Goal: Task Accomplishment & Management: Manage account settings

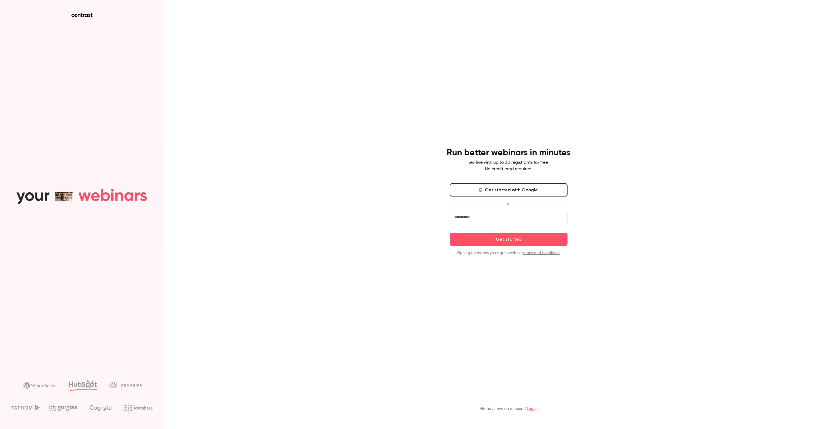
click at [495, 218] on input "email" at bounding box center [508, 217] width 118 height 13
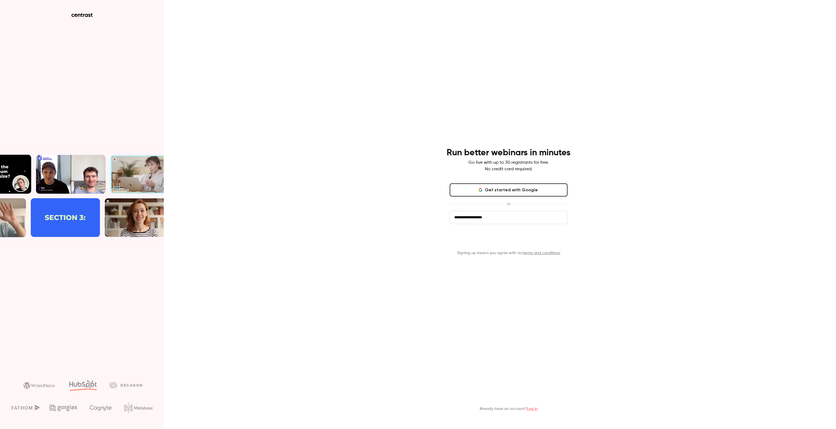
type input "**********"
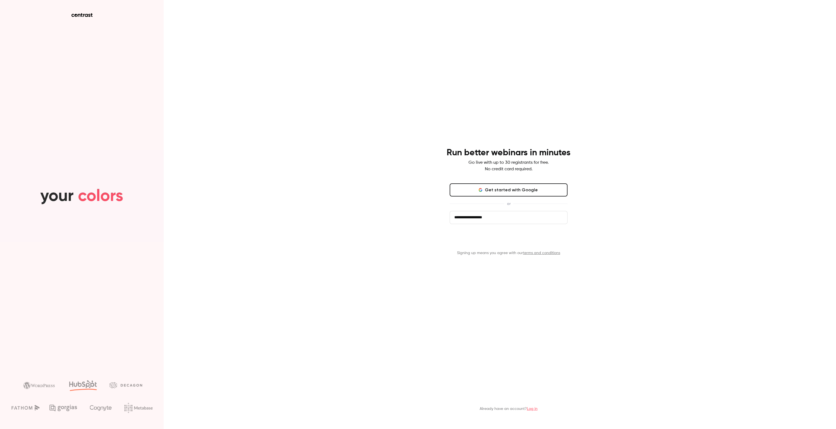
click at [510, 240] on button "Get started" at bounding box center [508, 239] width 118 height 13
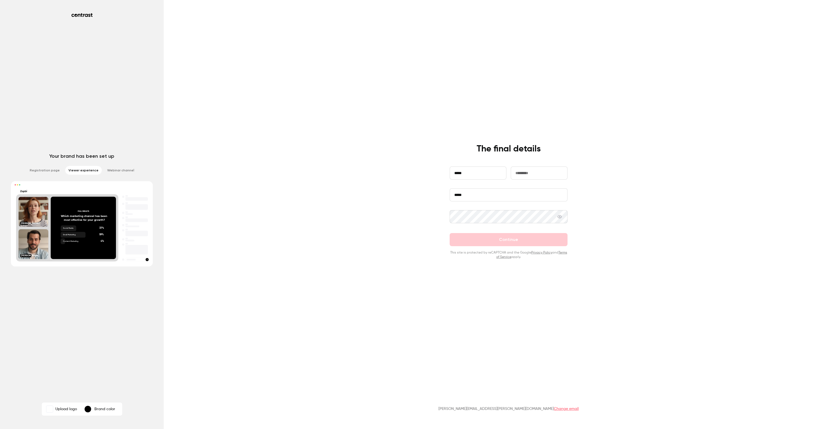
type input "*****"
type input "****"
type input "***"
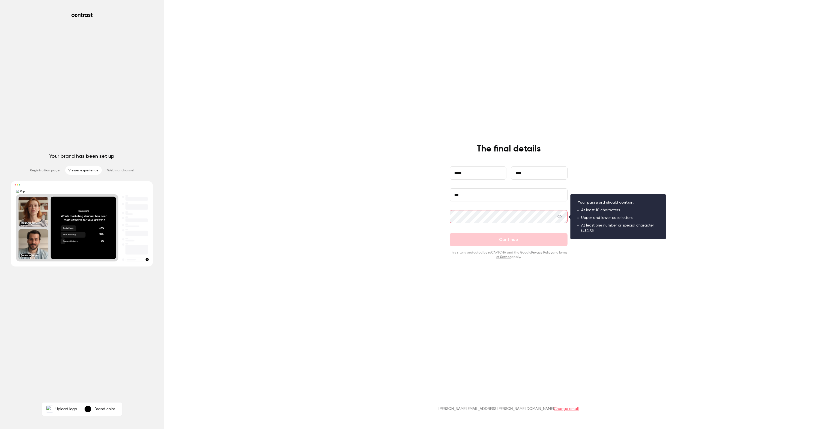
click at [472, 201] on input "***" at bounding box center [508, 194] width 118 height 13
click at [475, 197] on input "***" at bounding box center [508, 194] width 118 height 13
type input "***"
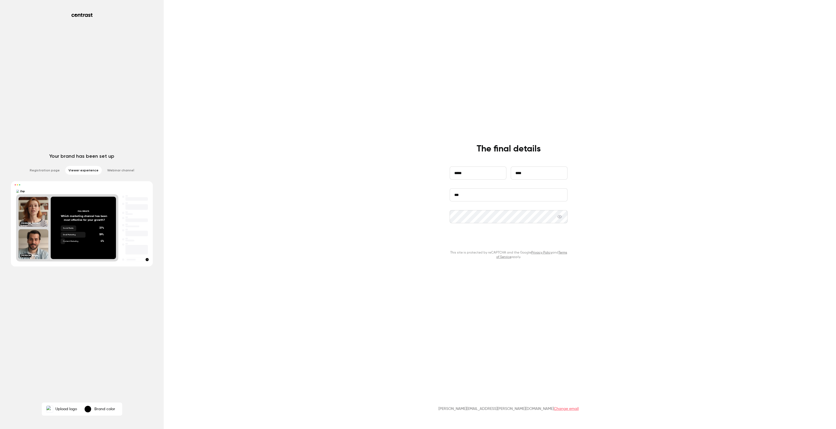
click at [489, 240] on button "Continue" at bounding box center [508, 239] width 118 height 13
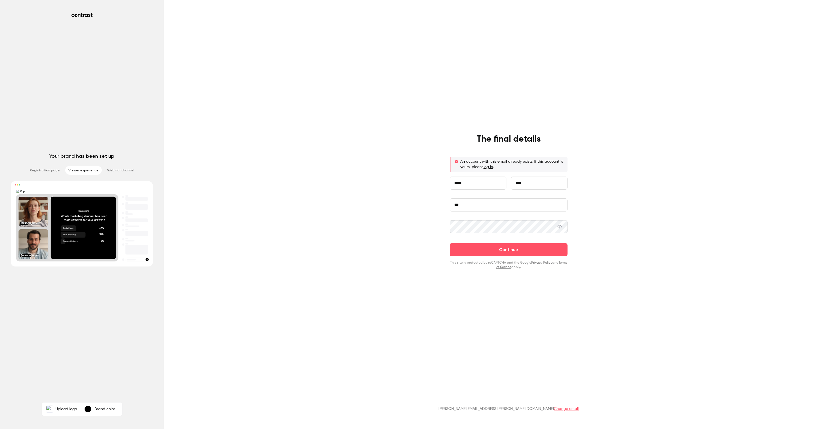
click at [486, 167] on link "log in" at bounding box center [488, 167] width 10 height 4
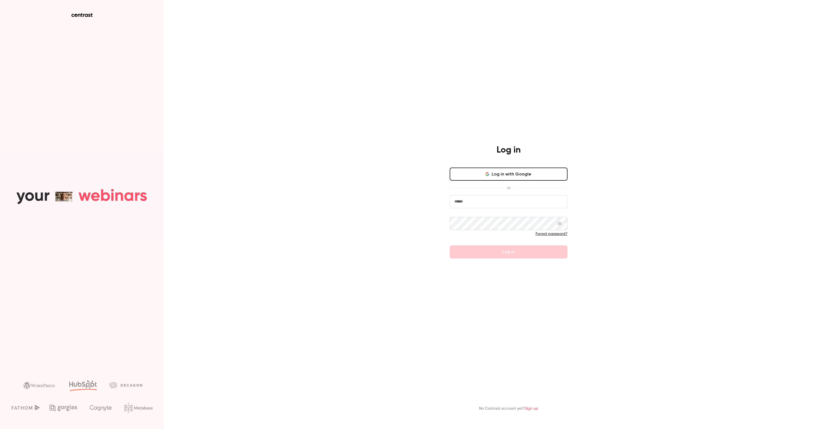
click at [488, 201] on input "email" at bounding box center [508, 201] width 118 height 13
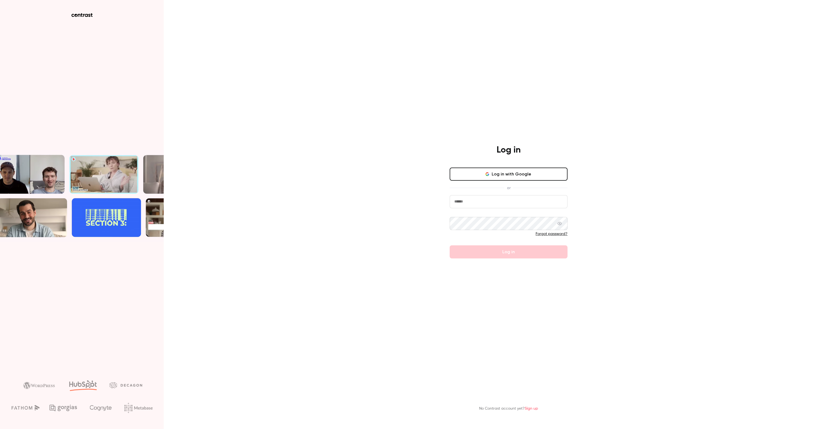
click at [658, 173] on div "Log in Log in with Google or Forgot password? Log in No Contrast account yet? S…" at bounding box center [418, 214] width 836 height 429
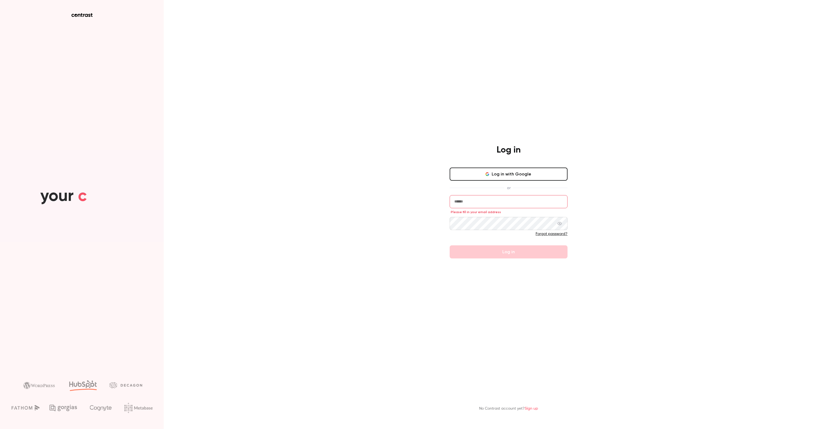
click at [493, 205] on input "email" at bounding box center [508, 201] width 118 height 13
type input "**********"
click at [558, 234] on link "Forgot password?" at bounding box center [551, 234] width 32 height 4
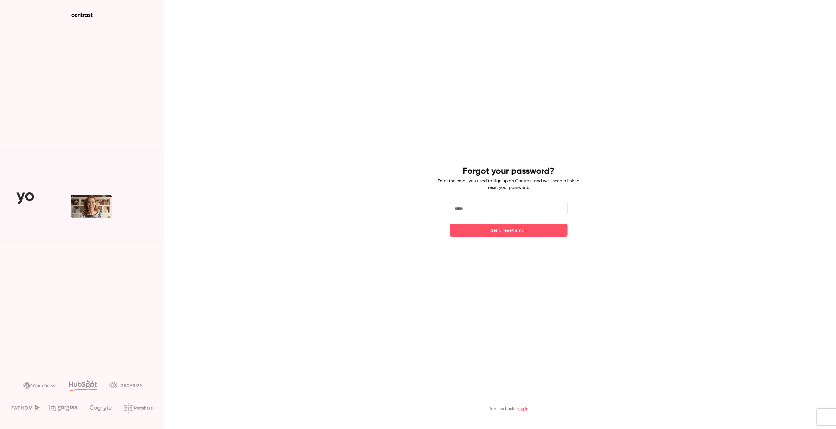
click at [476, 211] on input "email" at bounding box center [508, 208] width 118 height 13
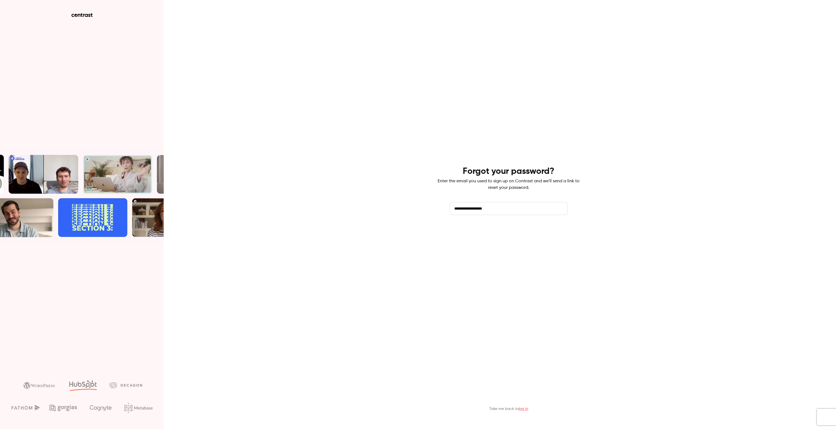
type input "**********"
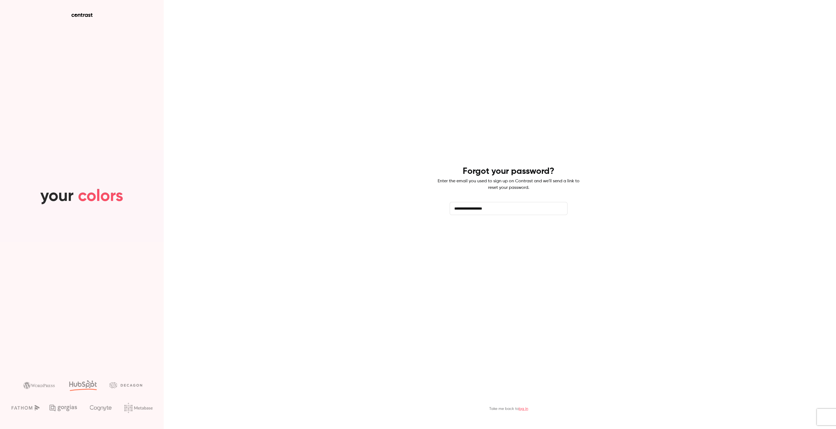
click at [520, 228] on button "Send reset email" at bounding box center [508, 230] width 118 height 13
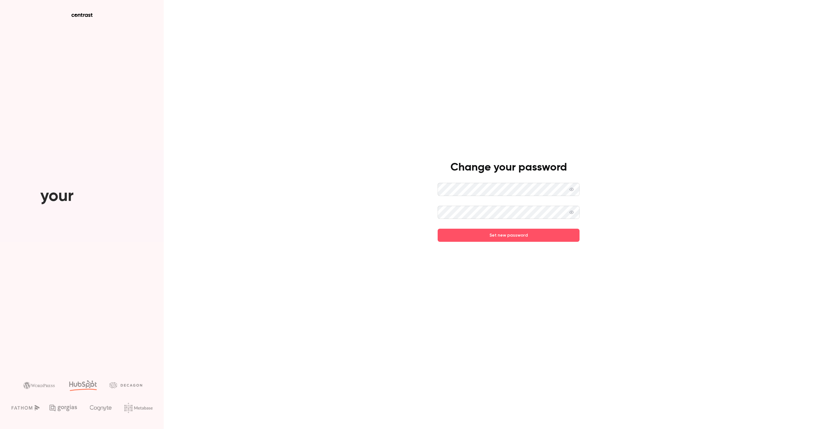
click at [381, 219] on div "Change your password Set new password" at bounding box center [418, 214] width 836 height 429
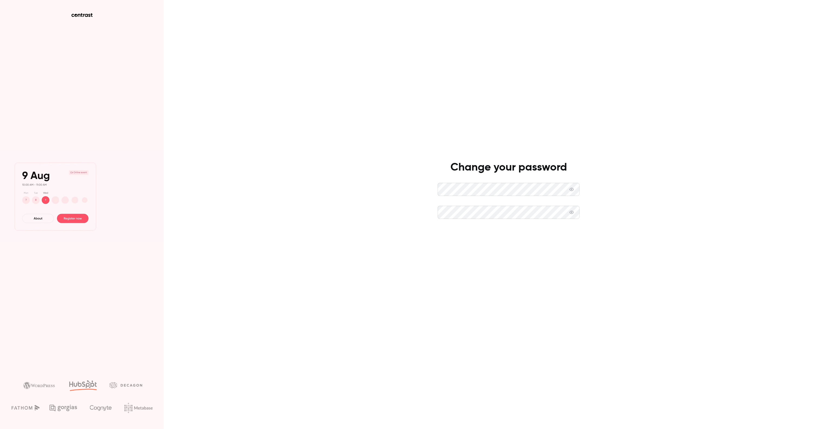
click at [517, 239] on button "Set new password" at bounding box center [508, 235] width 142 height 13
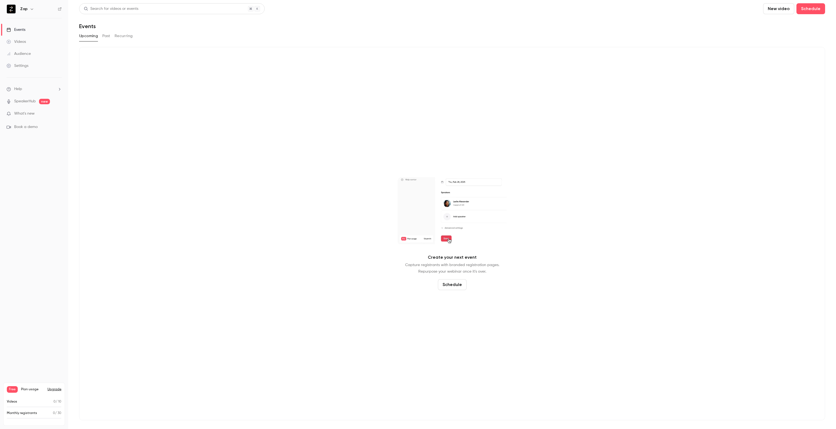
click at [451, 285] on button "Schedule" at bounding box center [452, 284] width 29 height 11
click at [453, 268] on span "Recurring event" at bounding box center [450, 269] width 29 height 6
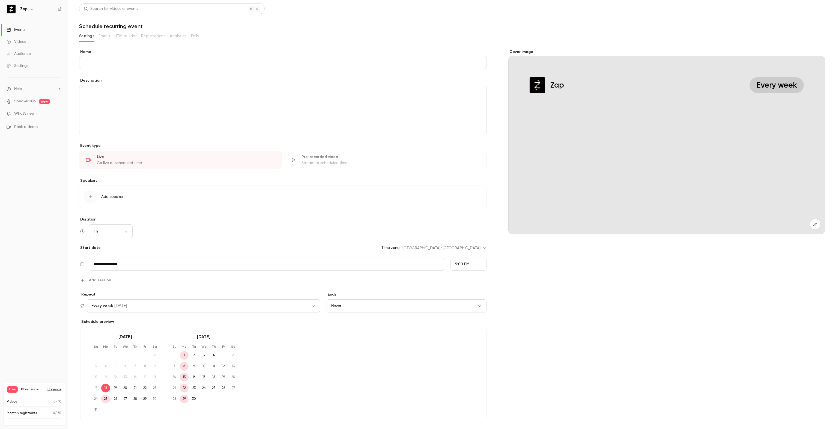
click at [115, 63] on input "Name" at bounding box center [282, 62] width 407 height 13
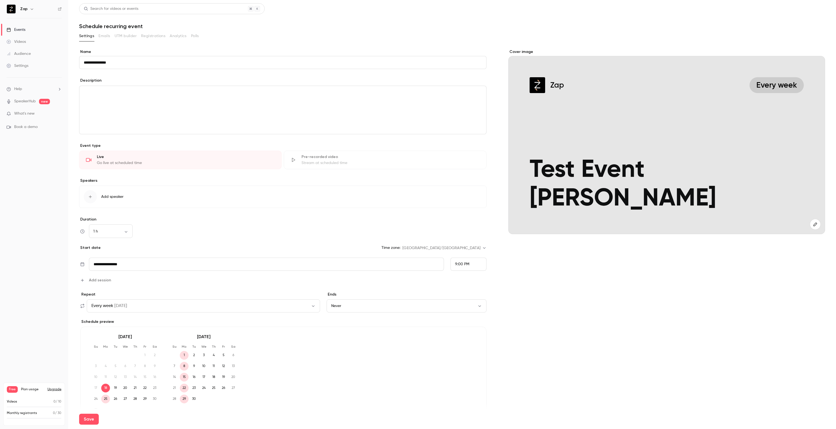
type input "**********"
click at [80, 127] on icon "editor" at bounding box center [79, 127] width 4 height 3
click at [102, 207] on li "List" at bounding box center [105, 211] width 59 height 14
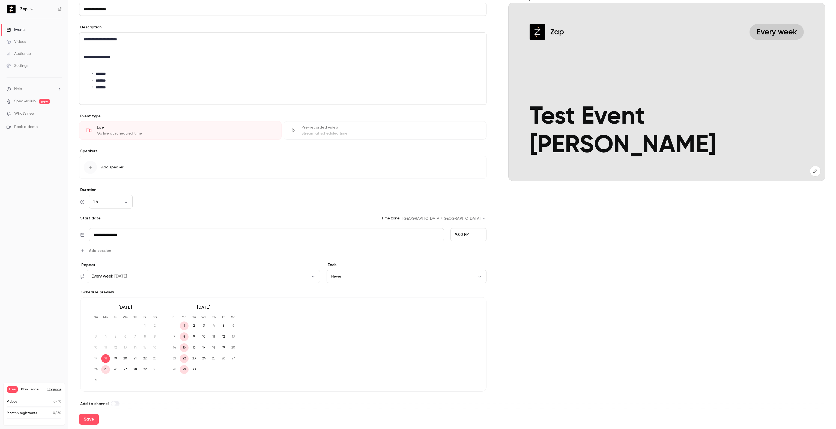
scroll to position [55, 0]
click at [96, 248] on span "Add session" at bounding box center [100, 249] width 22 height 6
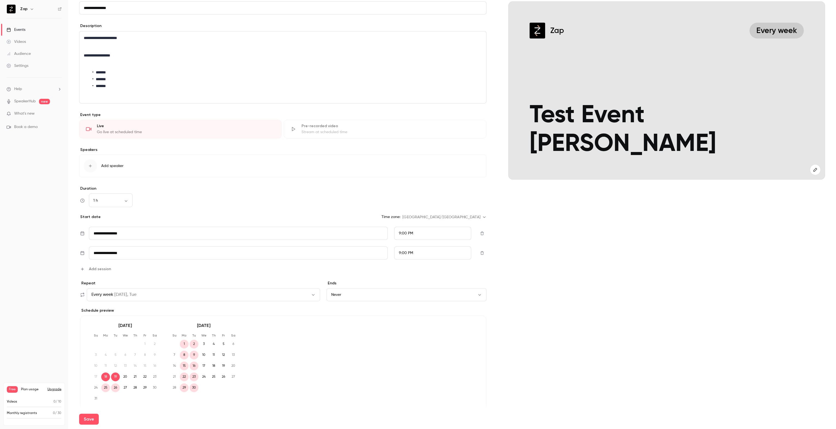
click at [157, 240] on input "**********" at bounding box center [238, 233] width 299 height 13
click at [147, 210] on div "21" at bounding box center [144, 210] width 8 height 8
type input "**********"
click at [425, 240] on div "9:00 PM" at bounding box center [432, 233] width 77 height 13
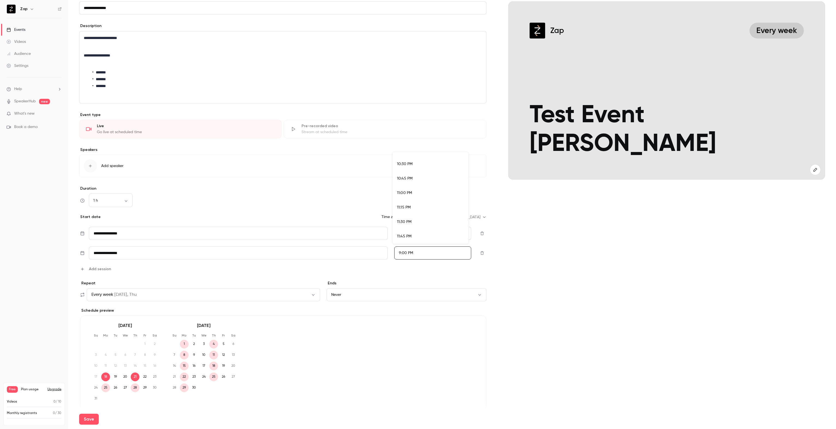
click at [418, 222] on div "11:30 PM" at bounding box center [430, 222] width 67 height 6
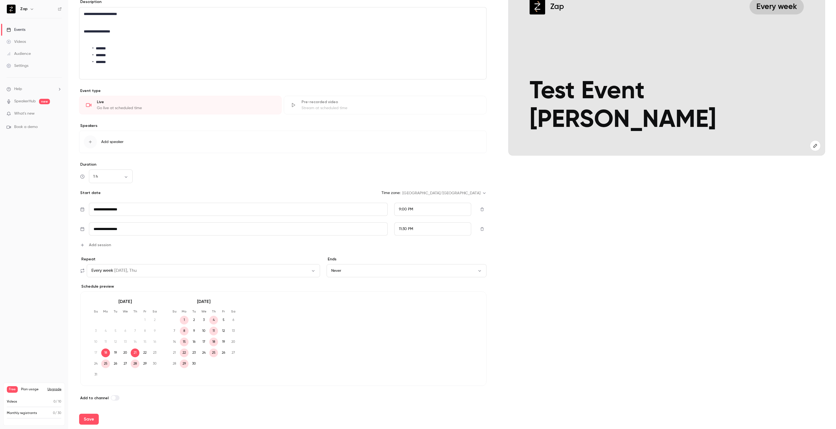
click at [116, 269] on span "on Mon, Thu" at bounding box center [125, 270] width 22 height 7
click at [116, 269] on div at bounding box center [418, 214] width 836 height 429
click at [370, 267] on button "Never" at bounding box center [406, 270] width 160 height 13
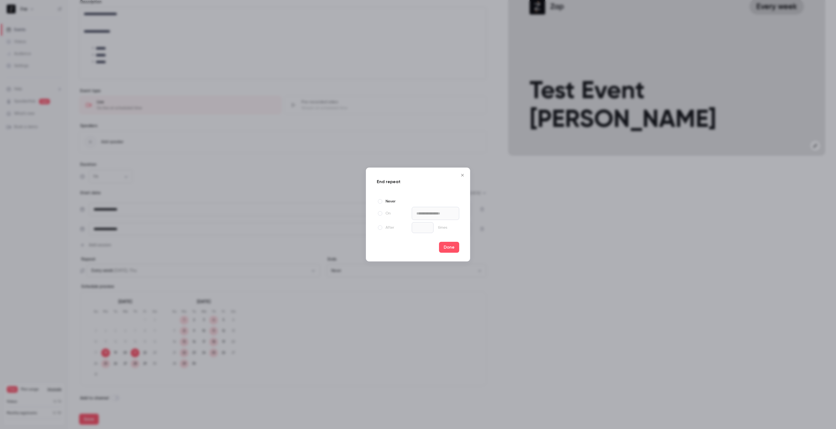
click at [382, 214] on label "On" at bounding box center [393, 213] width 33 height 7
click at [388, 228] on label "After" at bounding box center [393, 227] width 33 height 7
click at [424, 227] on input "*" at bounding box center [423, 227] width 22 height 11
click at [418, 228] on input "*" at bounding box center [423, 227] width 22 height 11
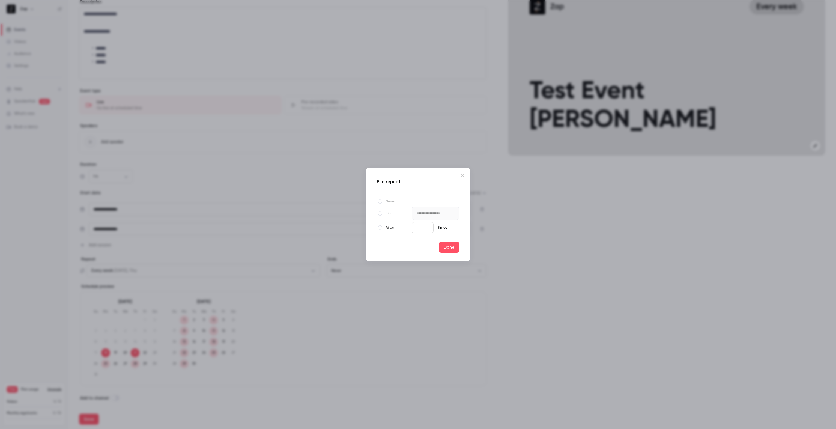
click at [418, 228] on input "*" at bounding box center [423, 227] width 22 height 11
type input "*"
click at [451, 245] on button "Done" at bounding box center [449, 247] width 20 height 11
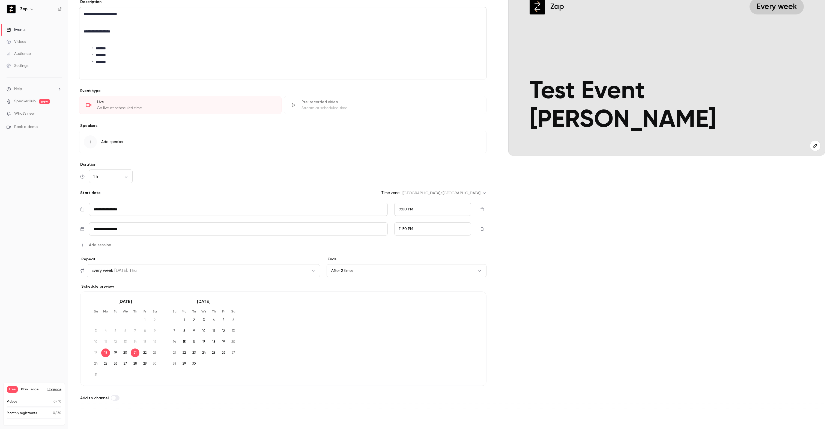
click at [89, 420] on button "Save" at bounding box center [89, 418] width 20 height 11
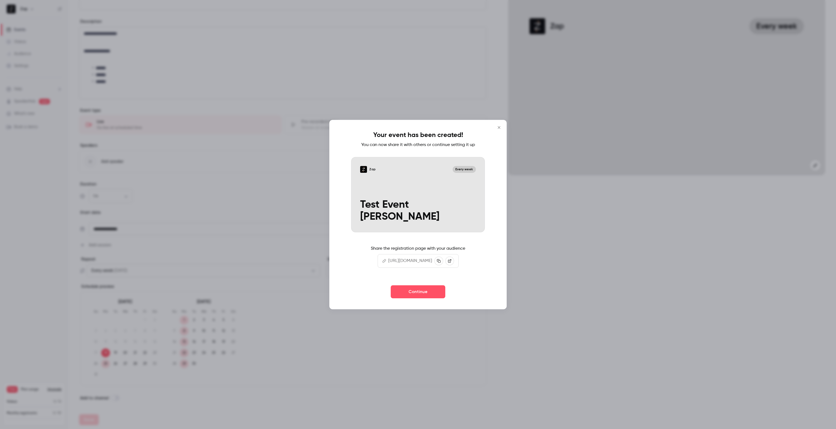
click at [451, 261] on icon at bounding box center [450, 261] width 4 height 4
click at [499, 125] on icon "Close" at bounding box center [499, 127] width 7 height 4
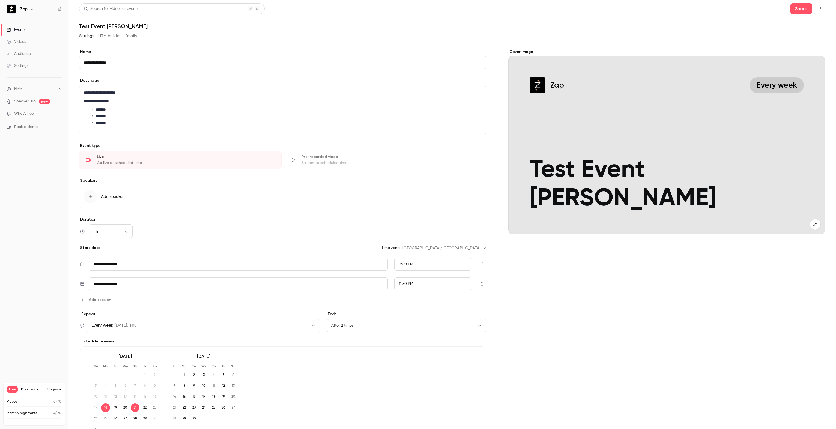
click at [671, 134] on div "Zap Every week Test Event Simon" at bounding box center [666, 145] width 317 height 178
click at [812, 223] on icon "button" at bounding box center [815, 224] width 6 height 4
click at [115, 35] on button "UTM builder" at bounding box center [109, 36] width 22 height 9
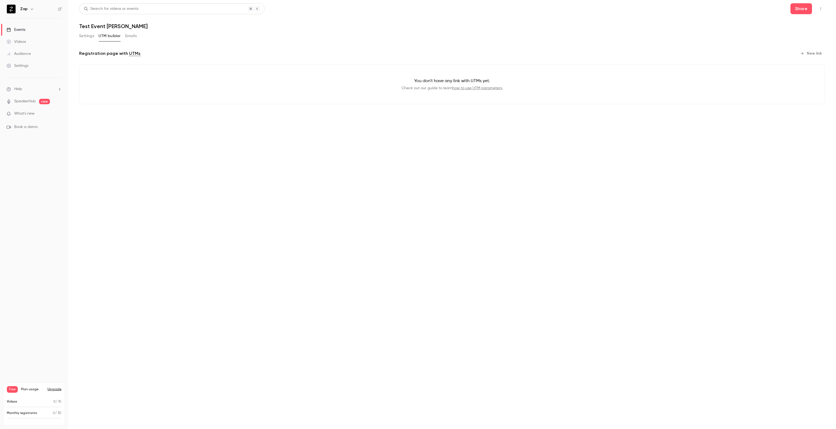
click at [133, 37] on button "Emails" at bounding box center [130, 36] width 11 height 9
click at [20, 34] on link "Events" at bounding box center [34, 30] width 68 height 12
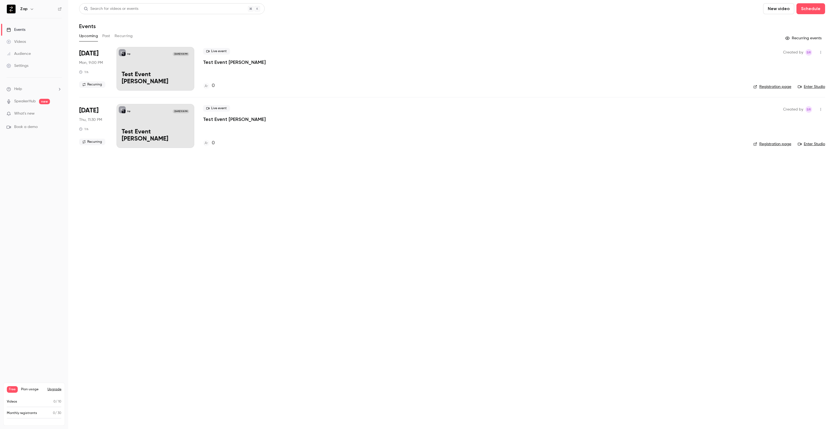
click at [19, 32] on div "Events" at bounding box center [16, 29] width 19 height 5
click at [108, 37] on button "Past" at bounding box center [106, 36] width 8 height 9
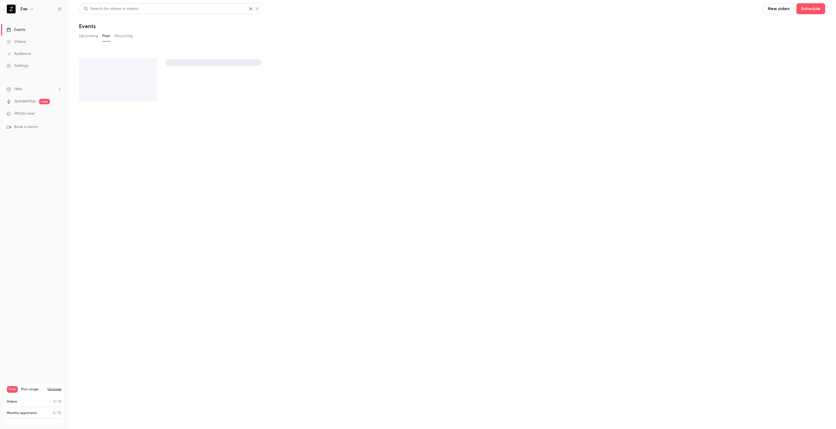
click at [86, 36] on button "Upcoming" at bounding box center [88, 36] width 19 height 9
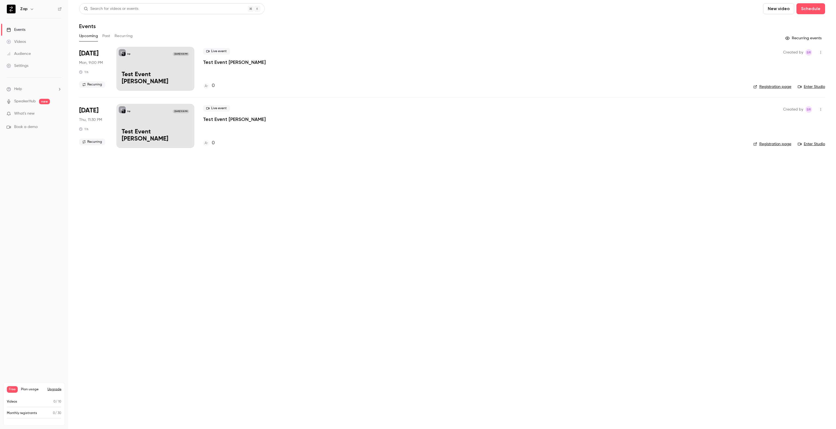
click at [84, 61] on span "Mon, 9:00 PM" at bounding box center [91, 62] width 24 height 5
click at [148, 65] on div "Zap Aug 18, 9:00 PM Test Event Simon" at bounding box center [155, 69] width 78 height 44
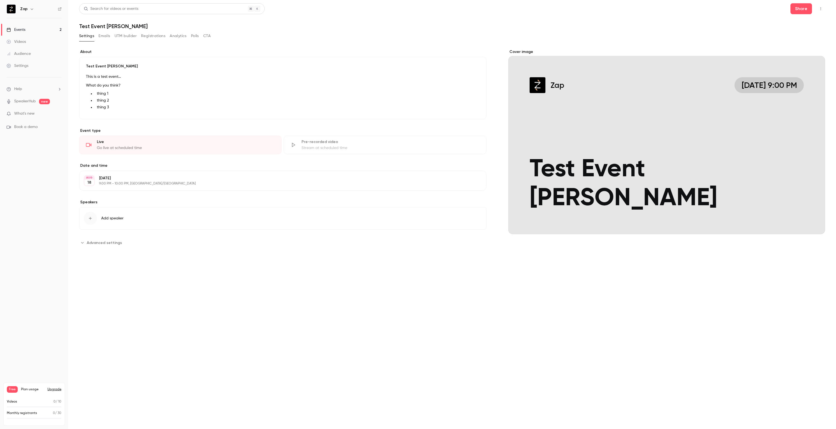
click at [469, 108] on button "Edit" at bounding box center [470, 108] width 20 height 9
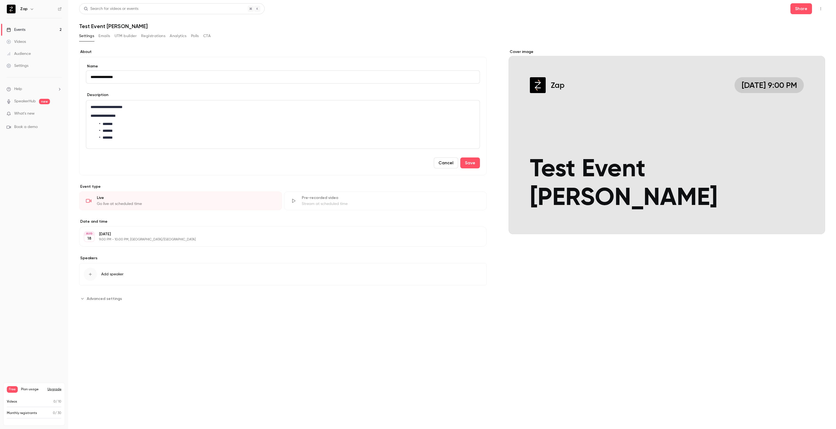
click at [152, 37] on button "Registrations" at bounding box center [153, 36] width 24 height 9
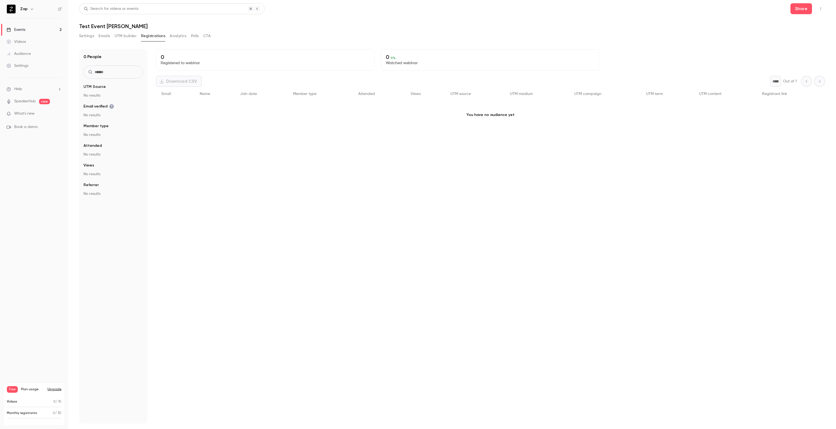
click at [88, 38] on button "Settings" at bounding box center [86, 36] width 15 height 9
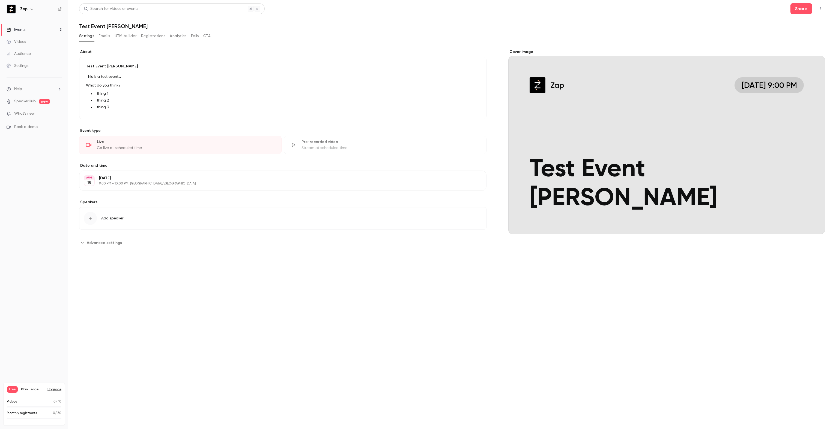
click at [32, 10] on icon "button" at bounding box center [32, 9] width 4 height 4
click at [31, 34] on div "Zap simon.ryan@zapbi.com Billing Free New channel Log out" at bounding box center [68, 54] width 127 height 64
click at [16, 32] on div "Zap simon.ryan@zapbi.com Billing Free New channel Log out" at bounding box center [68, 54] width 127 height 64
click at [199, 98] on div at bounding box center [418, 214] width 836 height 429
click at [20, 41] on div "Videos" at bounding box center [16, 41] width 19 height 5
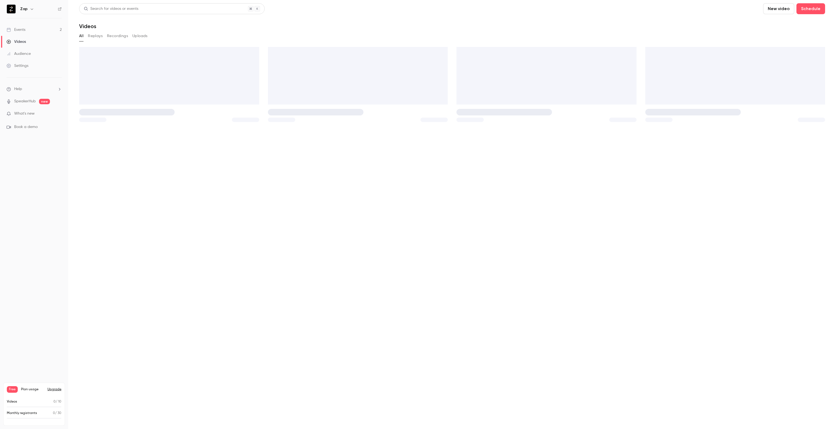
click at [19, 31] on div "Events" at bounding box center [16, 29] width 19 height 5
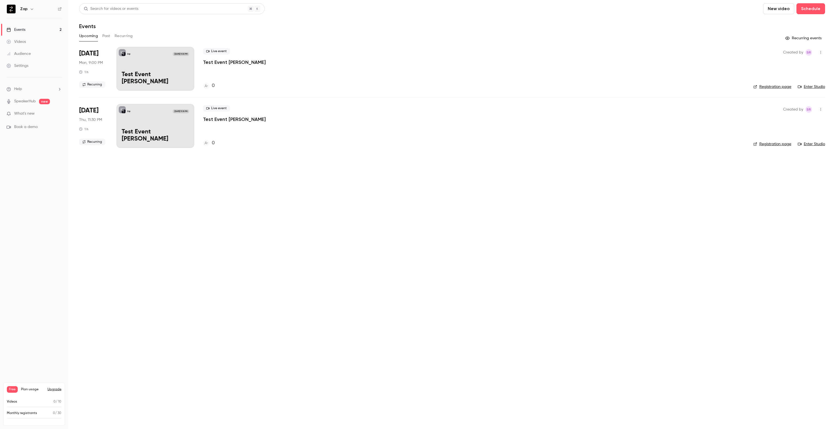
click at [173, 140] on p "Test Event Simon" at bounding box center [155, 135] width 67 height 14
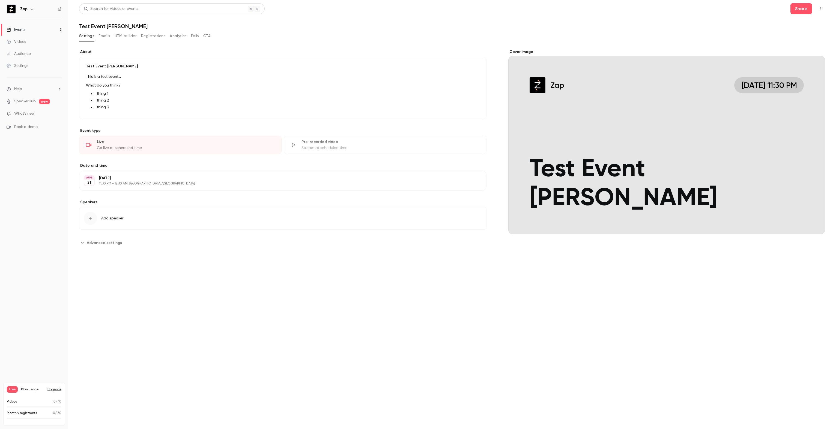
click at [475, 181] on button "Edit" at bounding box center [472, 180] width 20 height 9
click at [391, 38] on div "Settings Emails UTM builder Registrations Analytics Polls CTA" at bounding box center [452, 37] width 746 height 11
click at [25, 32] on link "Events 2" at bounding box center [34, 30] width 68 height 12
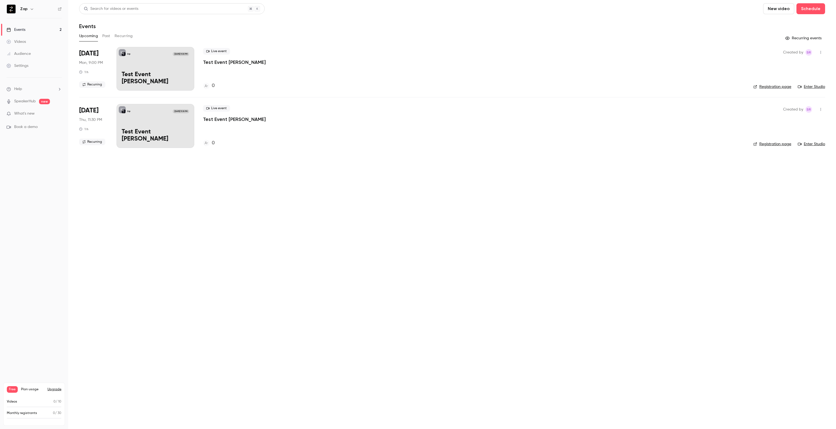
click at [22, 44] on div "Videos" at bounding box center [16, 41] width 19 height 5
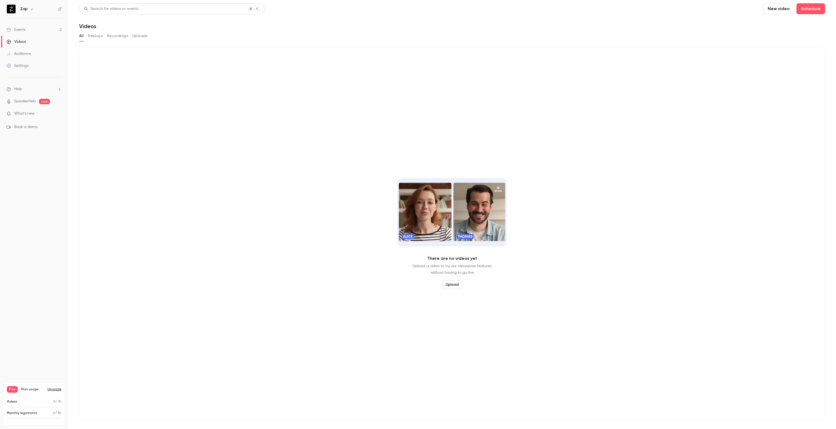
click at [19, 30] on div "Events" at bounding box center [16, 29] width 19 height 5
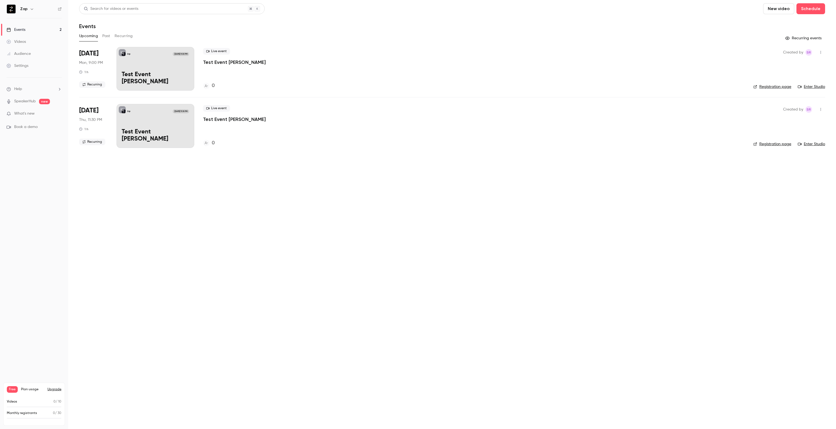
click at [822, 55] on button "button" at bounding box center [820, 52] width 9 height 9
click at [793, 107] on div "Delete" at bounding box center [799, 108] width 41 height 5
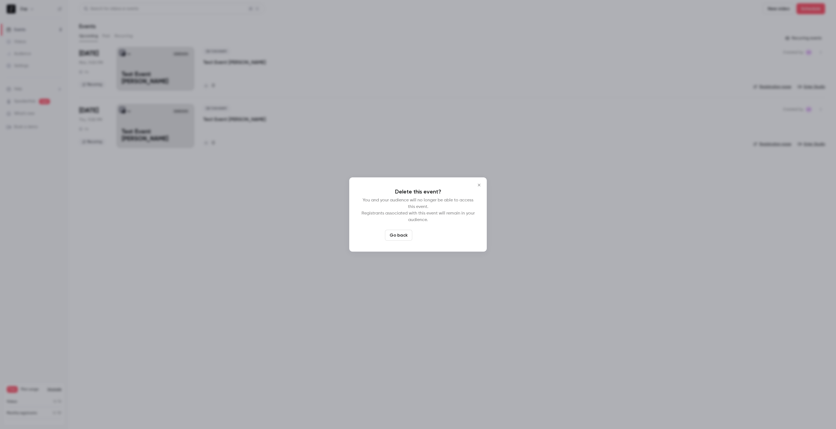
click at [430, 237] on button "Delete event" at bounding box center [432, 235] width 37 height 11
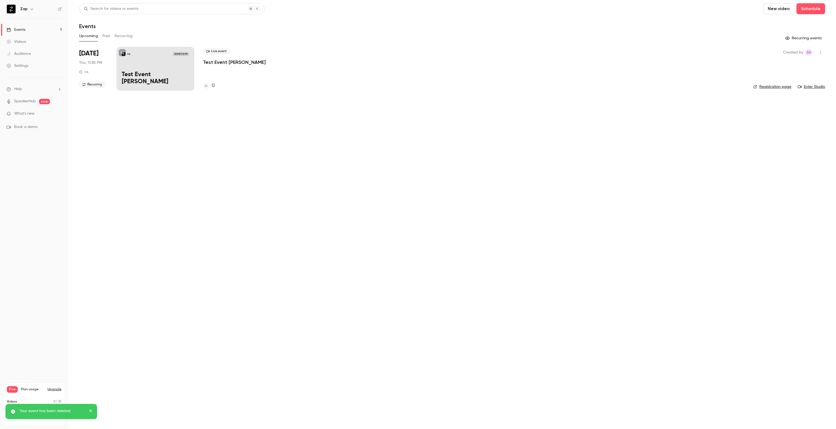
click at [822, 51] on icon "button" at bounding box center [820, 52] width 4 height 4
click at [790, 107] on div "Delete" at bounding box center [799, 108] width 41 height 5
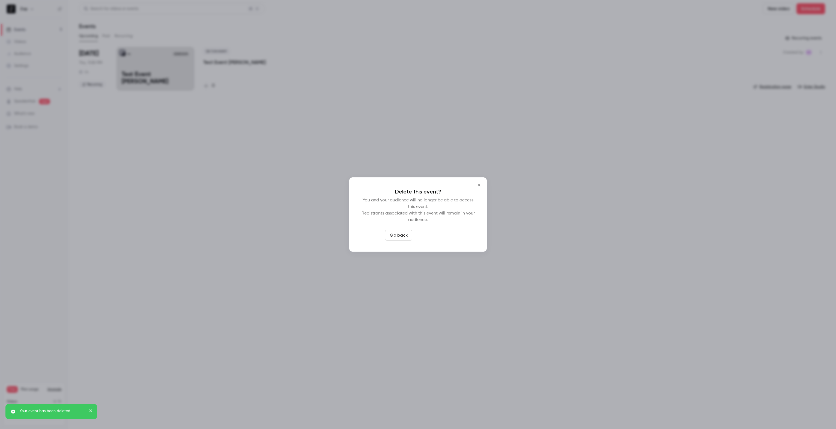
click at [442, 237] on button "Delete event" at bounding box center [432, 235] width 37 height 11
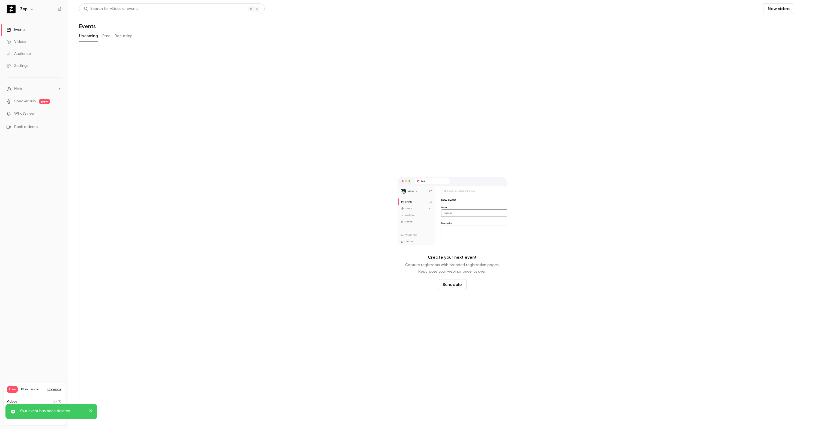
click at [808, 8] on button "Schedule" at bounding box center [810, 8] width 29 height 11
click at [792, 37] on span "Recurring event" at bounding box center [793, 38] width 29 height 6
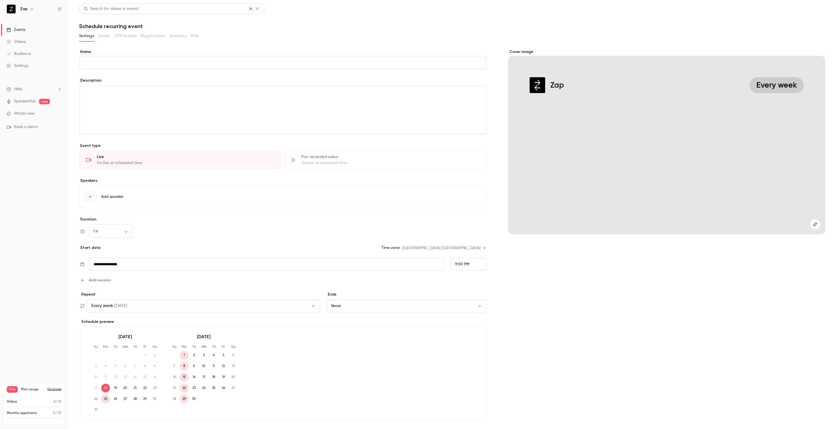
click at [113, 60] on input "Name" at bounding box center [282, 62] width 407 height 13
type input "**********"
click at [19, 64] on div "Settings" at bounding box center [18, 65] width 22 height 5
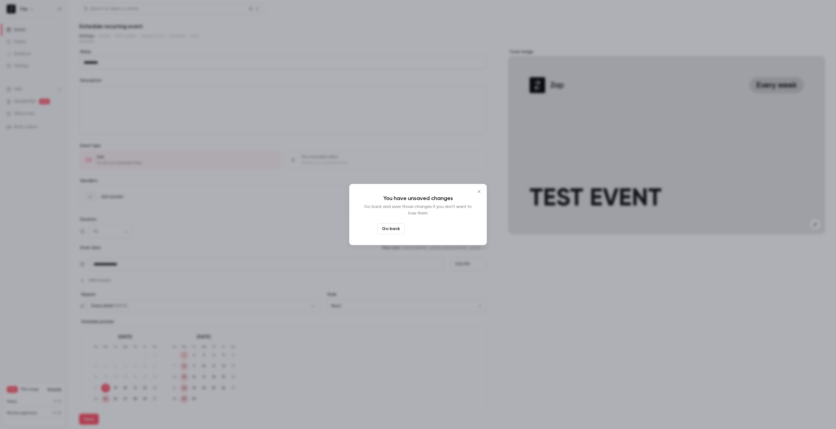
click at [430, 228] on button "Leave page anyway" at bounding box center [433, 228] width 52 height 11
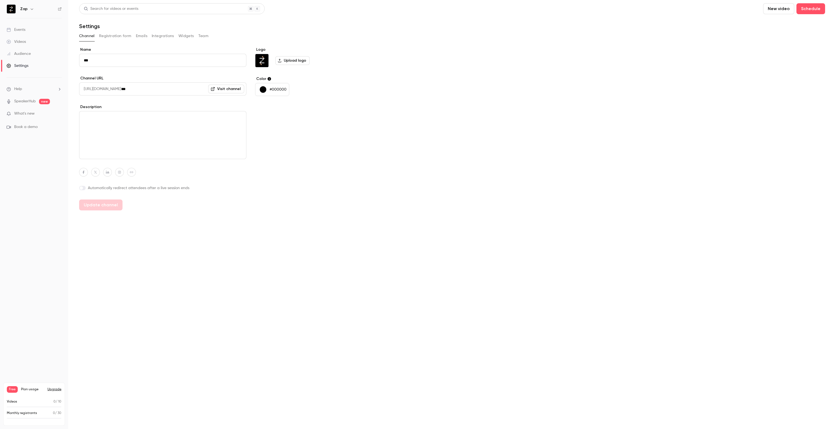
click at [161, 89] on input "***" at bounding box center [183, 88] width 125 height 13
click at [147, 122] on textarea at bounding box center [162, 135] width 167 height 48
click at [109, 173] on icon "button" at bounding box center [108, 171] width 4 height 3
click at [384, 254] on main "Search for videos or events New video Schedule Settings Channel Registration fo…" at bounding box center [451, 214] width 767 height 429
click at [106, 34] on button "Registration form" at bounding box center [115, 36] width 32 height 9
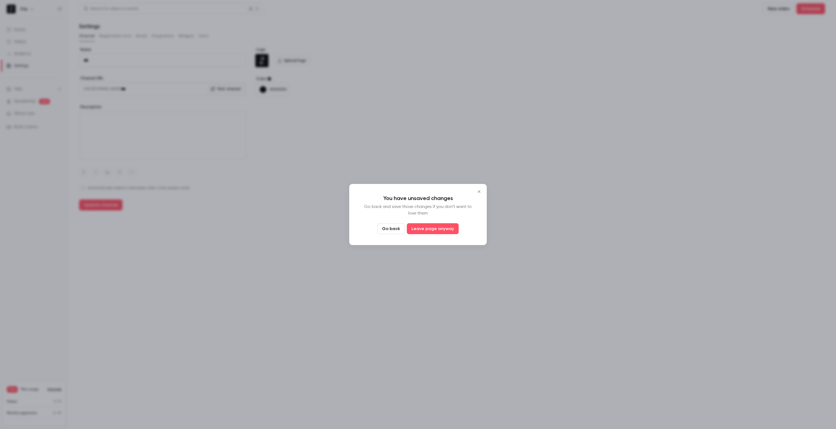
click at [393, 229] on button "Go back" at bounding box center [390, 228] width 27 height 11
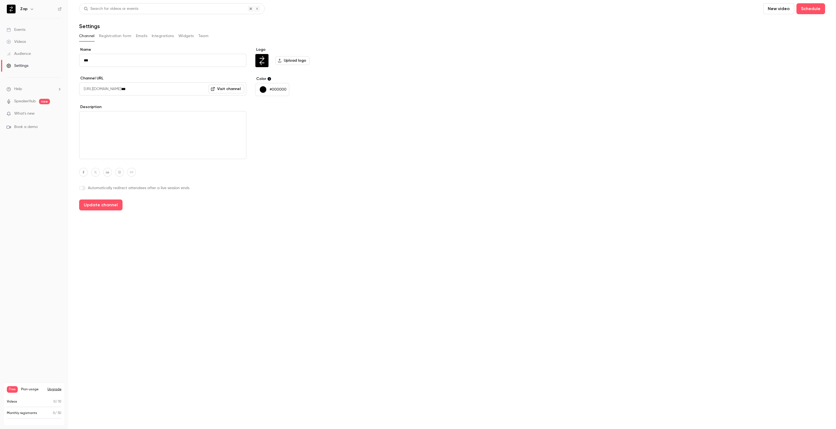
click at [120, 35] on button "Registration form" at bounding box center [115, 36] width 32 height 9
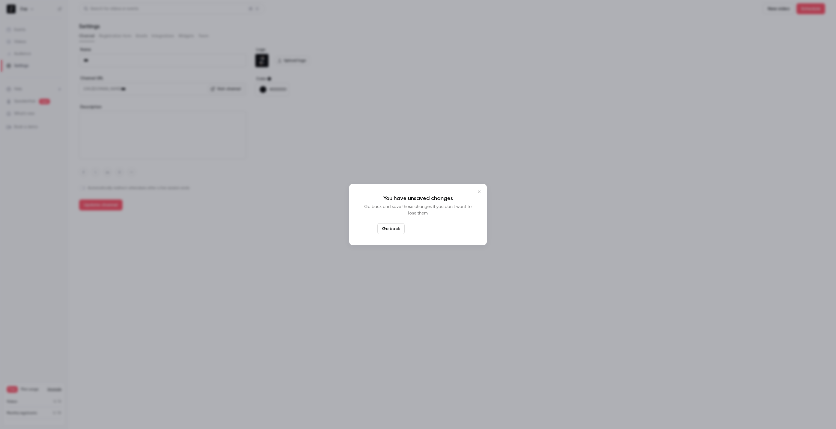
click at [421, 229] on button "Leave page anyway" at bounding box center [433, 228] width 52 height 11
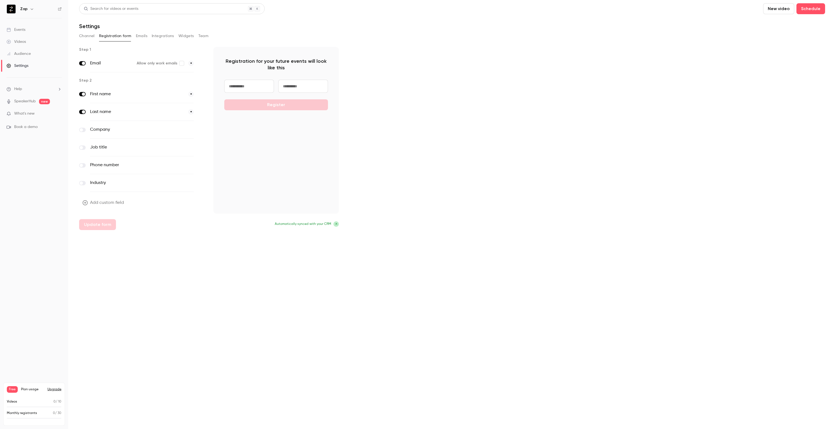
click at [105, 201] on button "Add custom field" at bounding box center [103, 202] width 49 height 11
click at [29, 10] on button "button" at bounding box center [32, 9] width 7 height 7
click at [27, 235] on div at bounding box center [418, 214] width 836 height 429
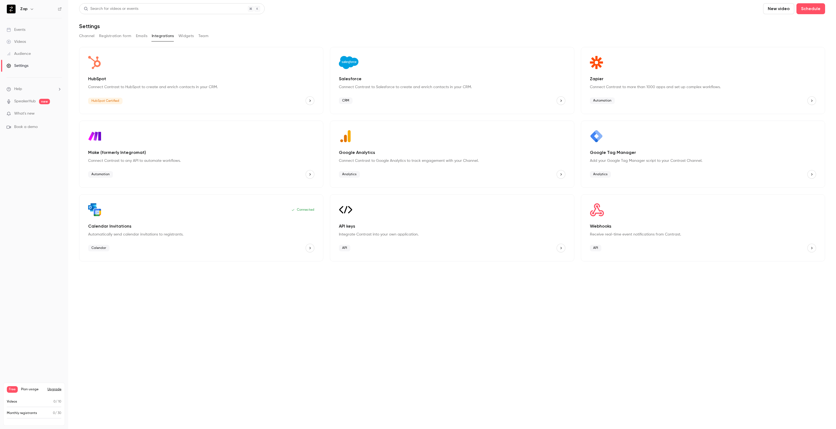
click at [137, 81] on p "HubSpot" at bounding box center [201, 79] width 226 height 7
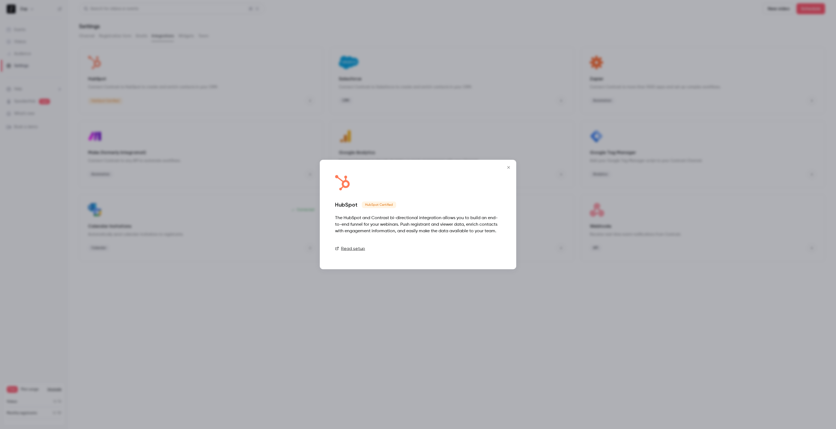
click at [487, 247] on link "Connect" at bounding box center [486, 248] width 27 height 11
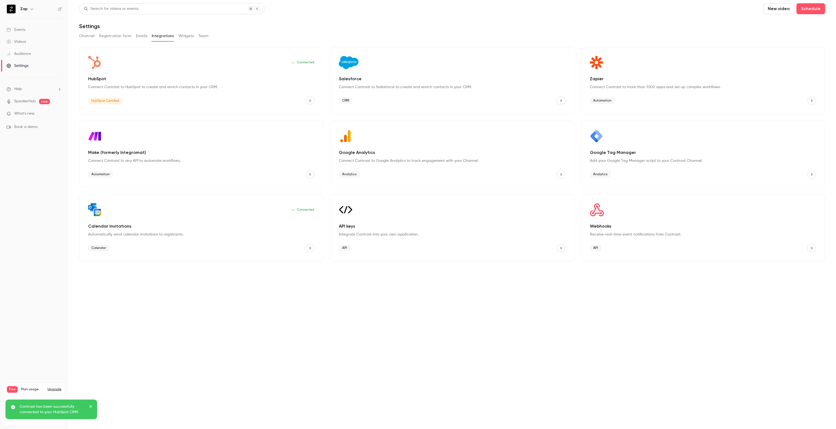
click at [20, 64] on div "Settings" at bounding box center [18, 65] width 22 height 5
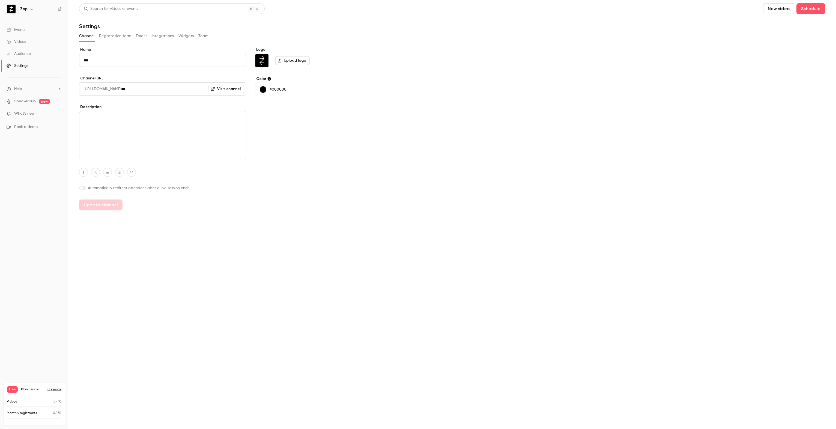
click at [276, 90] on p "#000000" at bounding box center [277, 89] width 17 height 5
click at [276, 90] on div at bounding box center [418, 214] width 836 height 429
click at [28, 389] on span "Plan usage" at bounding box center [32, 389] width 23 height 4
click at [23, 9] on h6 "Zap" at bounding box center [23, 8] width 7 height 5
click at [15, 10] on img at bounding box center [11, 9] width 9 height 9
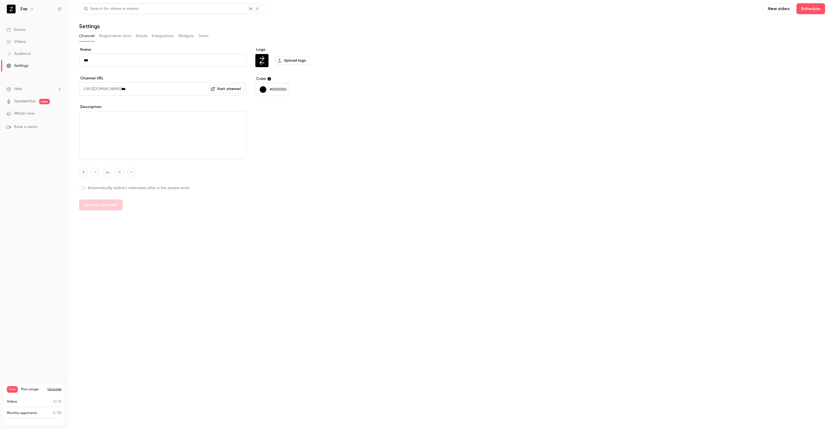
click at [33, 8] on icon "button" at bounding box center [32, 9] width 4 height 4
click at [33, 34] on div "[PERSON_NAME] [PERSON_NAME][EMAIL_ADDRESS][PERSON_NAME][DOMAIN_NAME] Billing Fr…" at bounding box center [68, 54] width 127 height 64
drag, startPoint x: 17, startPoint y: 33, endPoint x: 312, endPoint y: 88, distance: 300.6
click at [18, 33] on div "Zap simon.ryan@zapbi.com Billing Free New channel Log out" at bounding box center [68, 54] width 127 height 64
click at [527, 172] on div at bounding box center [418, 214] width 836 height 429
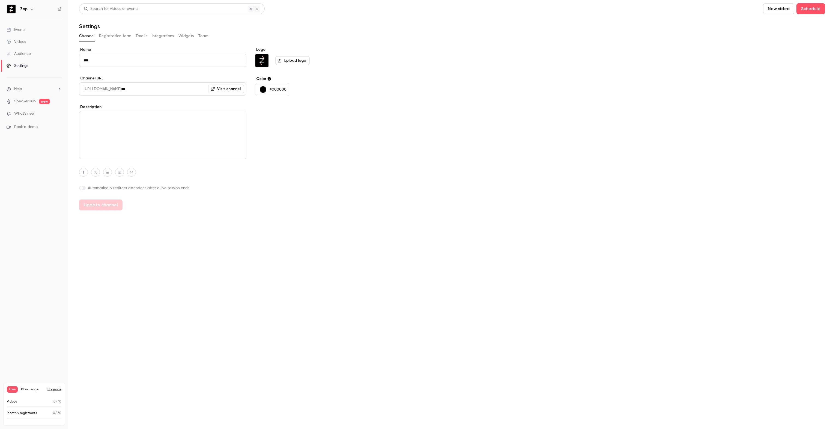
click at [117, 36] on button "Registration form" at bounding box center [115, 36] width 32 height 9
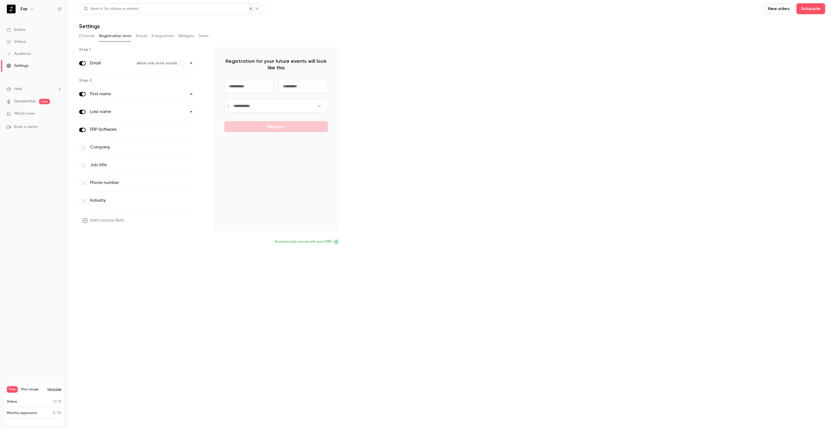
click at [91, 243] on button "Update form" at bounding box center [97, 242] width 37 height 11
click at [23, 43] on div "Videos" at bounding box center [16, 41] width 19 height 5
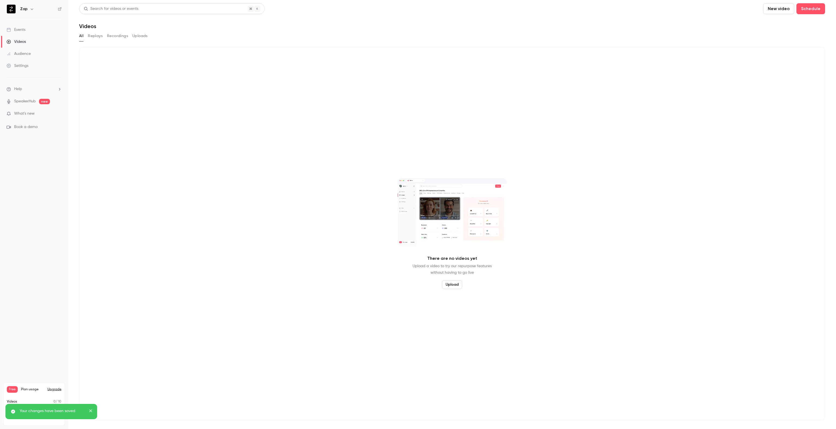
click at [17, 60] on link "Settings" at bounding box center [34, 66] width 68 height 12
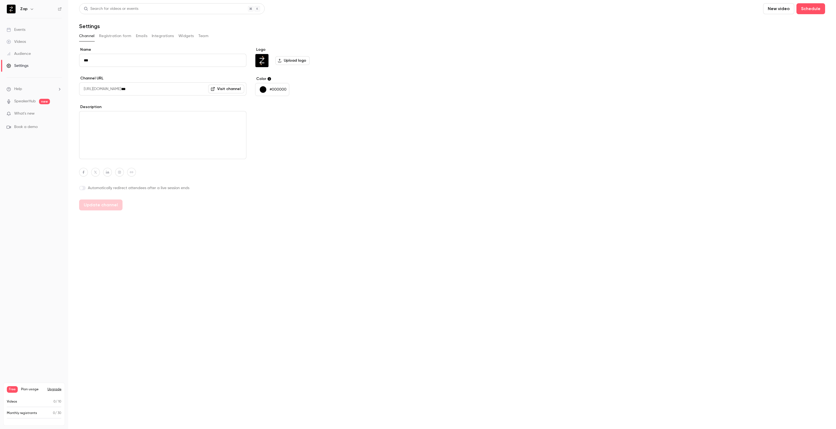
click at [116, 37] on button "Registration form" at bounding box center [115, 36] width 32 height 9
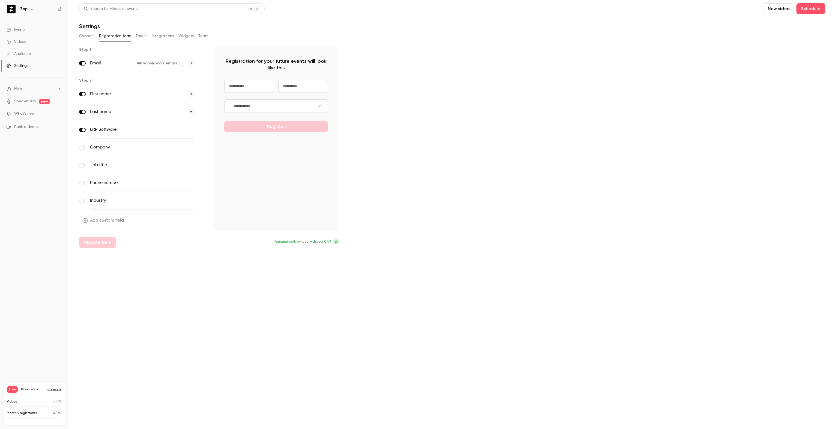
click at [201, 35] on button "Team" at bounding box center [203, 36] width 10 height 9
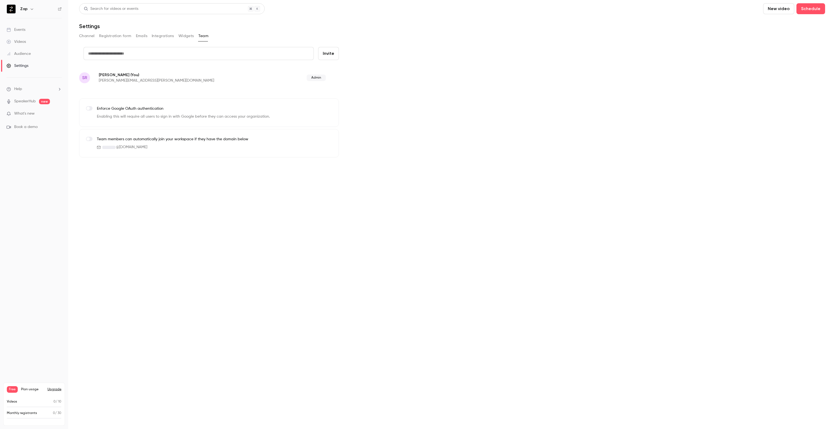
click at [88, 140] on label at bounding box center [89, 139] width 7 height 4
click at [91, 138] on label at bounding box center [89, 139] width 7 height 4
click at [184, 38] on button "Widgets" at bounding box center [186, 36] width 16 height 9
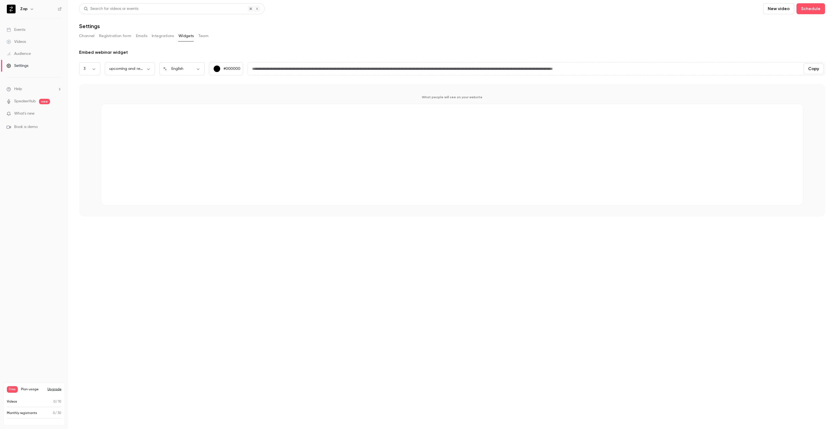
click at [161, 36] on button "Integrations" at bounding box center [163, 36] width 22 height 9
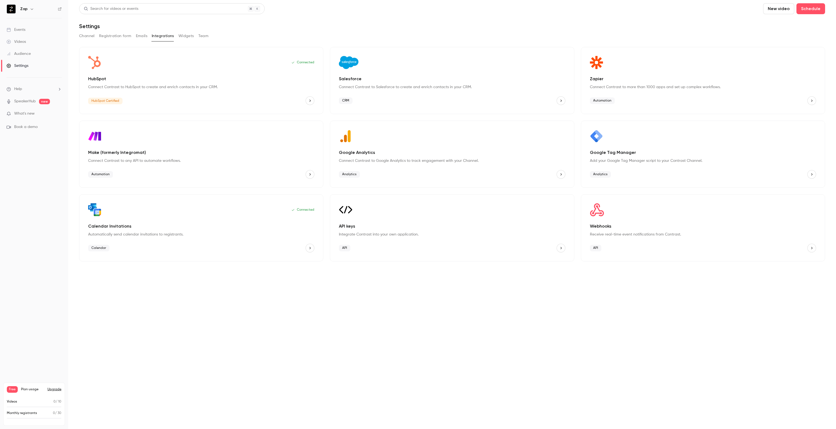
click at [139, 36] on button "Emails" at bounding box center [141, 36] width 11 height 9
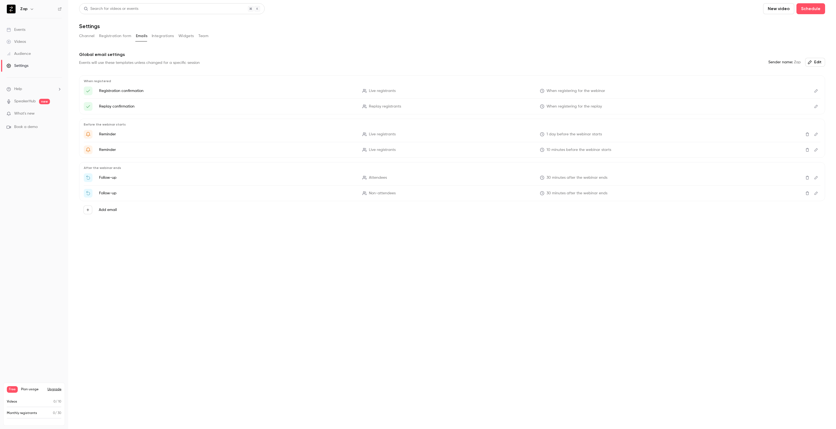
click at [815, 178] on icon "Edit" at bounding box center [816, 178] width 4 height 4
click at [816, 193] on icon "Edit" at bounding box center [816, 193] width 4 height 4
click at [816, 149] on icon "Edit" at bounding box center [816, 150] width 4 height 4
click at [22, 53] on div "Audience" at bounding box center [19, 53] width 24 height 5
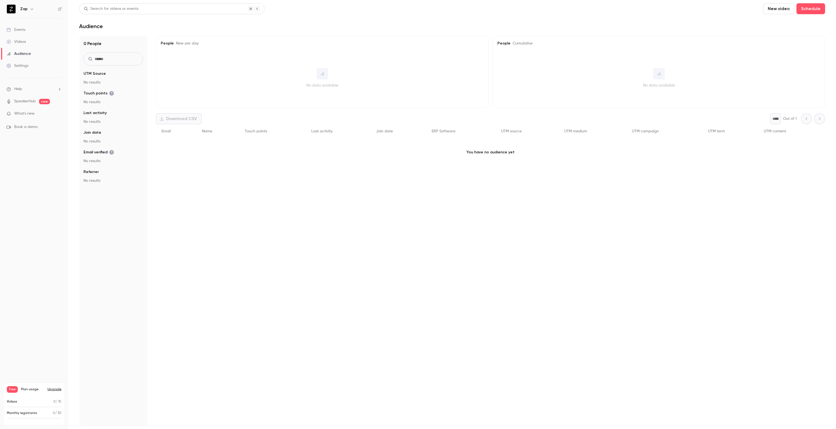
click at [17, 29] on div "Events" at bounding box center [16, 29] width 19 height 5
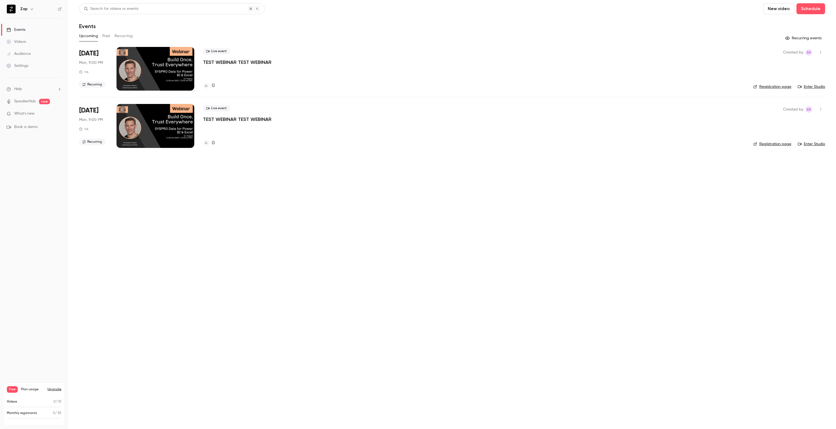
click at [817, 88] on link "Enter Studio" at bounding box center [810, 86] width 27 height 5
click at [819, 52] on icon "button" at bounding box center [820, 52] width 4 height 4
click at [788, 111] on div "Delete" at bounding box center [799, 108] width 41 height 5
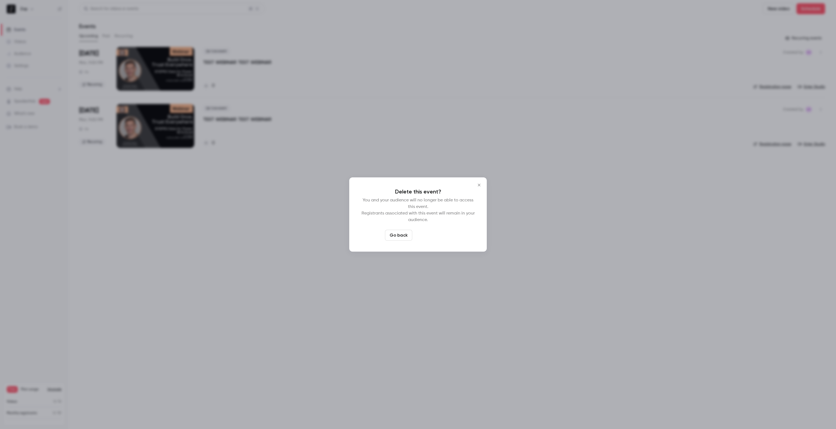
click at [430, 236] on button "Delete event" at bounding box center [432, 235] width 37 height 11
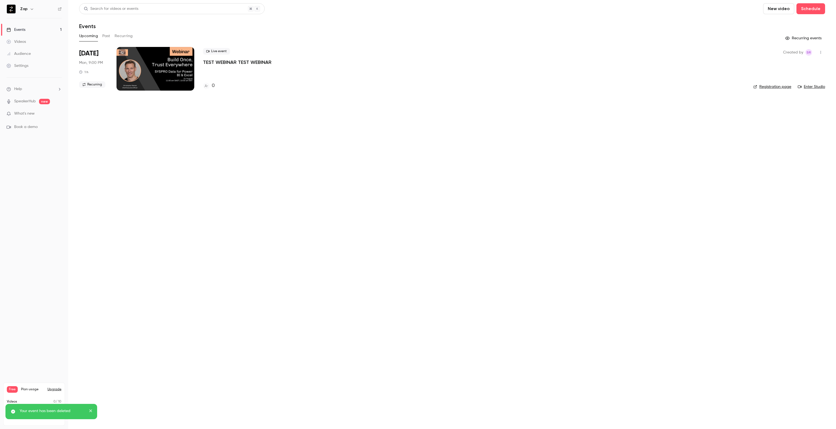
click at [821, 55] on button "button" at bounding box center [820, 52] width 9 height 9
click at [787, 107] on div "Delete" at bounding box center [799, 108] width 41 height 5
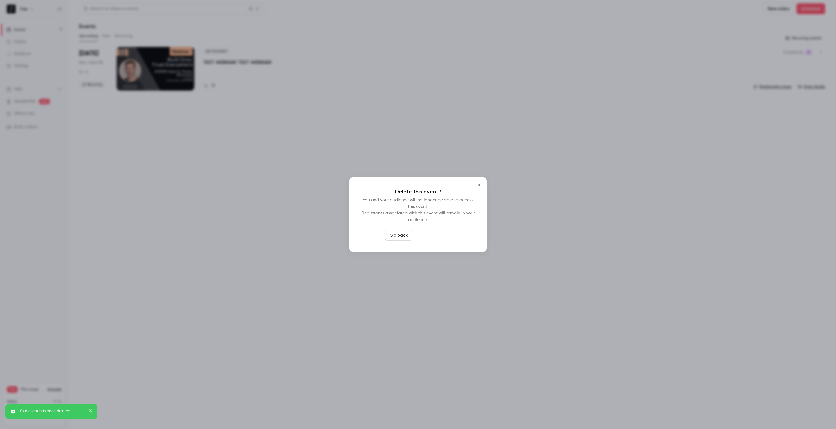
click at [432, 236] on button "Delete event" at bounding box center [432, 235] width 37 height 11
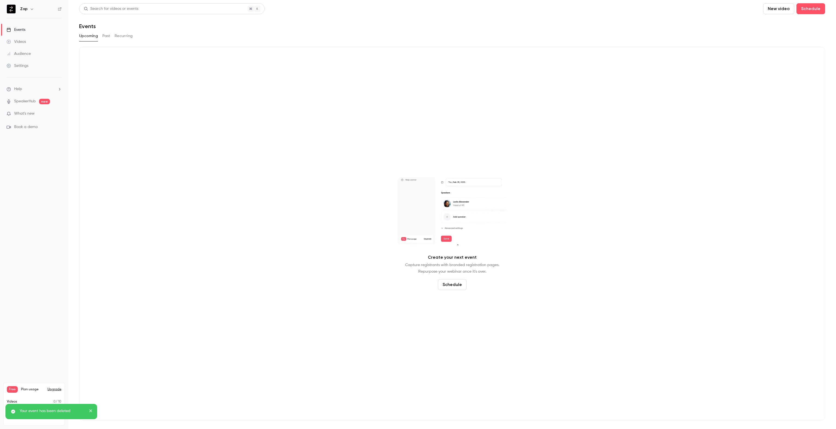
click at [17, 28] on div "Events" at bounding box center [16, 29] width 19 height 5
click at [812, 9] on button "Schedule" at bounding box center [810, 8] width 29 height 11
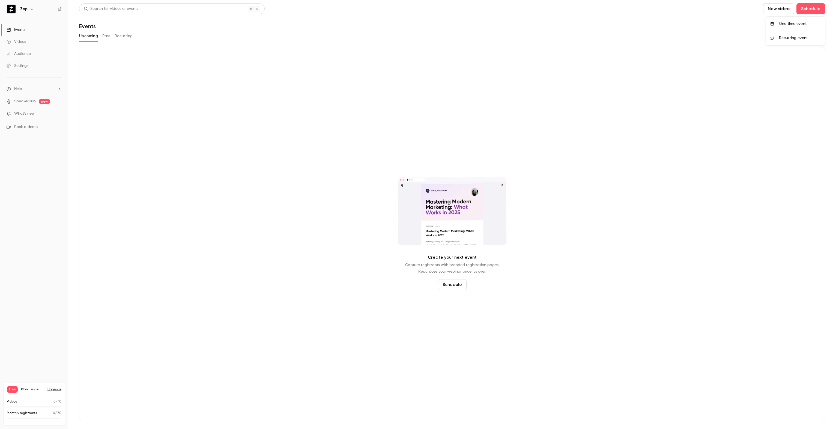
click at [804, 26] on div "One time event" at bounding box center [799, 23] width 41 height 5
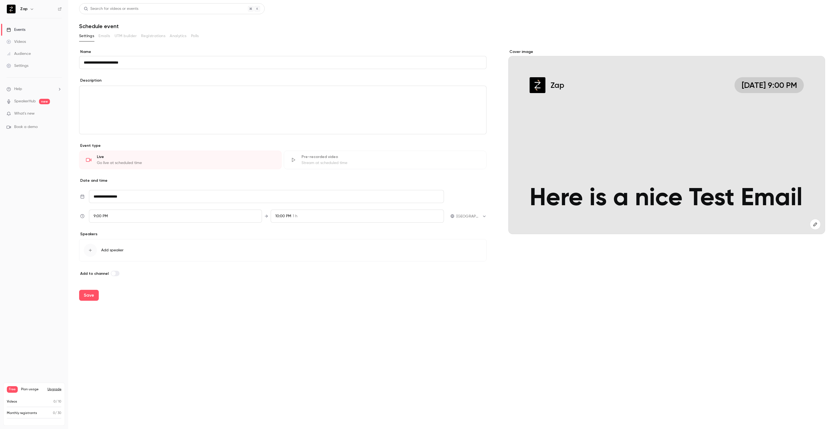
type input "**********"
click at [638, 129] on div "Zap Aug 18, 9:00 PM Here is a nice Test Email" at bounding box center [666, 145] width 317 height 178
drag, startPoint x: 729, startPoint y: 68, endPoint x: 643, endPoint y: 121, distance: 100.1
click at [685, 77] on div "Zap Aug 18, 9:00 PM Here is a nice Test Email" at bounding box center [666, 145] width 317 height 178
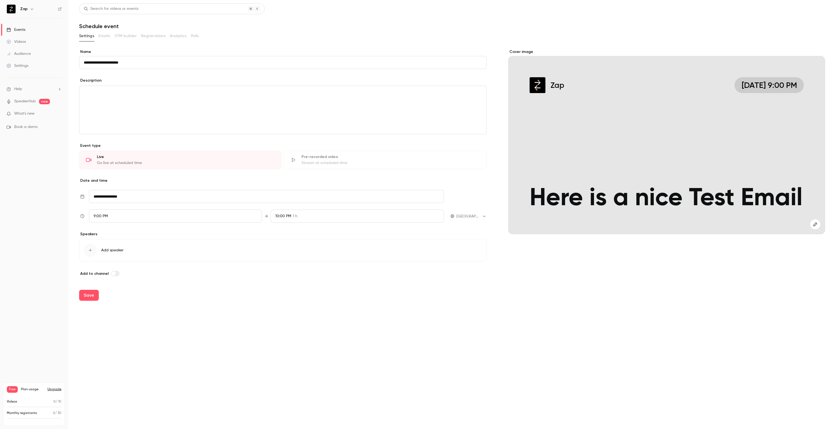
click at [622, 136] on div "Zap Aug 18, 9:00 PM Here is a nice Test Email" at bounding box center [666, 145] width 317 height 178
drag, startPoint x: 622, startPoint y: 136, endPoint x: 653, endPoint y: 140, distance: 30.8
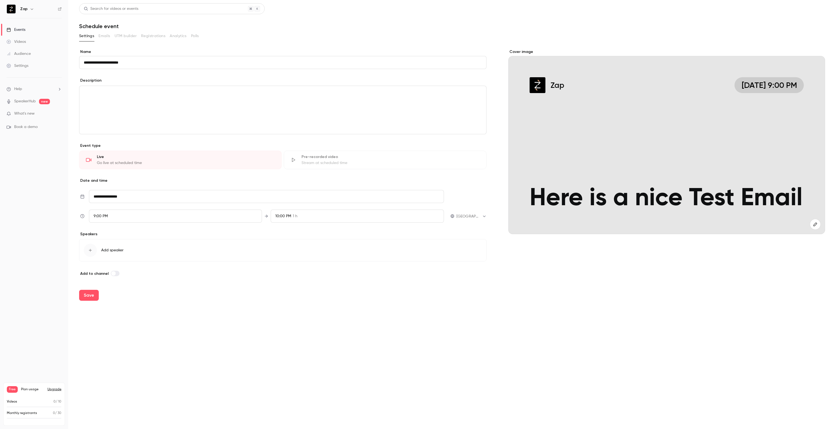
click at [653, 140] on div "Zap Aug 18, 9:00 PM Here is a nice Test Email" at bounding box center [666, 145] width 317 height 178
drag, startPoint x: 609, startPoint y: 137, endPoint x: 616, endPoint y: 120, distance: 18.4
click at [616, 120] on div "Zap Aug 18, 9:00 PM Here is a nice Test Email" at bounding box center [666, 145] width 317 height 178
click at [131, 103] on div "editor" at bounding box center [282, 110] width 407 height 48
click at [78, 92] on icon "editor" at bounding box center [79, 92] width 2 height 2
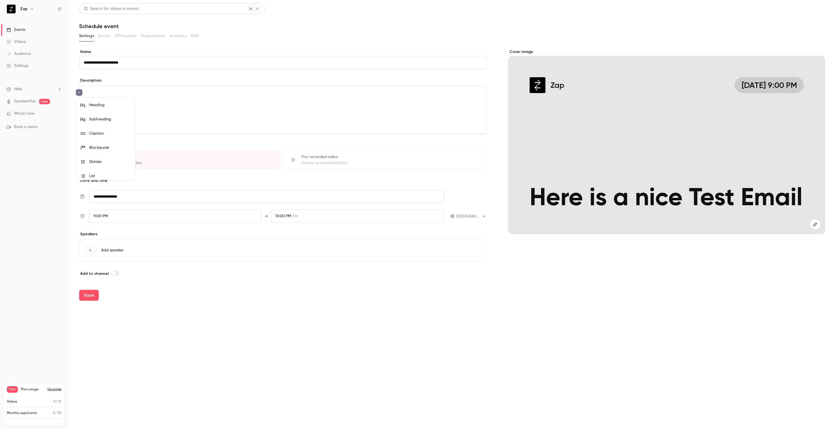
click at [100, 105] on div "Heading" at bounding box center [109, 104] width 41 height 5
click at [80, 97] on div "**********" at bounding box center [282, 110] width 407 height 48
click at [77, 101] on icon "editor" at bounding box center [79, 101] width 4 height 3
click at [107, 125] on div "Subheading" at bounding box center [109, 127] width 41 height 5
click at [78, 110] on icon "editor" at bounding box center [79, 109] width 4 height 3
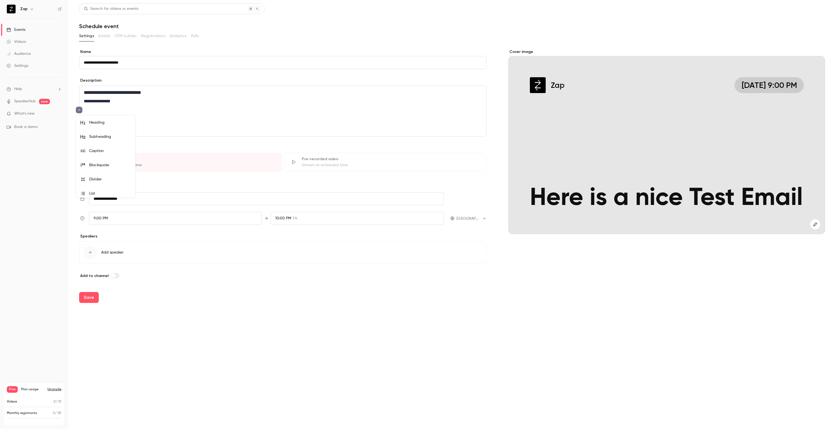
click at [95, 147] on li "Caption" at bounding box center [105, 151] width 59 height 14
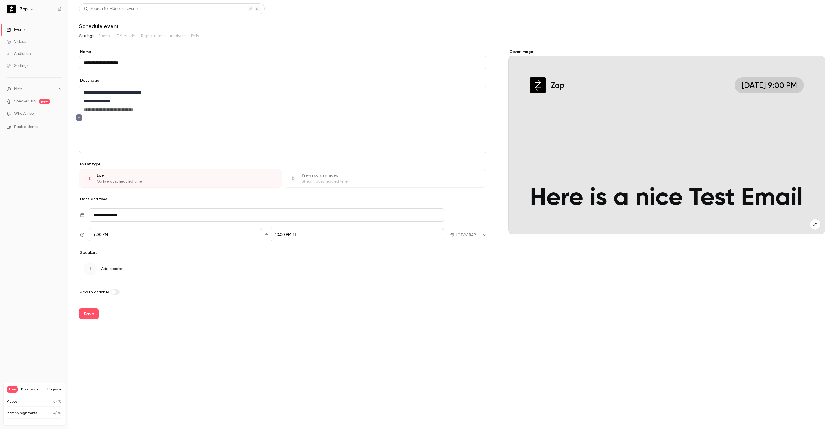
click at [81, 119] on icon "editor" at bounding box center [79, 117] width 4 height 3
click at [98, 172] on div "Blockquote" at bounding box center [109, 172] width 41 height 5
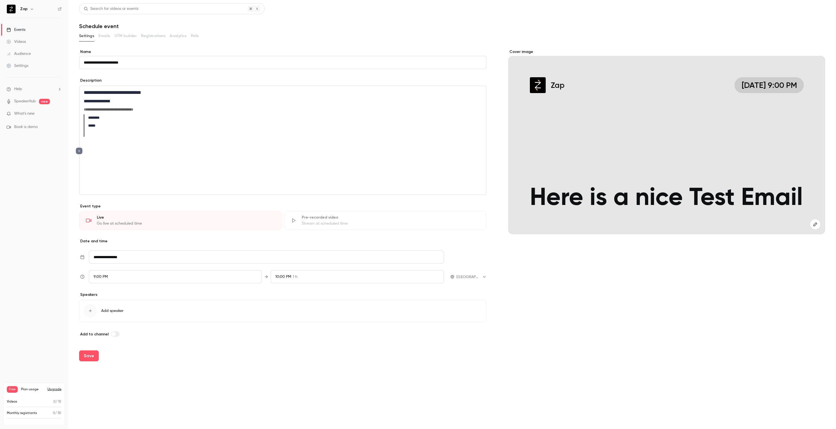
click at [78, 152] on icon "editor" at bounding box center [79, 150] width 4 height 3
click at [105, 200] on div "Divider" at bounding box center [109, 202] width 41 height 5
click at [81, 159] on icon "editor" at bounding box center [79, 157] width 4 height 3
click at [171, 157] on div at bounding box center [418, 214] width 836 height 429
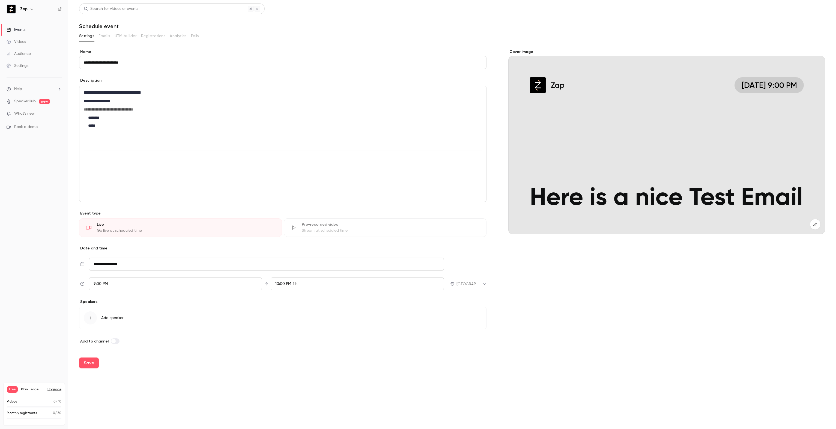
click at [145, 167] on p "editor" at bounding box center [283, 166] width 398 height 7
click at [79, 168] on button "editor" at bounding box center [79, 166] width 7 height 7
drag, startPoint x: 98, startPoint y: 245, endPoint x: 98, endPoint y: 242, distance: 2.7
click at [98, 245] on div "Numbered List" at bounding box center [109, 246] width 41 height 5
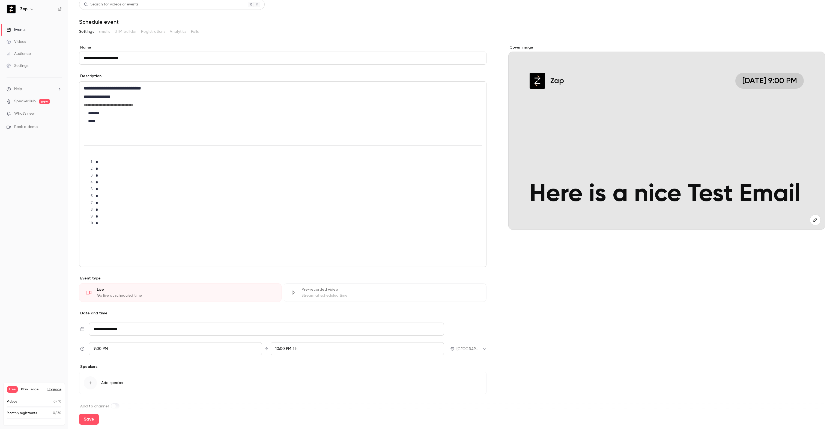
scroll to position [13, 0]
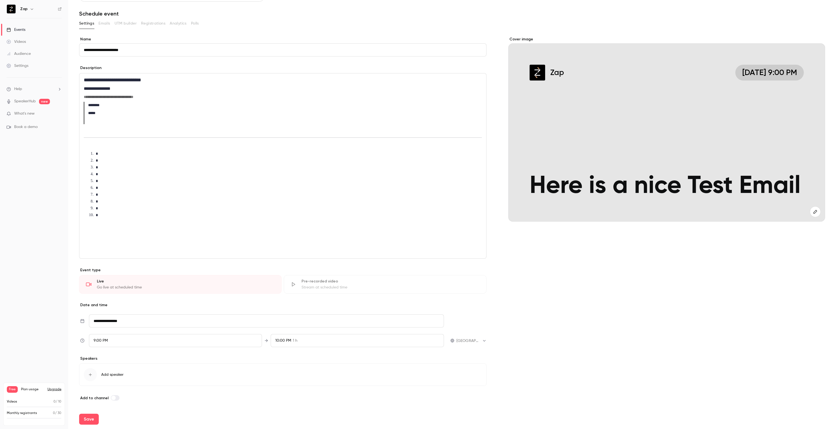
click at [109, 373] on span "Add speaker" at bounding box center [112, 374] width 22 height 5
click at [102, 353] on span "Add new" at bounding box center [100, 355] width 16 height 6
type input "*****"
type input "******"
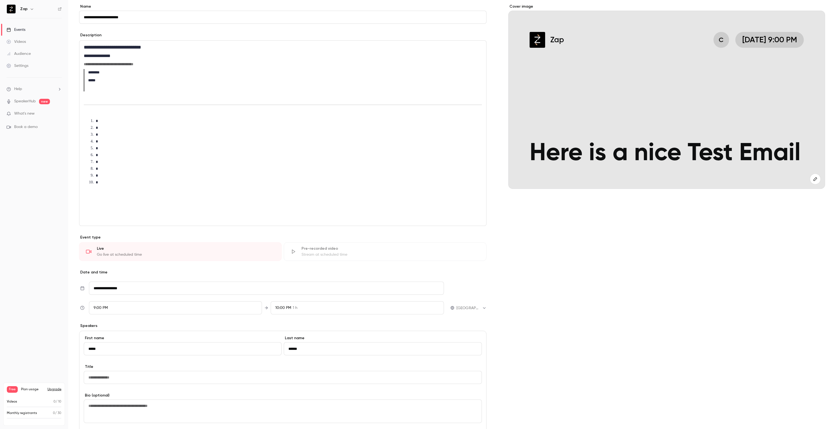
scroll to position [94, 0]
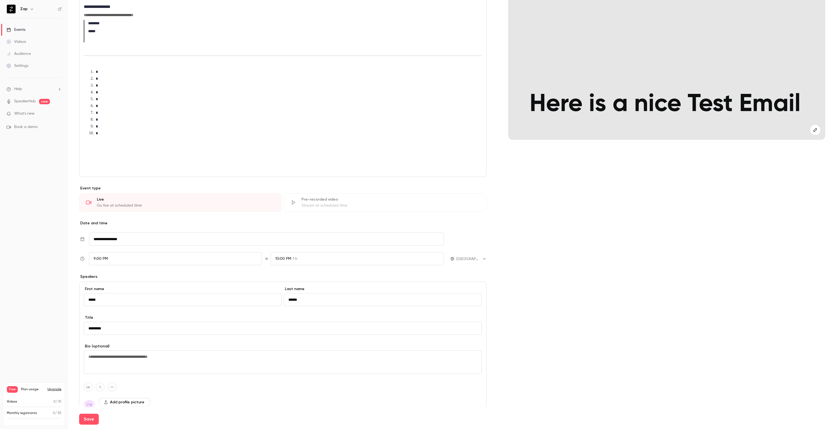
type input "*********"
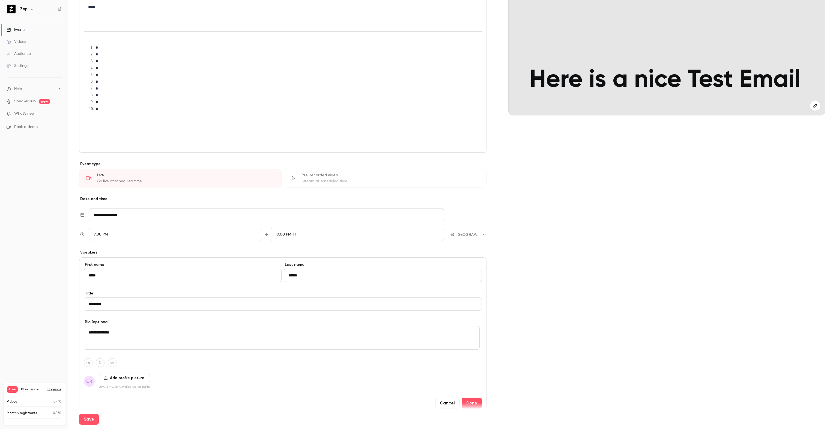
scroll to position [146, 0]
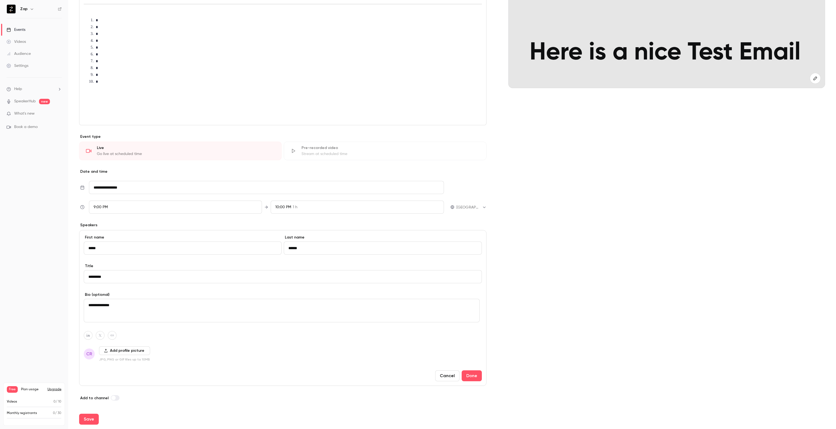
type textarea "**********"
click at [120, 349] on button "Add profile picture" at bounding box center [124, 350] width 51 height 9
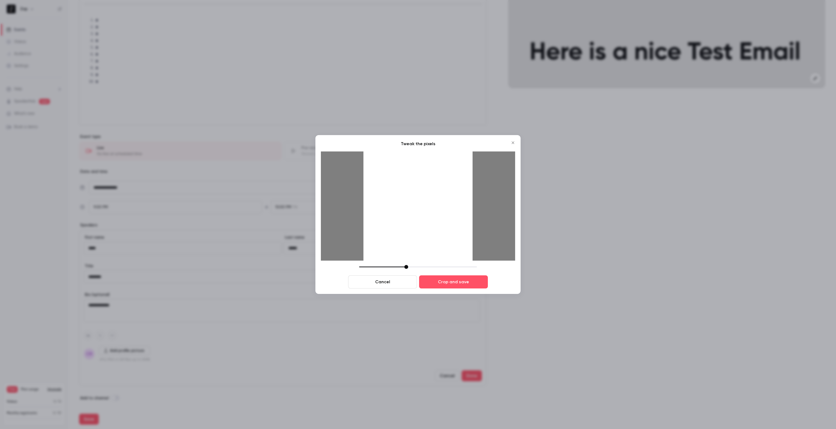
drag, startPoint x: 397, startPoint y: 266, endPoint x: 416, endPoint y: 247, distance: 27.4
click at [406, 268] on div at bounding box center [406, 267] width 4 height 4
drag, startPoint x: 423, startPoint y: 227, endPoint x: 416, endPoint y: 239, distance: 13.3
click at [416, 239] on div at bounding box center [417, 205] width 109 height 109
click at [450, 282] on button "Crop and save" at bounding box center [453, 281] width 69 height 13
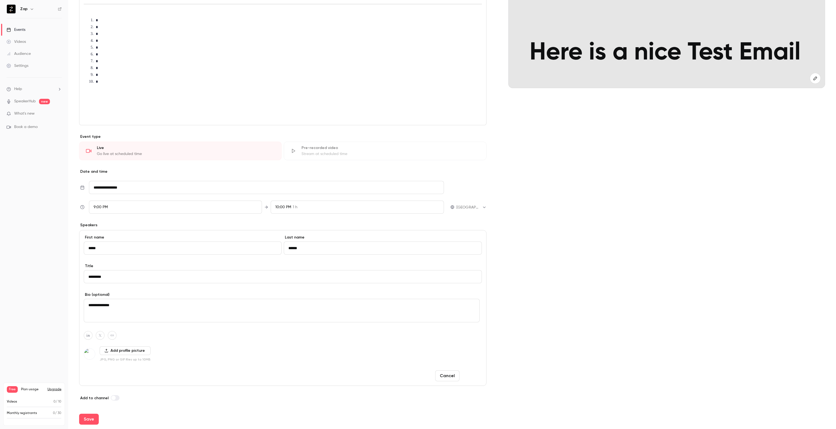
click at [472, 376] on button "Done" at bounding box center [471, 375] width 20 height 11
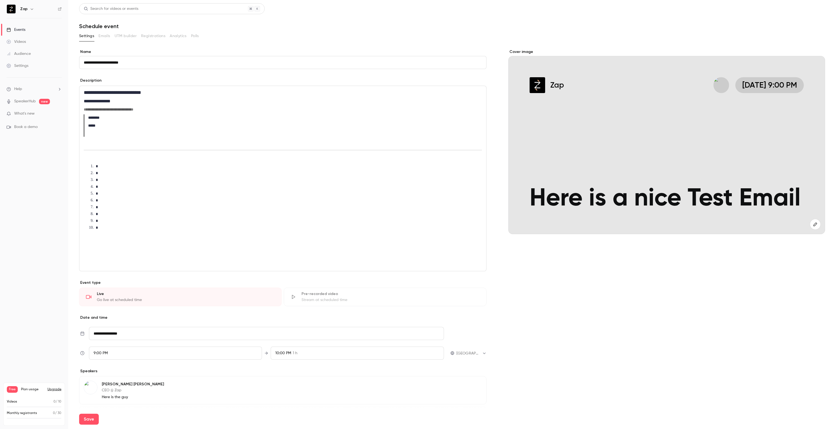
scroll to position [43, 0]
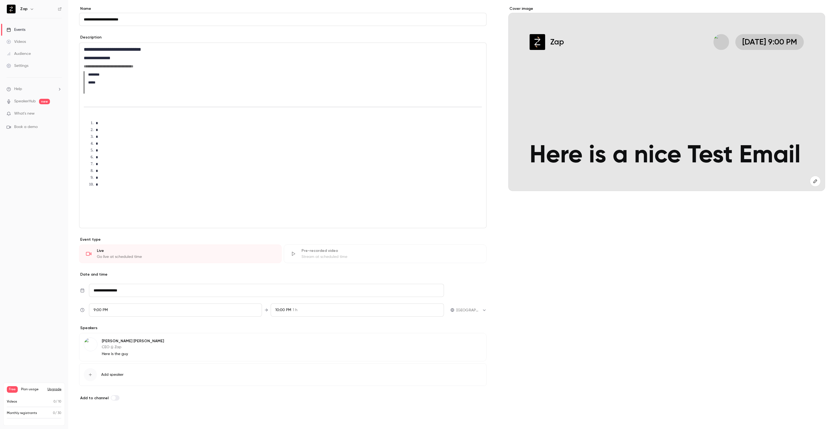
click at [88, 421] on button "Save" at bounding box center [89, 418] width 20 height 11
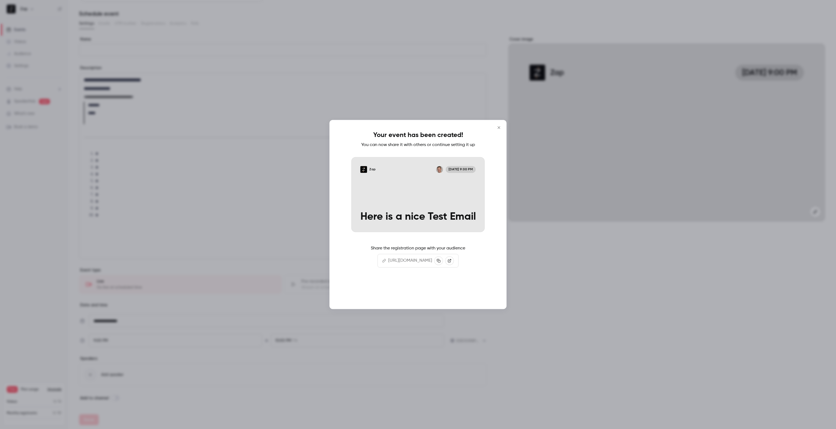
click at [419, 291] on button "Continue" at bounding box center [418, 291] width 55 height 13
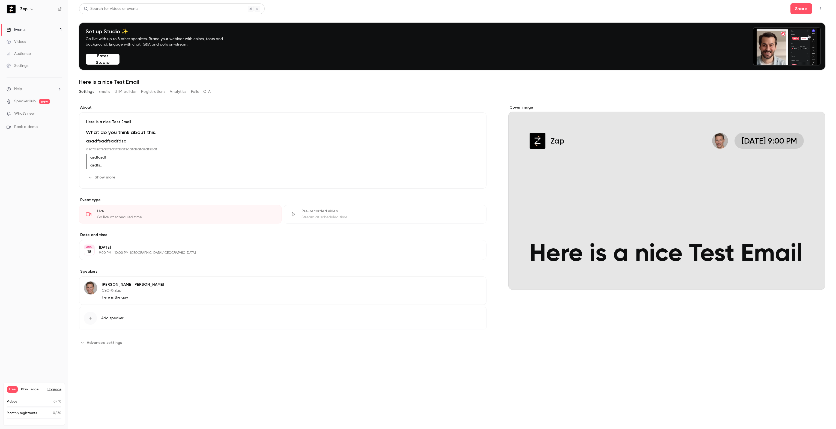
click at [208, 92] on button "CTA" at bounding box center [206, 91] width 7 height 9
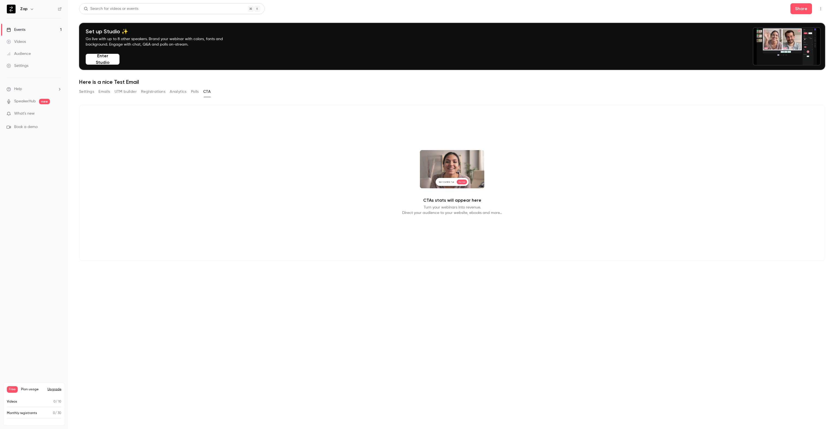
click at [194, 93] on button "Polls" at bounding box center [195, 91] width 8 height 9
click at [181, 93] on button "Analytics" at bounding box center [178, 91] width 17 height 9
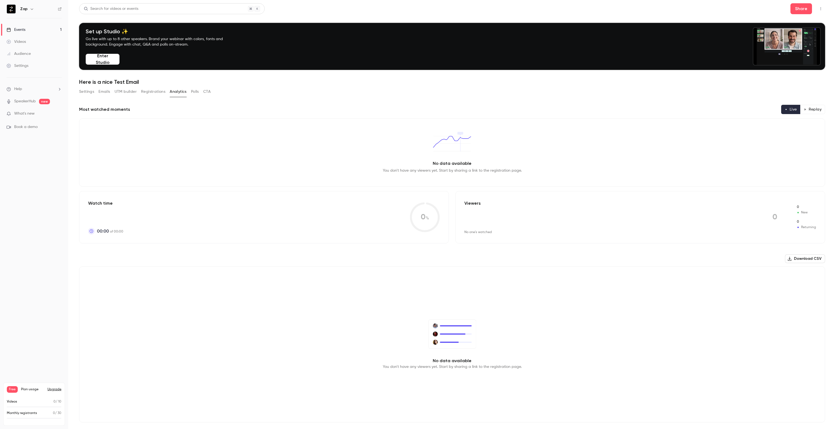
click at [151, 91] on button "Registrations" at bounding box center [153, 91] width 24 height 9
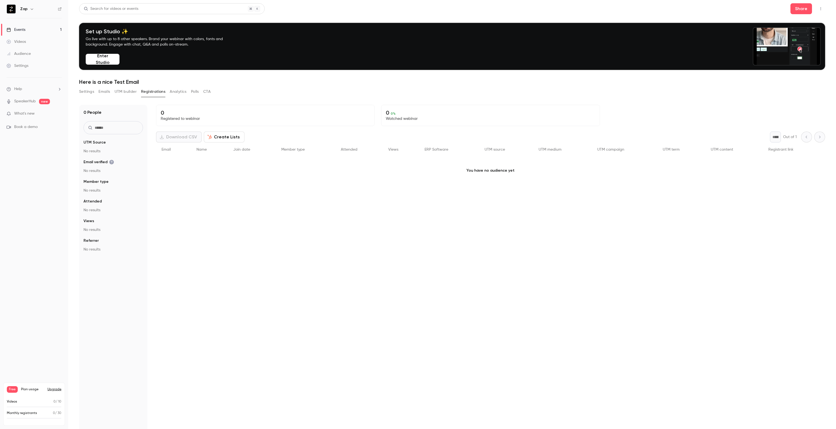
click at [221, 136] on button "Create Lists" at bounding box center [224, 136] width 41 height 11
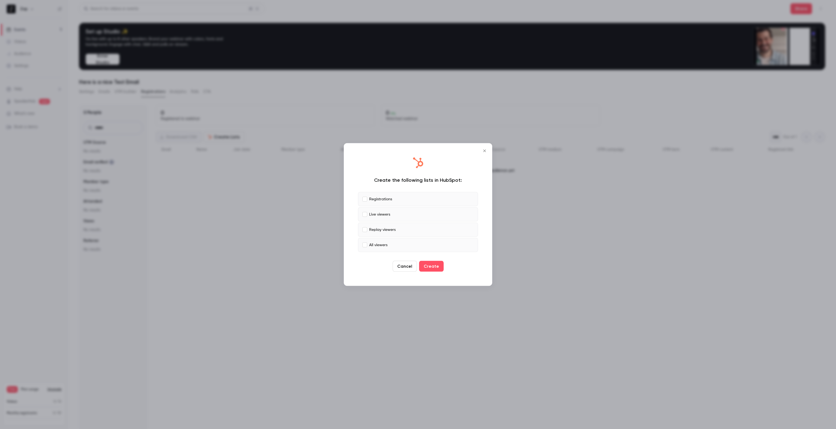
click at [410, 267] on button "Cancel" at bounding box center [404, 266] width 24 height 11
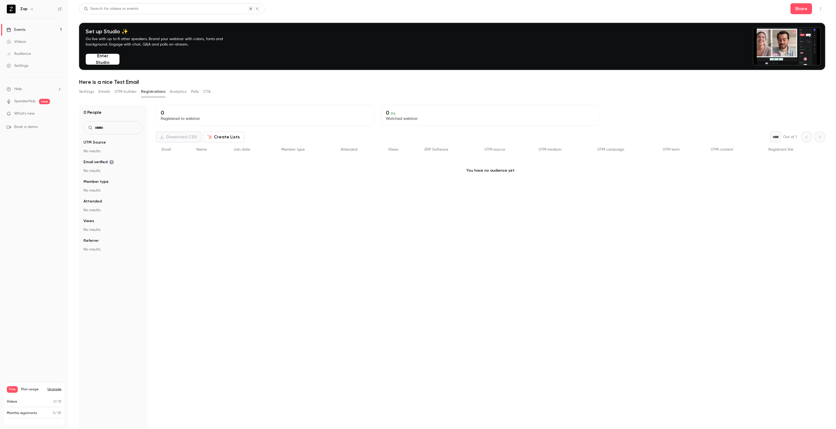
click at [131, 92] on button "UTM builder" at bounding box center [126, 91] width 22 height 9
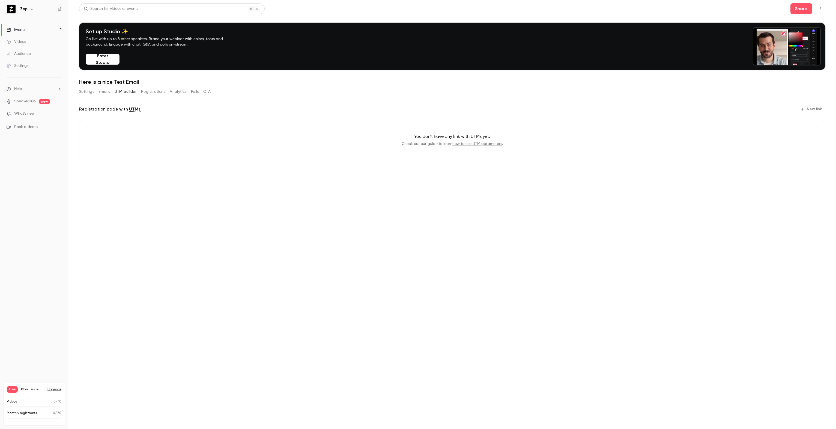
click at [104, 91] on button "Emails" at bounding box center [103, 91] width 11 height 9
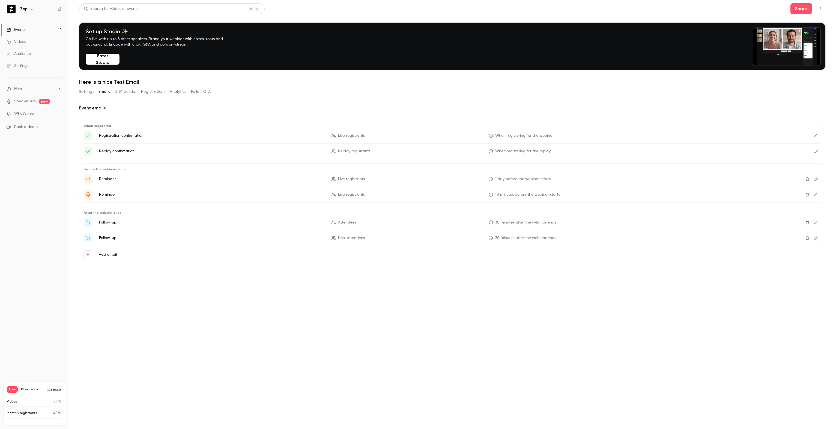
click at [86, 253] on icon "button" at bounding box center [88, 255] width 4 height 4
click at [193, 343] on div at bounding box center [418, 214] width 836 height 429
click at [817, 238] on icon "Edit" at bounding box center [816, 238] width 4 height 4
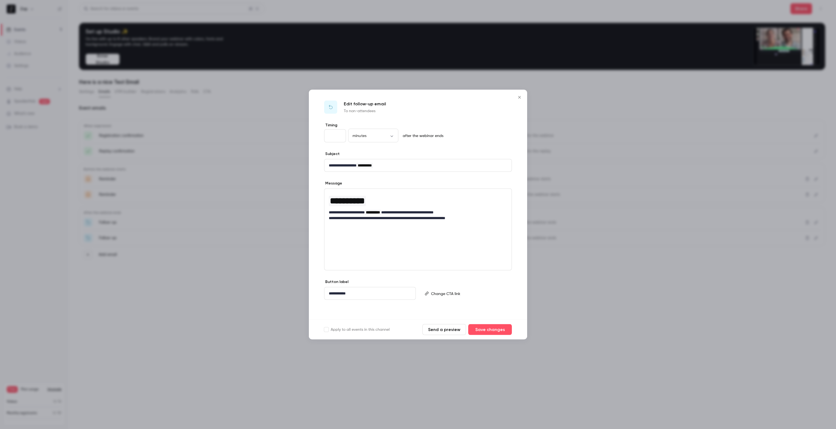
click at [520, 96] on icon "Close" at bounding box center [519, 97] width 7 height 4
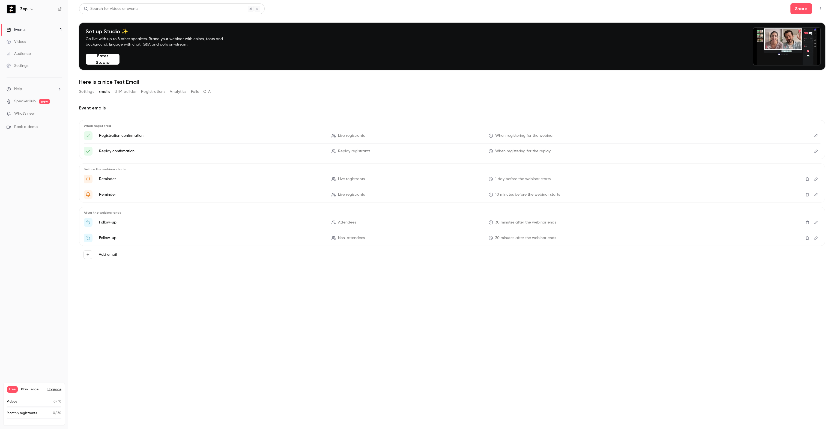
click at [87, 221] on icon "Thanks for attending {{ event_name }}" at bounding box center [88, 222] width 5 height 5
click at [87, 238] on icon "Watch the replay of {{ event_name }}" at bounding box center [88, 237] width 5 height 5
click at [808, 223] on icon "Delete" at bounding box center [807, 222] width 4 height 4
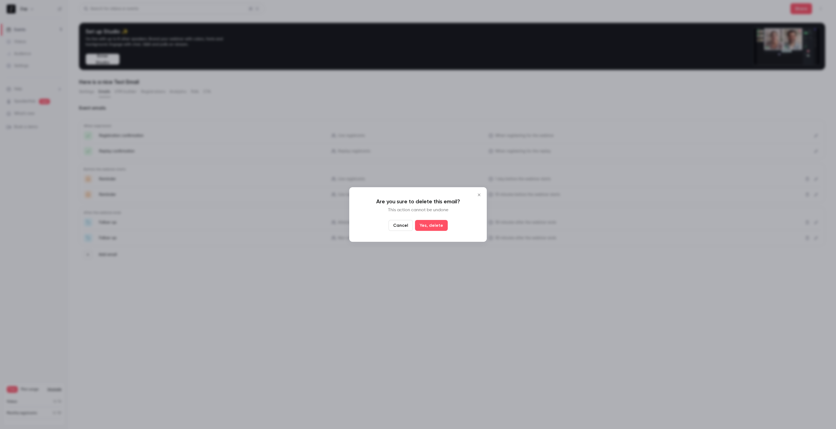
click at [479, 193] on icon "Close" at bounding box center [479, 195] width 7 height 4
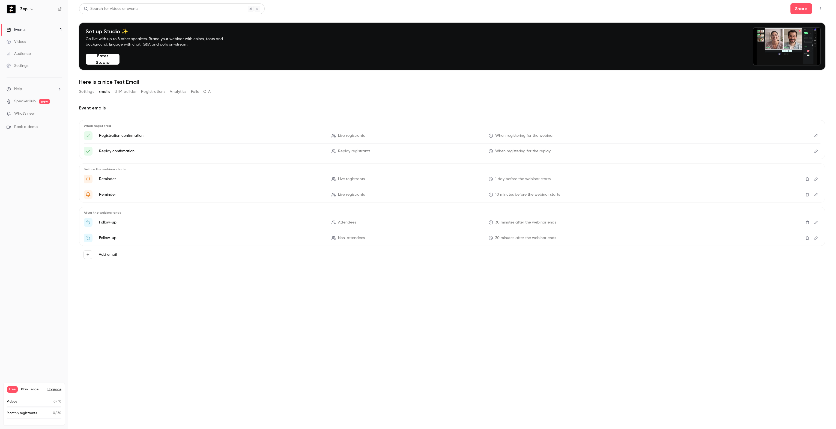
click at [90, 254] on button "Add email" at bounding box center [87, 254] width 9 height 9
click at [135, 256] on p "Follow-up" at bounding box center [128, 253] width 24 height 7
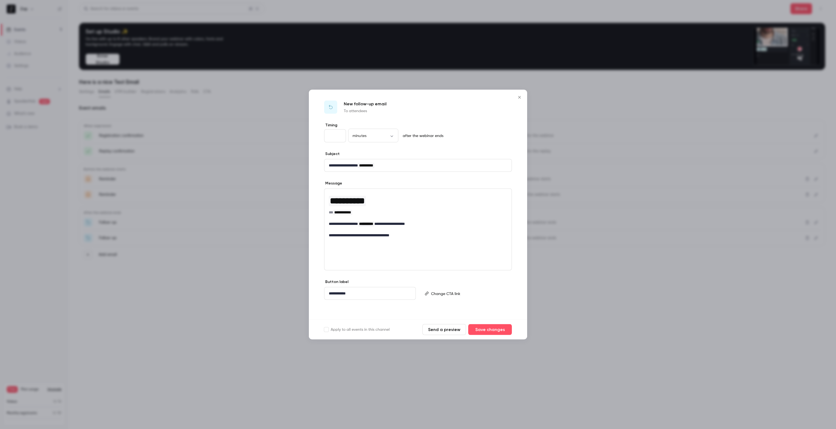
click at [447, 332] on button "Send a preview" at bounding box center [444, 329] width 44 height 11
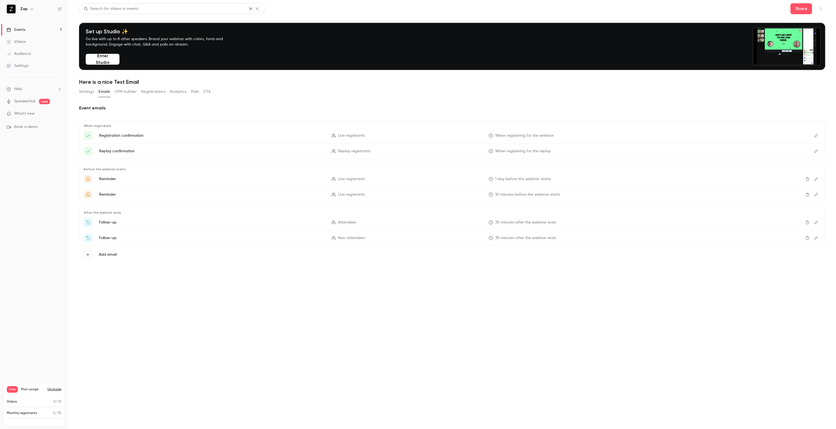
click at [27, 100] on link "SpeakerHub" at bounding box center [25, 101] width 22 height 6
click at [19, 55] on div "Audience" at bounding box center [19, 53] width 24 height 5
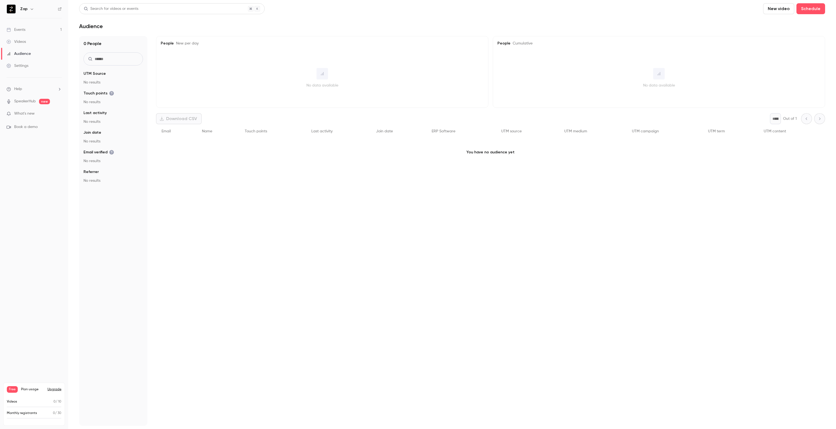
click at [25, 65] on div "Settings" at bounding box center [18, 65] width 22 height 5
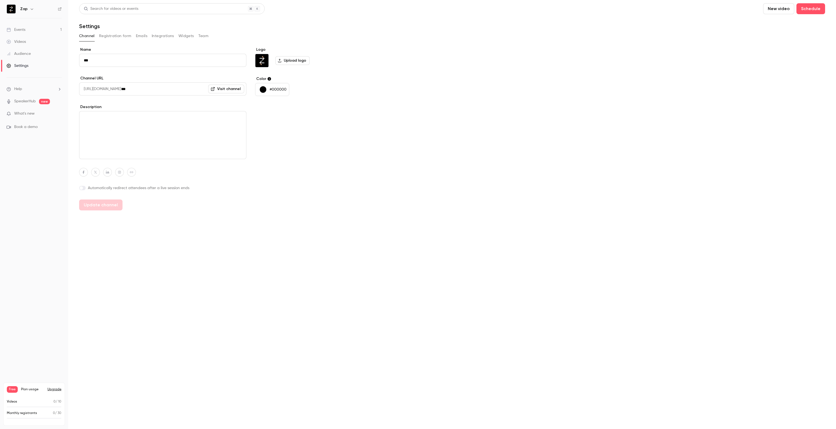
click at [113, 125] on textarea at bounding box center [162, 135] width 167 height 48
click at [154, 132] on textarea at bounding box center [162, 135] width 167 height 48
paste textarea "**********"
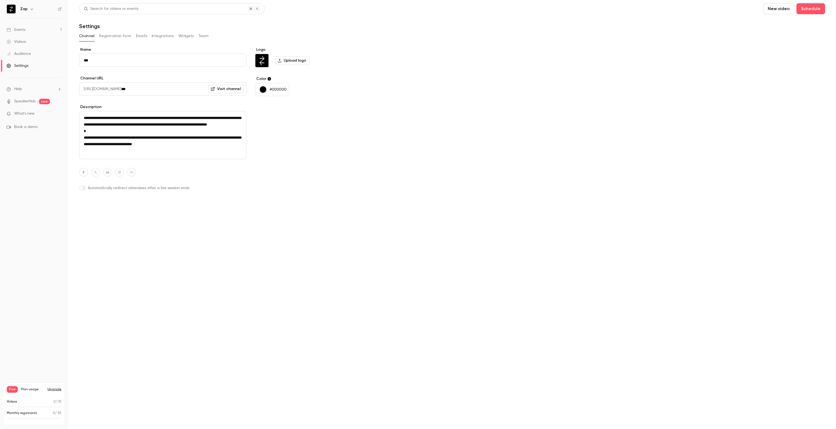
type textarea "**********"
click at [104, 206] on button "Update channel" at bounding box center [100, 204] width 43 height 11
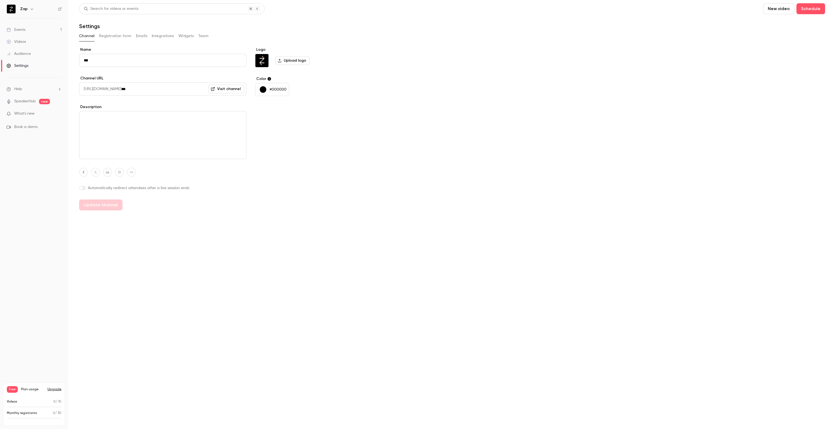
type textarea "**********"
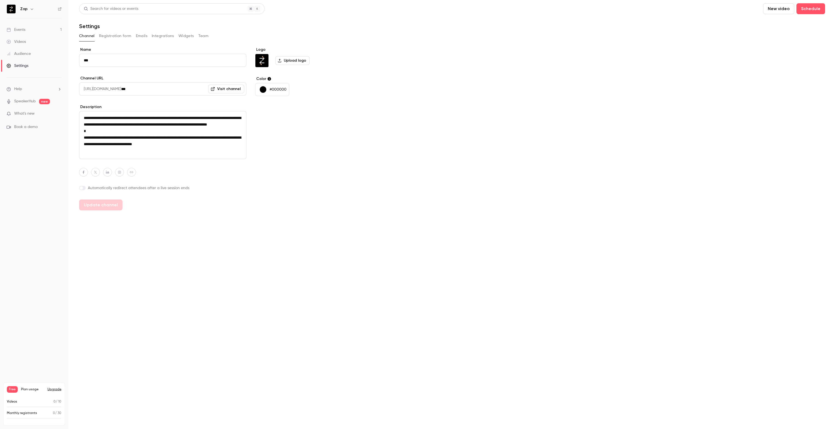
click at [115, 36] on button "Registration form" at bounding box center [115, 36] width 32 height 9
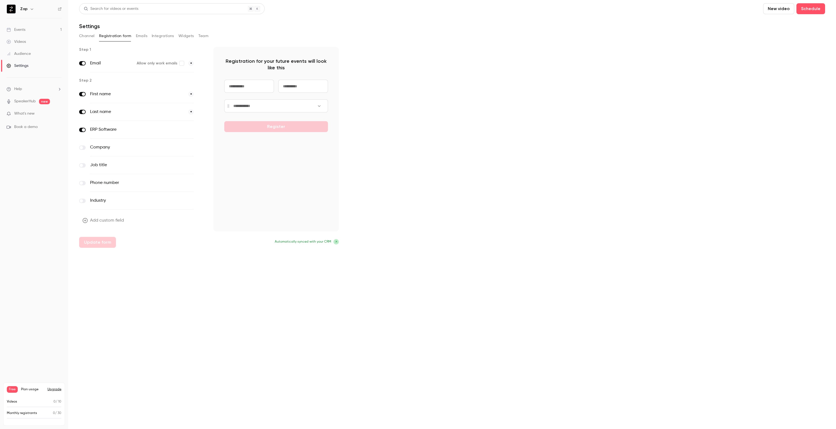
click at [142, 38] on button "Emails" at bounding box center [141, 36] width 11 height 9
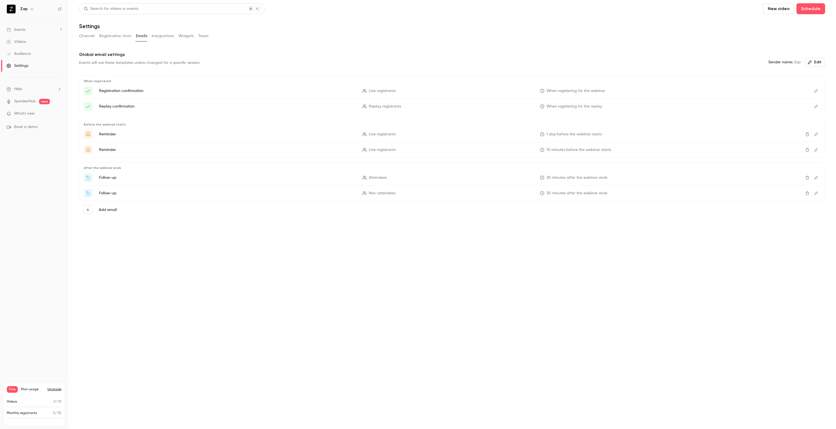
click at [155, 37] on button "Integrations" at bounding box center [163, 36] width 22 height 9
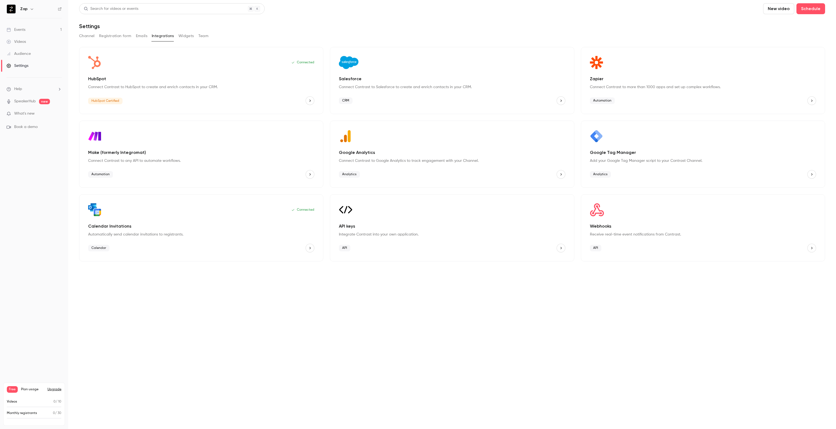
click at [188, 36] on button "Widgets" at bounding box center [186, 36] width 16 height 9
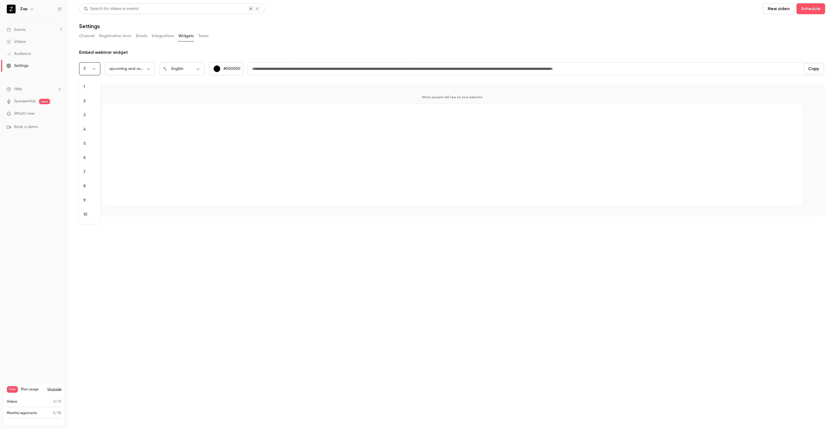
click at [95, 69] on body "**********" at bounding box center [418, 214] width 836 height 429
click at [95, 69] on div at bounding box center [418, 214] width 836 height 429
click at [149, 71] on body "**********" at bounding box center [418, 214] width 836 height 429
click at [149, 71] on div at bounding box center [418, 214] width 836 height 429
click at [203, 36] on button "Team" at bounding box center [203, 36] width 10 height 9
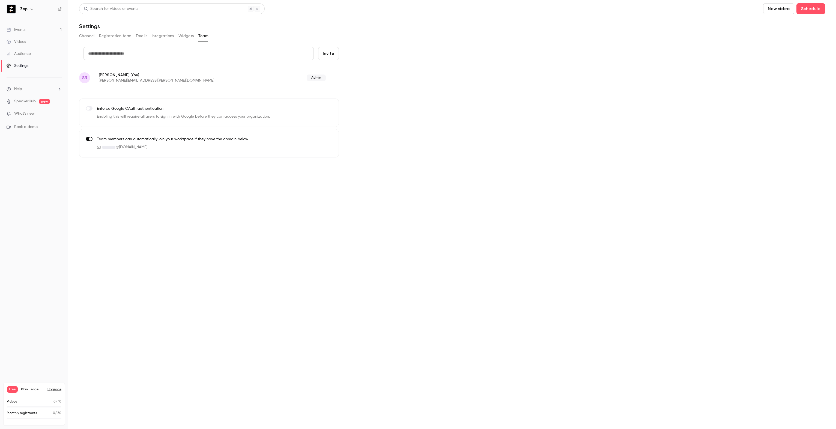
click at [19, 29] on div "Events" at bounding box center [16, 29] width 19 height 5
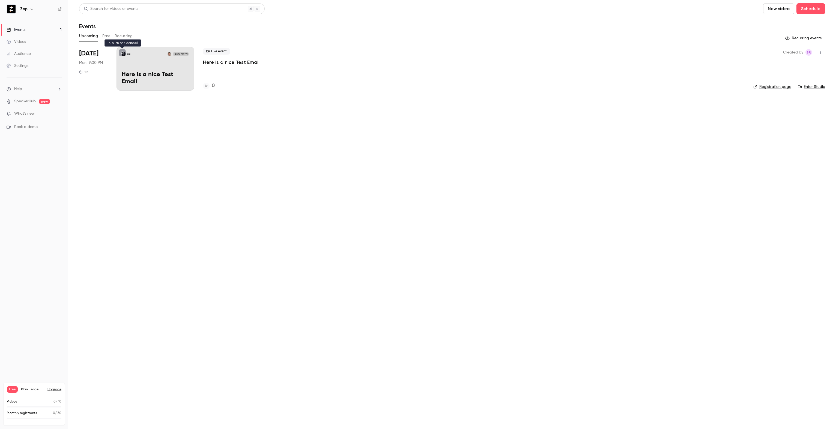
click at [122, 52] on icon at bounding box center [122, 52] width 3 height 3
click at [23, 55] on div "Audience" at bounding box center [19, 53] width 24 height 5
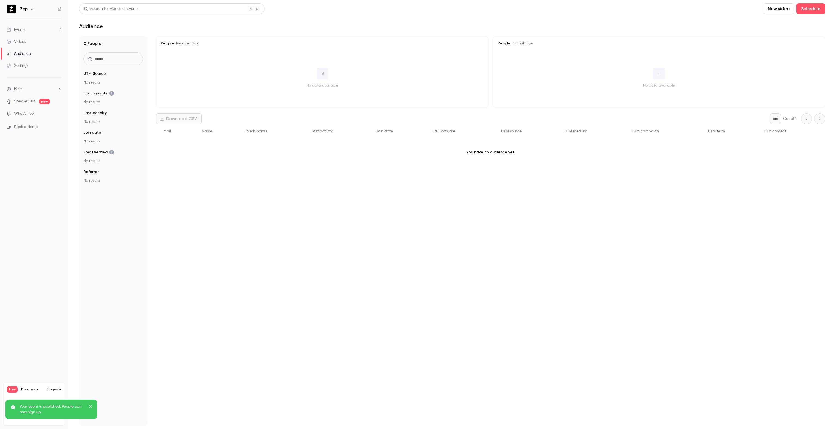
click at [25, 67] on div "Settings" at bounding box center [18, 65] width 22 height 5
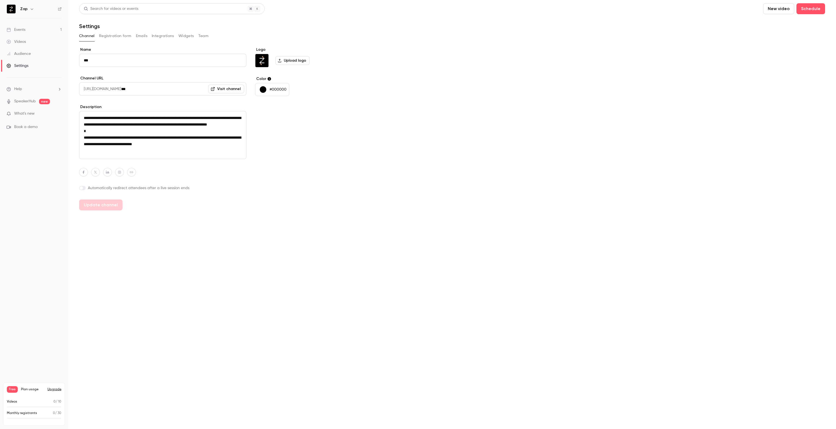
click at [166, 35] on button "Integrations" at bounding box center [163, 36] width 22 height 9
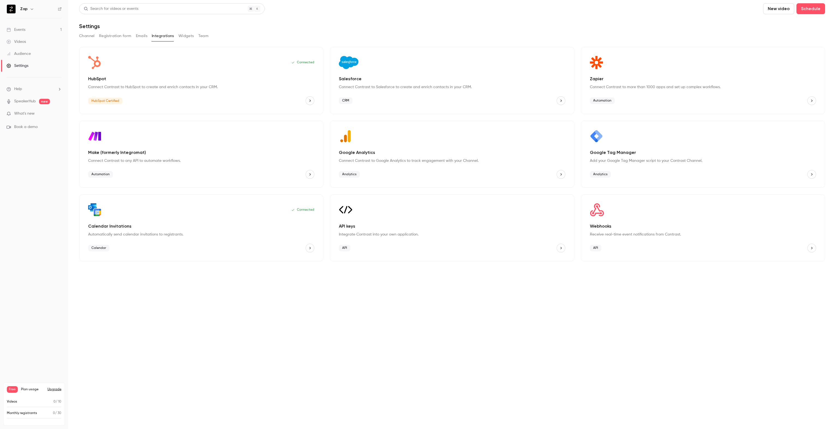
click at [185, 35] on button "Widgets" at bounding box center [186, 36] width 16 height 9
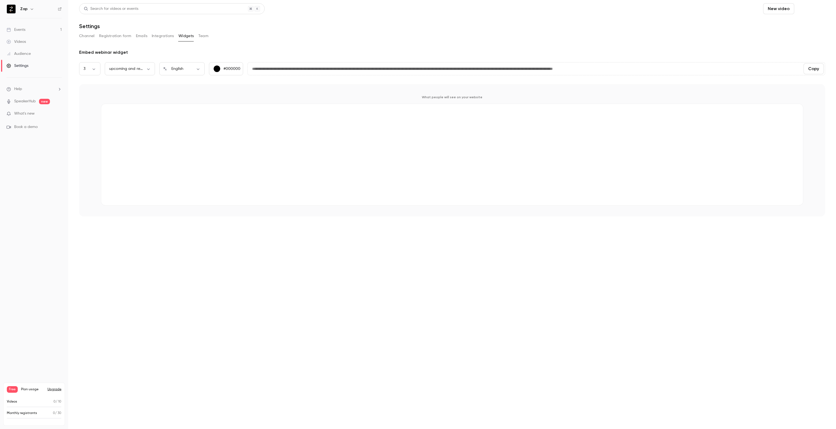
click at [805, 9] on button "Schedule" at bounding box center [810, 8] width 29 height 11
click at [788, 25] on div "One time event" at bounding box center [799, 23] width 41 height 5
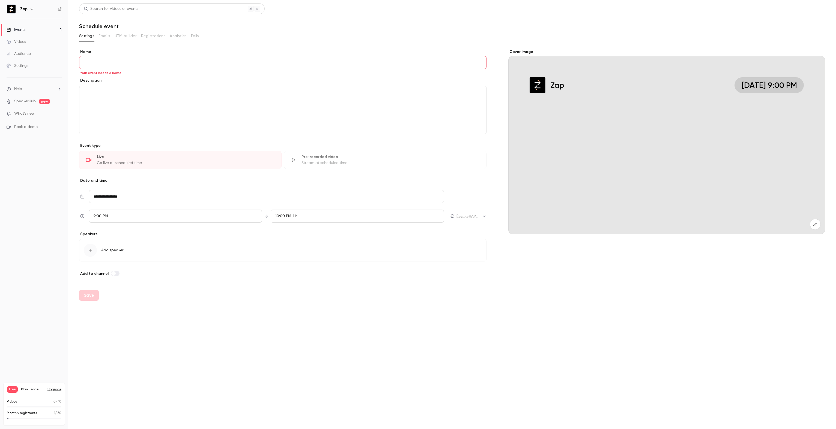
click at [22, 31] on div "Events" at bounding box center [16, 29] width 19 height 5
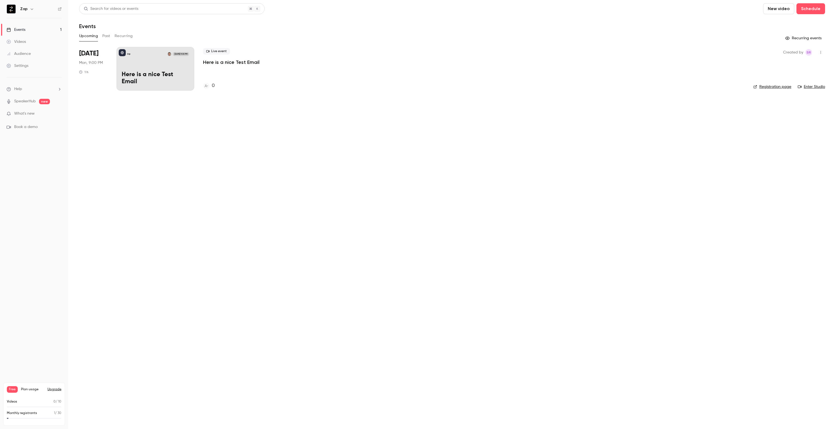
click at [155, 68] on div "Zap Aug 18, 9:00 PM Here is a nice Test Email" at bounding box center [155, 69] width 78 height 44
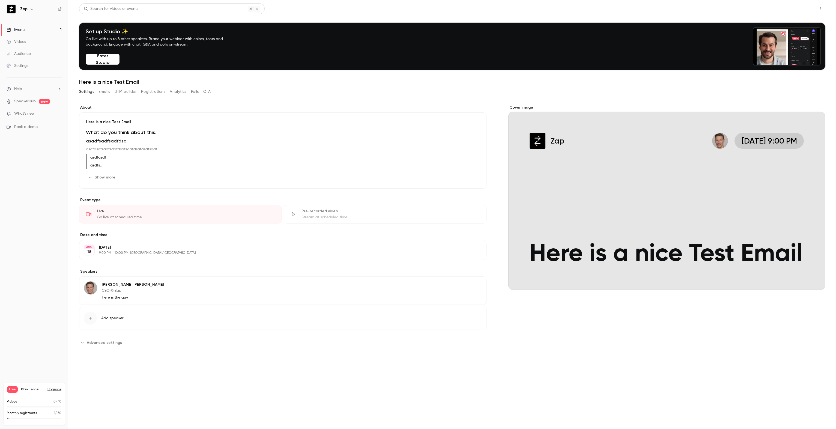
click at [800, 7] on button "Share" at bounding box center [801, 8] width 22 height 11
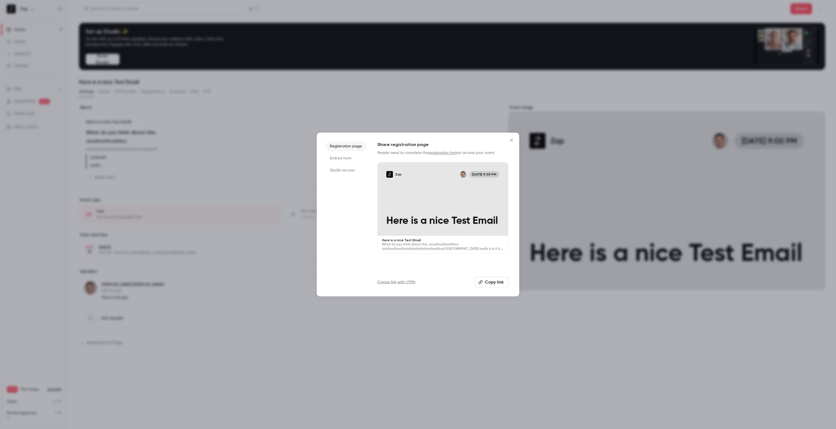
click at [491, 281] on button "Copy link" at bounding box center [492, 282] width 34 height 11
click at [513, 143] on button "Close" at bounding box center [511, 140] width 11 height 11
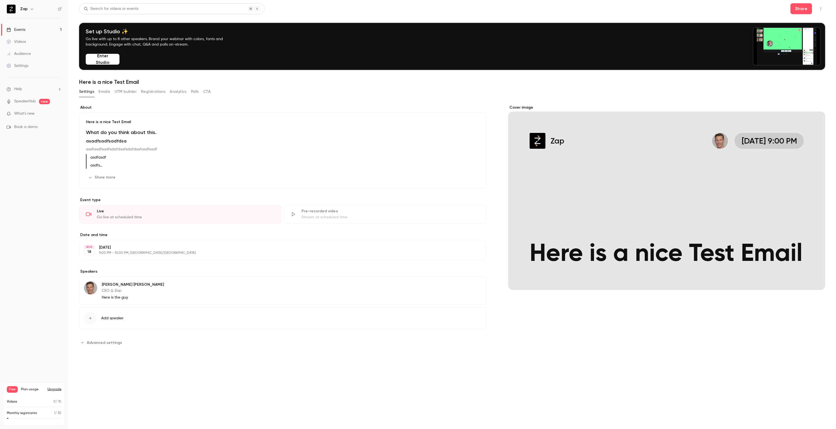
click at [24, 28] on div "Events" at bounding box center [16, 29] width 19 height 5
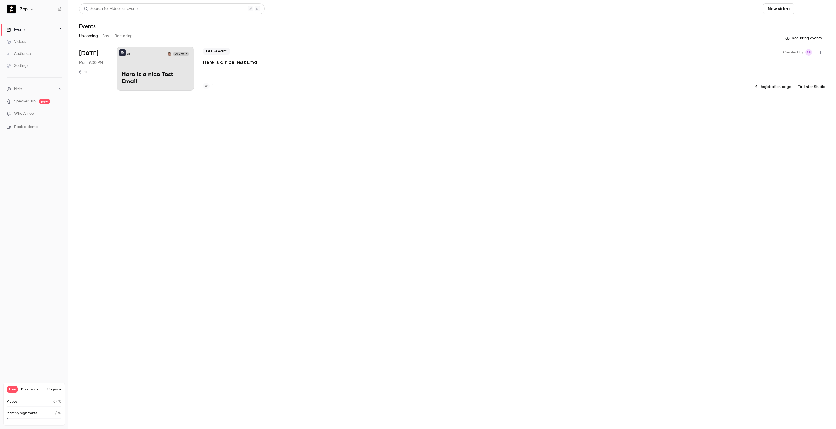
click at [808, 8] on button "Schedule" at bounding box center [810, 8] width 29 height 11
click at [787, 27] on li "One time event" at bounding box center [795, 24] width 59 height 14
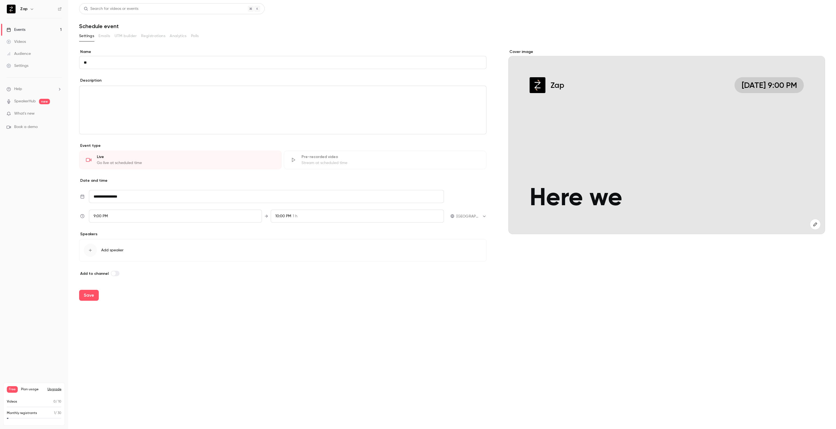
type input "*"
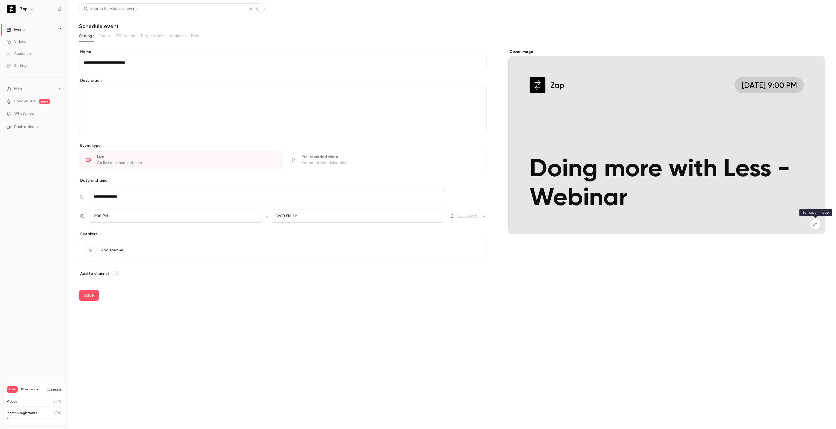
type input "**********"
click at [814, 227] on button "button" at bounding box center [814, 224] width 11 height 11
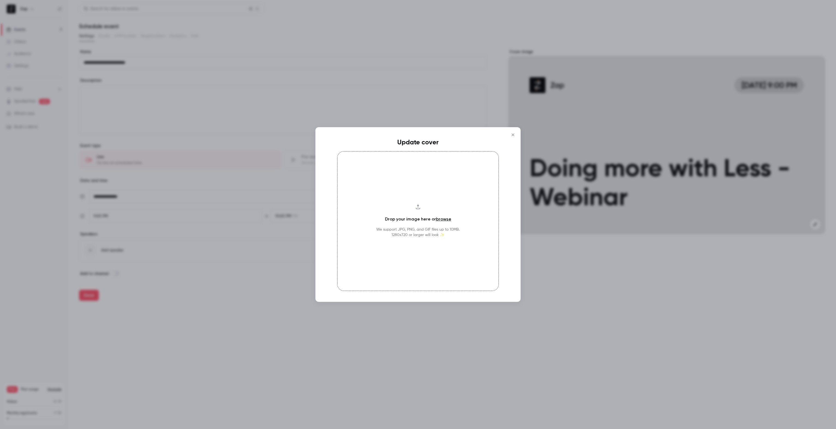
click at [443, 219] on link "browse" at bounding box center [443, 218] width 15 height 5
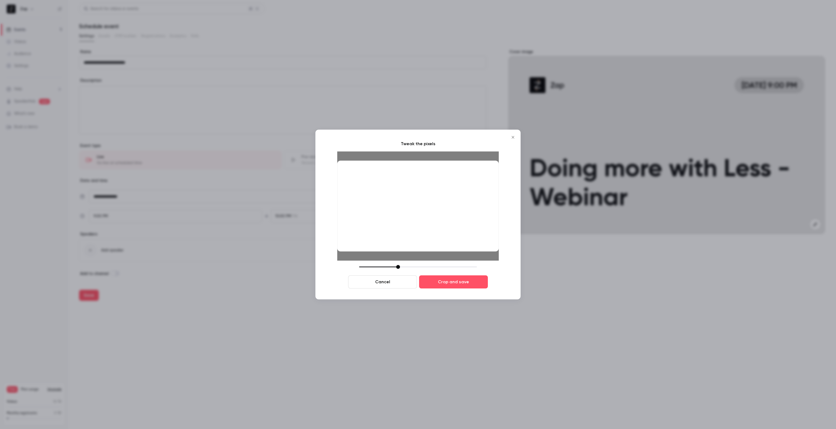
drag, startPoint x: 445, startPoint y: 235, endPoint x: 458, endPoint y: 235, distance: 13.4
click at [458, 235] on div at bounding box center [417, 206] width 161 height 91
drag, startPoint x: 398, startPoint y: 266, endPoint x: 400, endPoint y: 251, distance: 14.8
click at [400, 266] on div at bounding box center [399, 267] width 4 height 4
drag, startPoint x: 410, startPoint y: 231, endPoint x: 416, endPoint y: 232, distance: 5.5
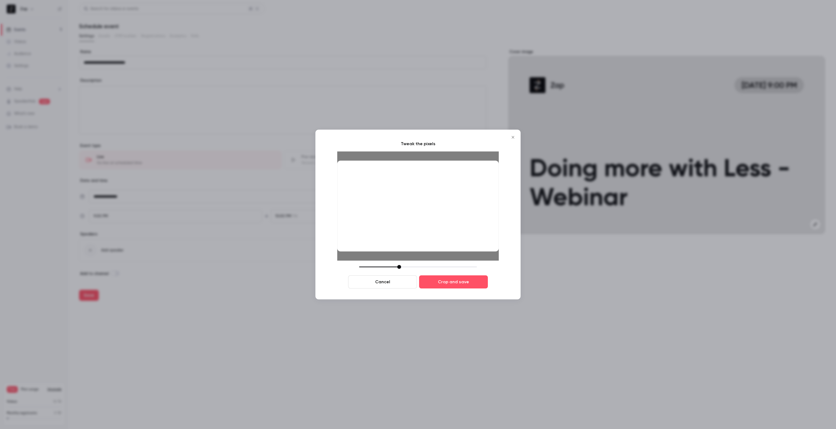
click at [416, 232] on div at bounding box center [417, 206] width 161 height 91
click at [401, 266] on div at bounding box center [400, 267] width 4 height 4
drag, startPoint x: 407, startPoint y: 242, endPoint x: 416, endPoint y: 243, distance: 9.6
click at [416, 243] on div at bounding box center [417, 206] width 161 height 91
click at [459, 283] on button "Crop and save" at bounding box center [453, 281] width 69 height 13
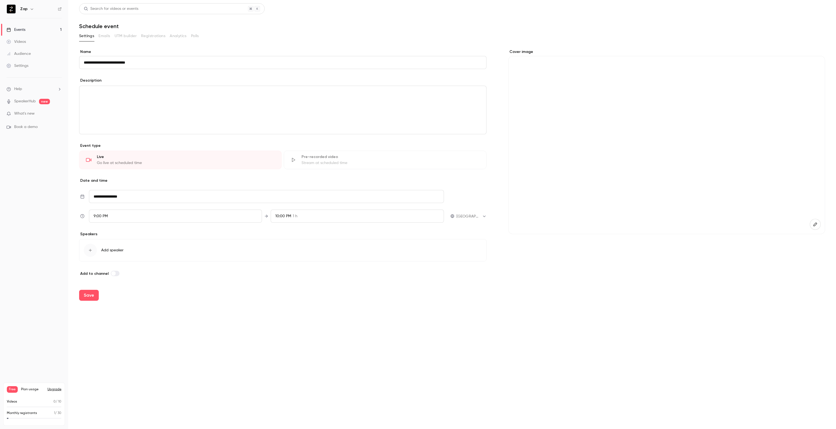
click at [167, 94] on p "editor" at bounding box center [283, 92] width 398 height 7
click at [107, 91] on p "**********" at bounding box center [283, 92] width 398 height 7
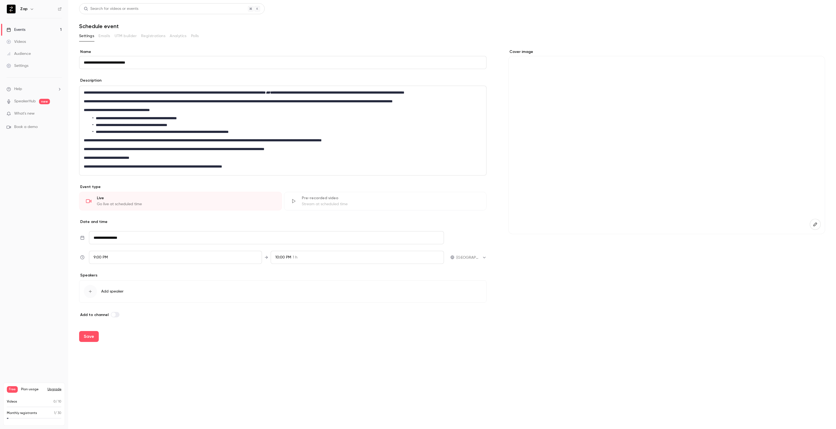
click at [109, 291] on span "Add speaker" at bounding box center [112, 291] width 22 height 5
click at [108, 189] on p "Chris Reeves" at bounding box center [111, 188] width 29 height 6
click at [473, 288] on button "Edit" at bounding box center [472, 289] width 20 height 9
click at [129, 361] on textarea "**********" at bounding box center [282, 360] width 396 height 23
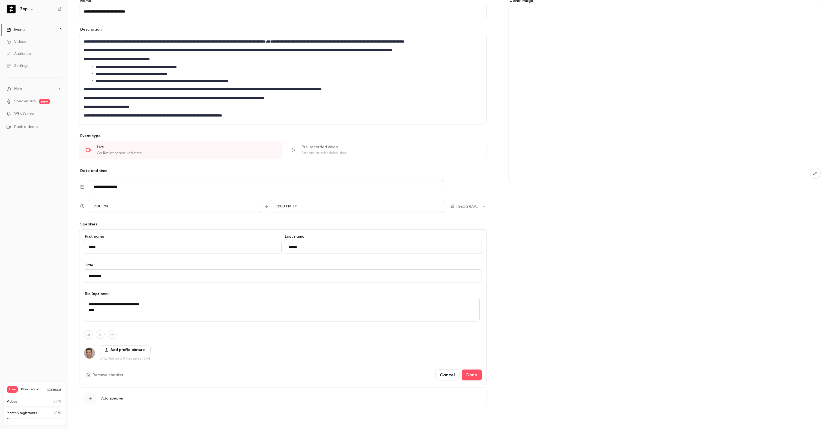
scroll to position [55, 0]
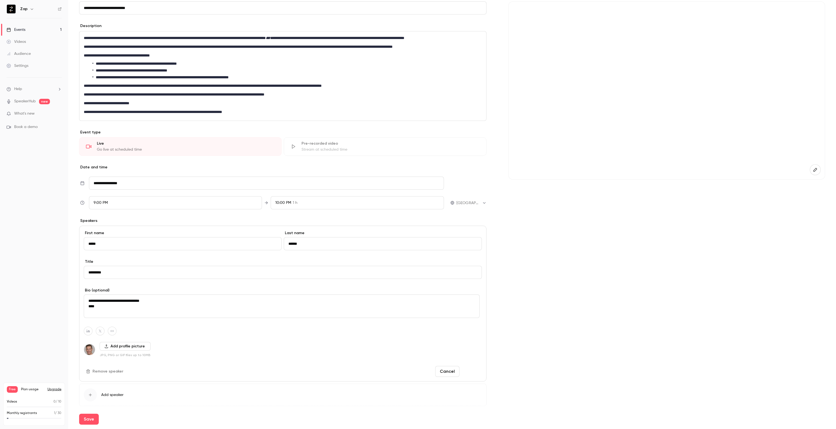
type textarea "**********"
click at [475, 372] on button "Done" at bounding box center [471, 371] width 20 height 11
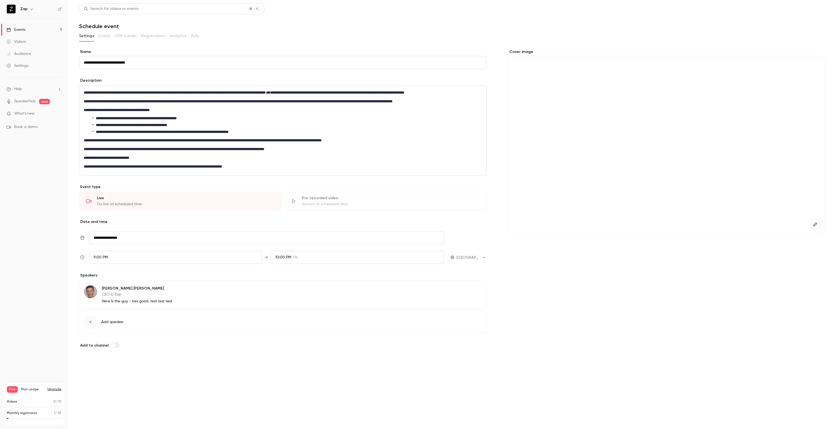
click at [91, 364] on button "Save" at bounding box center [89, 366] width 20 height 11
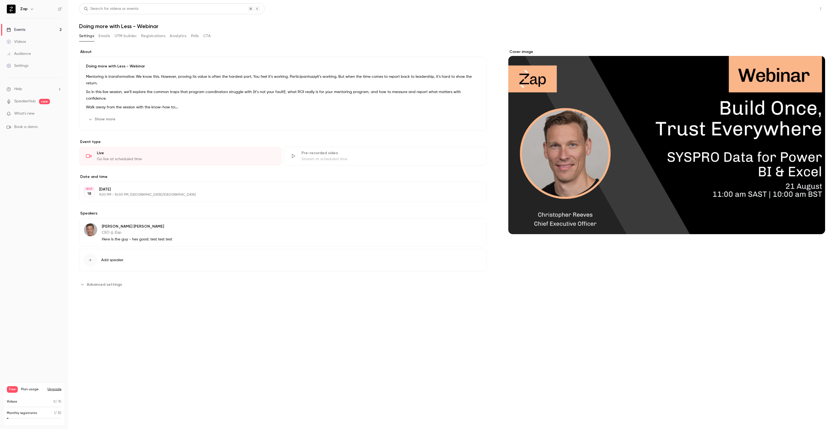
click at [804, 8] on button "Share" at bounding box center [801, 8] width 22 height 11
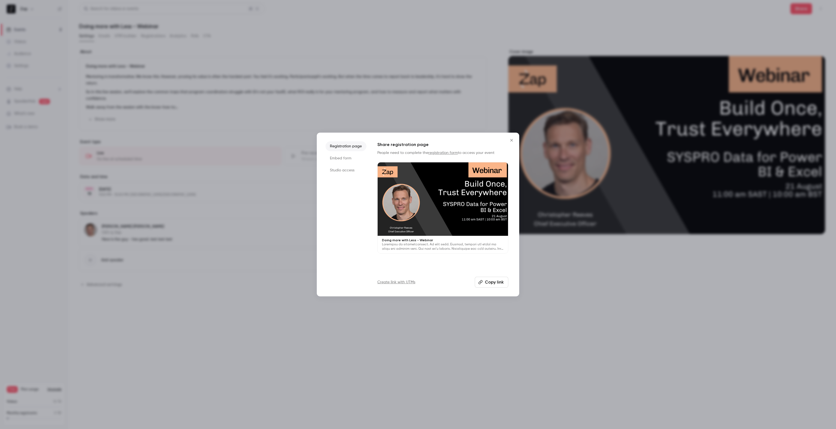
click at [499, 282] on button "Copy link" at bounding box center [492, 282] width 34 height 11
drag, startPoint x: 512, startPoint y: 140, endPoint x: 508, endPoint y: 141, distance: 4.0
click at [512, 140] on icon "Close" at bounding box center [511, 140] width 7 height 4
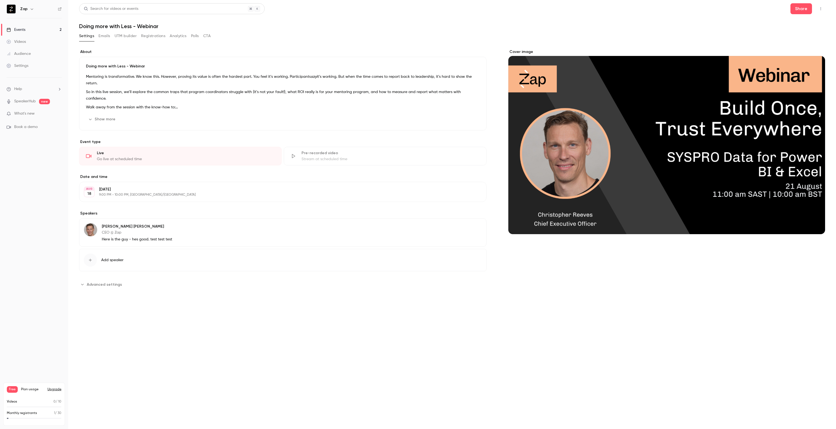
click at [19, 67] on div "Settings" at bounding box center [18, 65] width 22 height 5
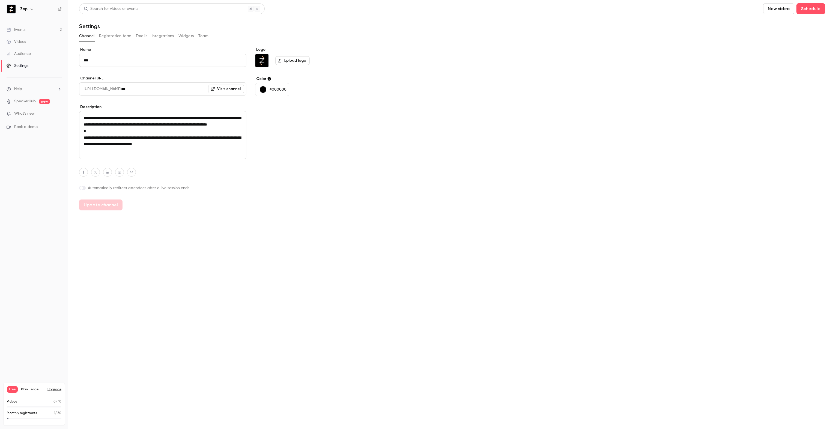
click at [263, 89] on div "button" at bounding box center [263, 89] width 7 height 7
click at [280, 90] on div at bounding box center [418, 214] width 836 height 429
click at [280, 90] on p "#000000" at bounding box center [277, 89] width 17 height 5
click at [281, 88] on div at bounding box center [418, 214] width 836 height 429
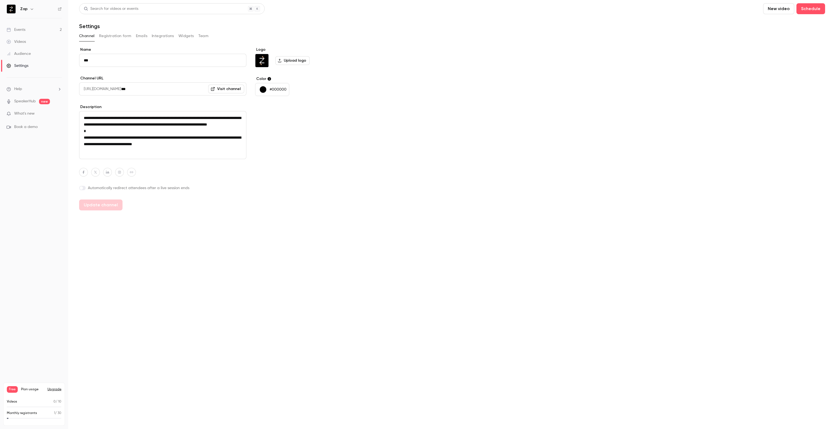
click at [274, 89] on p "#000000" at bounding box center [277, 89] width 17 height 5
click at [295, 164] on input "*******" at bounding box center [292, 164] width 42 height 11
paste input "hex-color-input"
type input "*******"
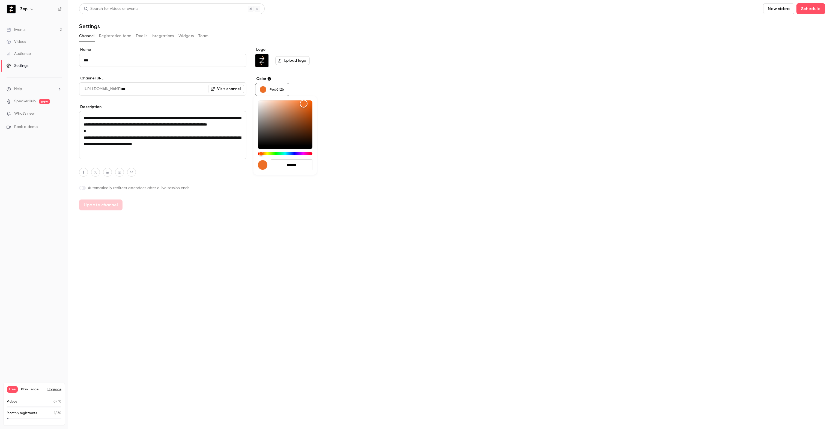
click at [392, 167] on div at bounding box center [418, 214] width 836 height 429
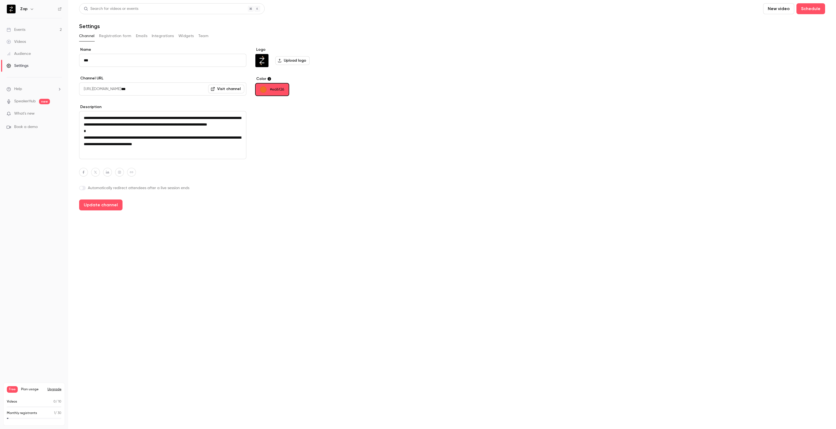
click at [279, 91] on p "#ed6f26" at bounding box center [277, 89] width 14 height 5
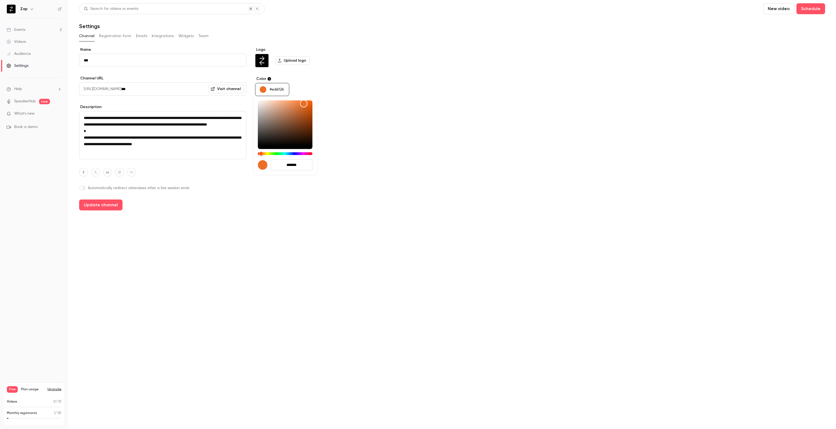
click at [289, 165] on input "*******" at bounding box center [292, 164] width 42 height 11
paste input "hex-color-input"
type input "*******"
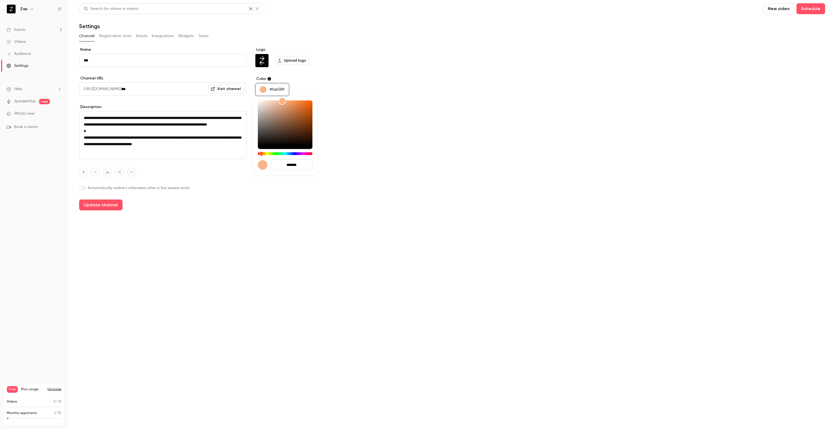
click at [384, 205] on div at bounding box center [418, 214] width 836 height 429
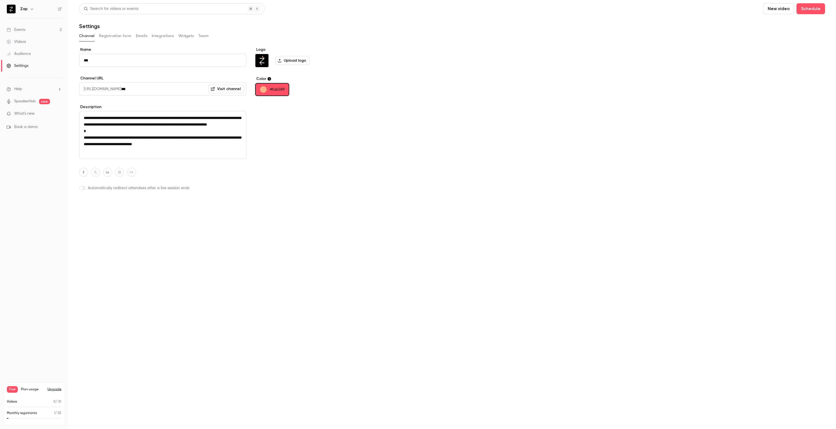
click at [110, 206] on button "Update channel" at bounding box center [100, 204] width 43 height 11
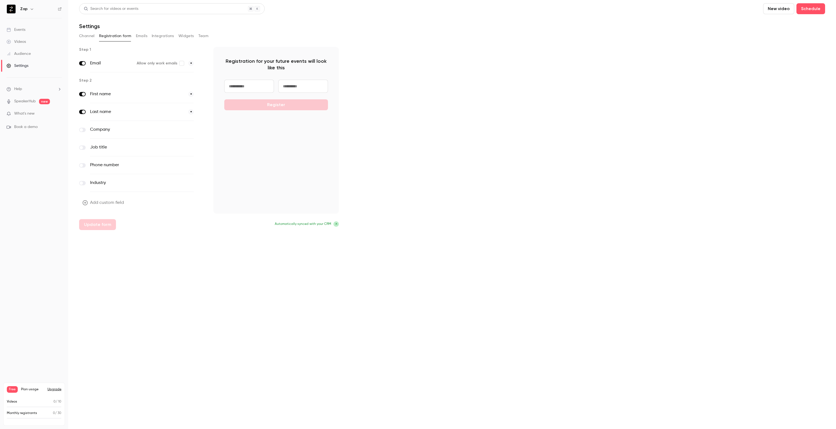
click at [115, 203] on button "Add custom field" at bounding box center [103, 202] width 49 height 11
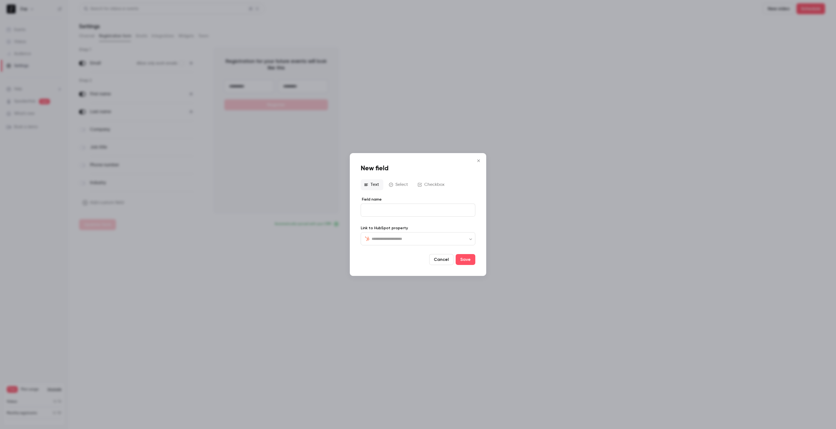
click at [386, 242] on div "​ ​" at bounding box center [418, 238] width 115 height 13
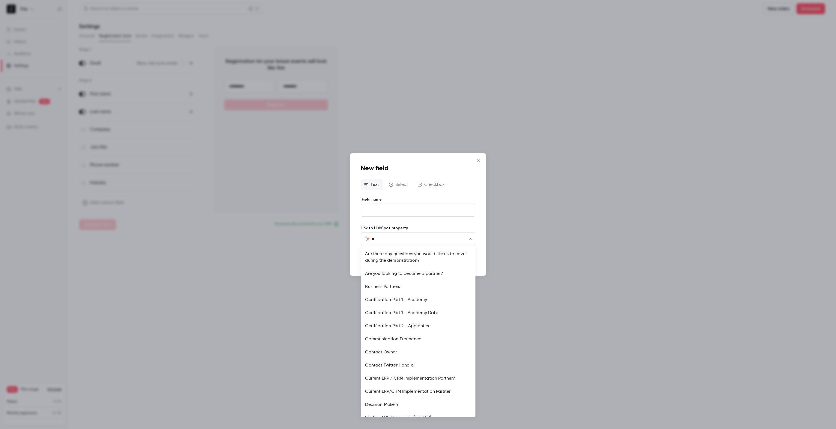
type input "***"
click at [393, 350] on li "ERP_Software" at bounding box center [418, 345] width 115 height 13
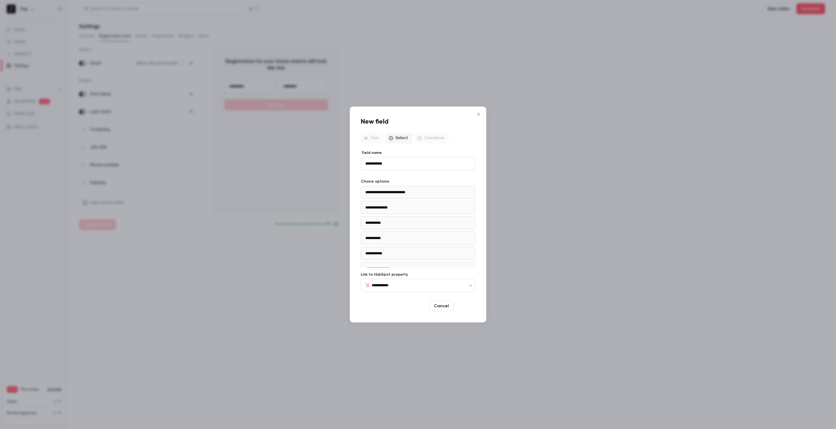
click at [466, 307] on button "Save" at bounding box center [465, 306] width 20 height 11
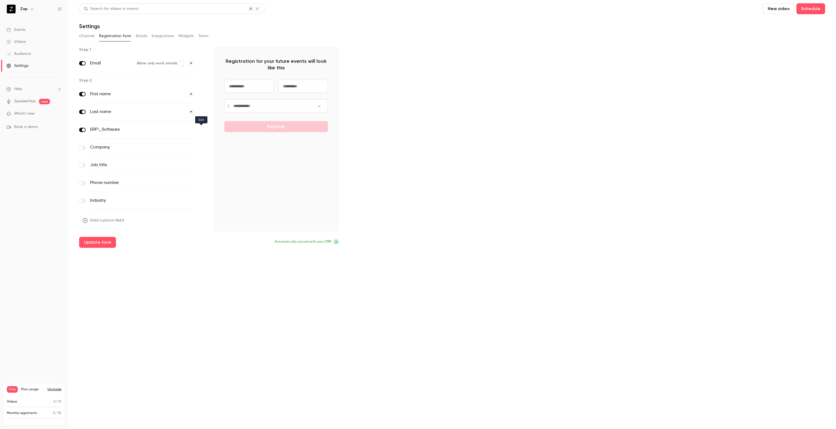
click at [201, 130] on icon "button" at bounding box center [201, 129] width 3 height 3
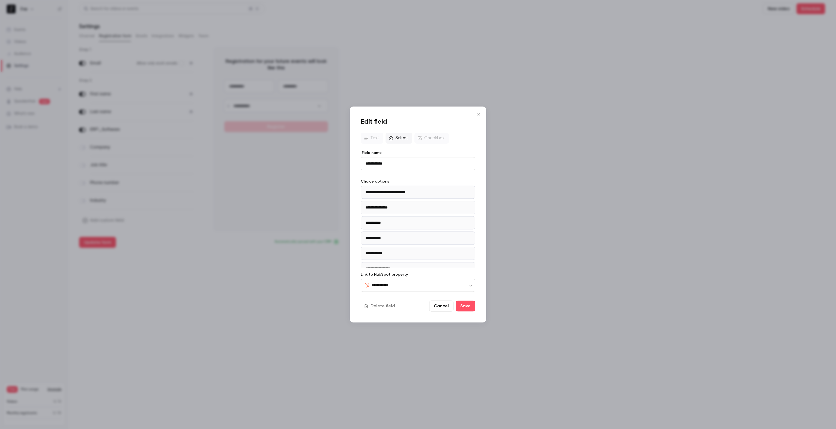
click at [393, 165] on input "**********" at bounding box center [418, 163] width 115 height 13
type input "**********"
click button "Save" at bounding box center [465, 306] width 20 height 11
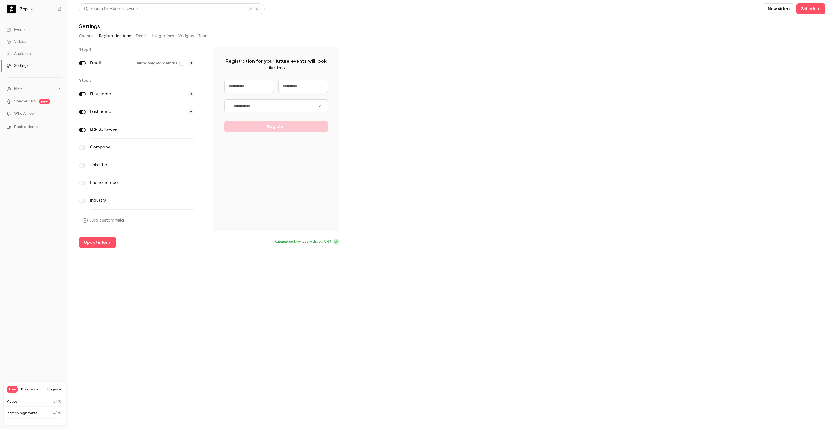
click at [140, 36] on button "Emails" at bounding box center [141, 36] width 11 height 9
click at [146, 37] on button "Emails" at bounding box center [141, 36] width 11 height 9
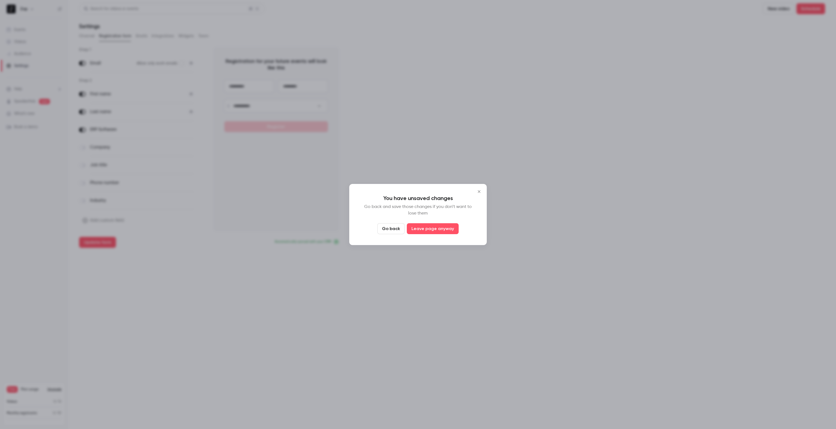
drag, startPoint x: 398, startPoint y: 301, endPoint x: 218, endPoint y: 245, distance: 188.2
click at [393, 301] on div at bounding box center [418, 214] width 836 height 429
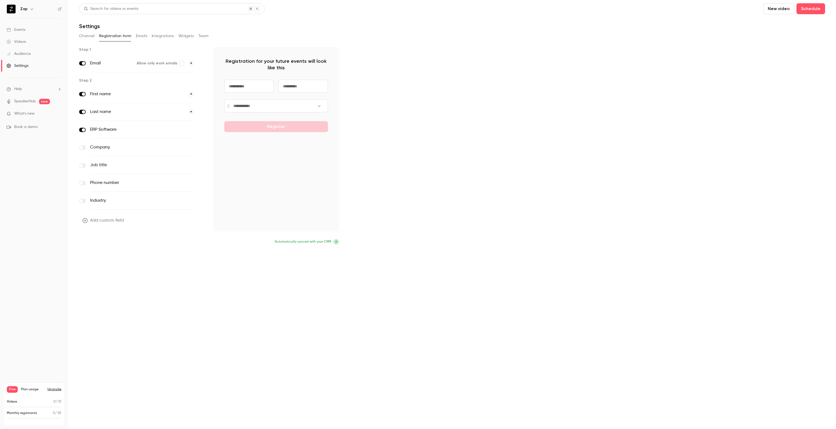
click at [100, 243] on button "Update form" at bounding box center [97, 242] width 37 height 11
click at [141, 37] on button "Emails" at bounding box center [141, 36] width 11 height 9
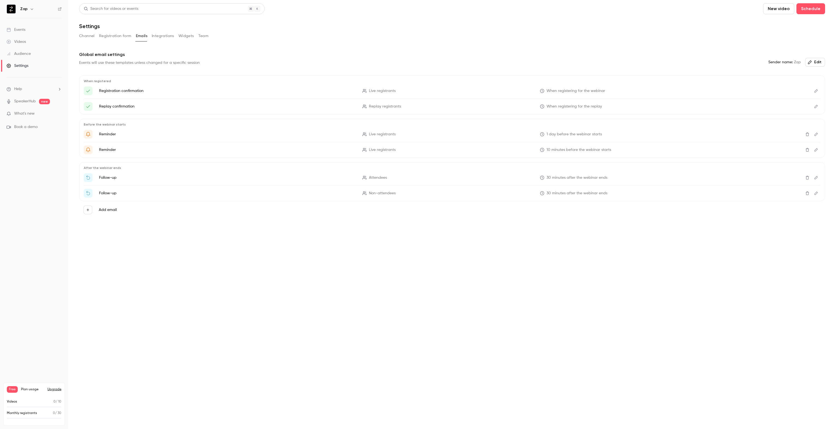
click at [202, 37] on button "Team" at bounding box center [203, 36] width 10 height 9
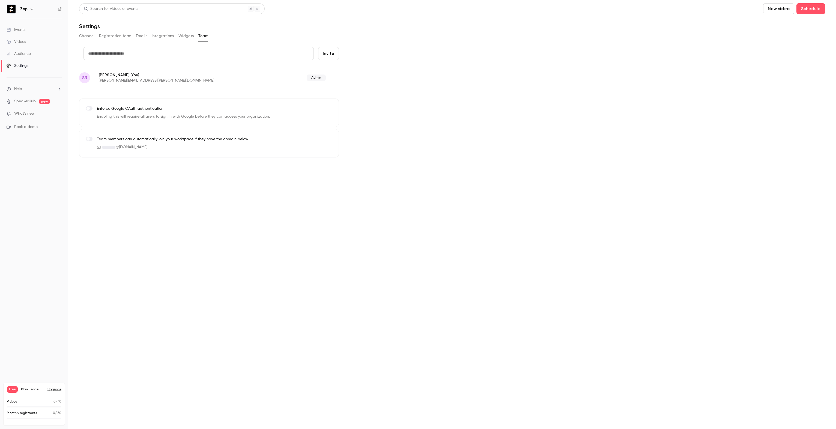
click at [82, 38] on button "Channel" at bounding box center [87, 36] width 16 height 9
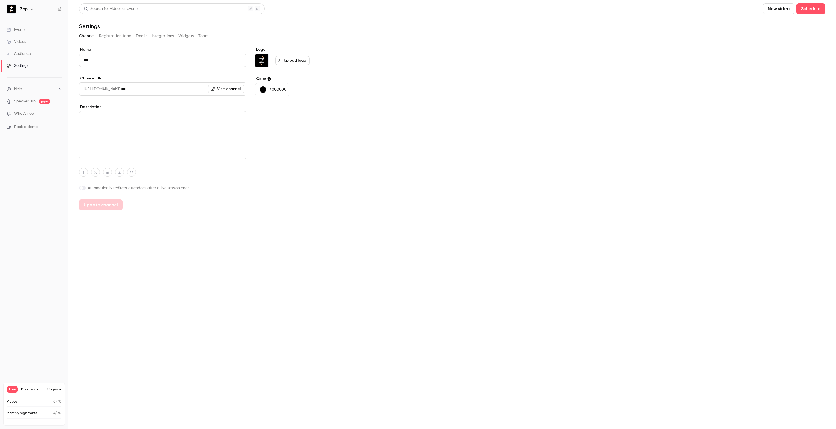
click at [112, 36] on button "Registration form" at bounding box center [115, 36] width 32 height 9
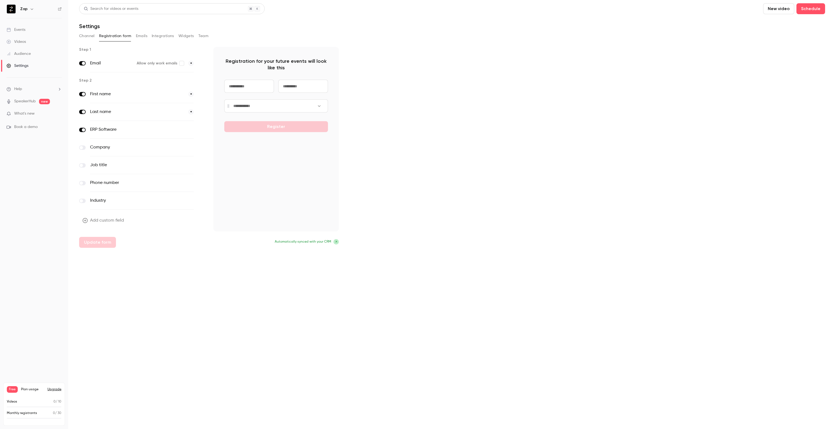
click at [21, 29] on div "Events" at bounding box center [16, 29] width 19 height 5
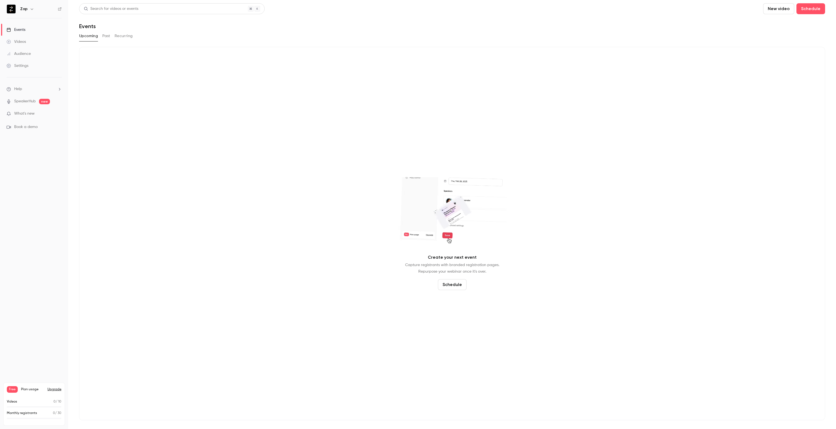
click at [453, 286] on button "Schedule" at bounding box center [452, 284] width 29 height 11
click at [452, 271] on span "Recurring event" at bounding box center [450, 269] width 29 height 6
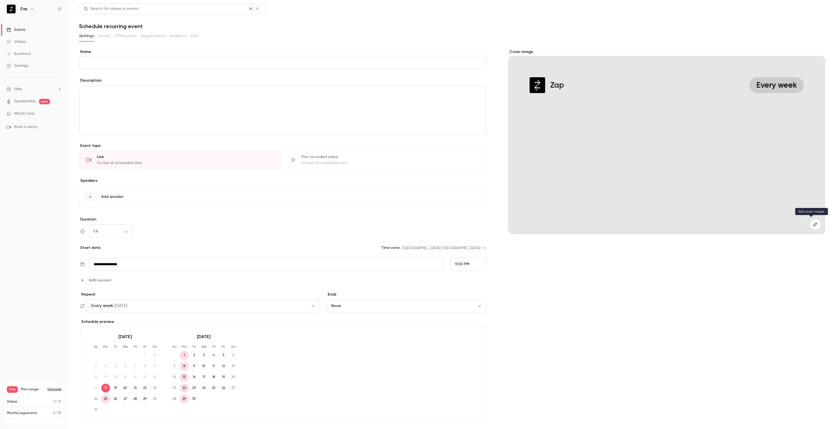
click at [812, 222] on icon "button" at bounding box center [815, 224] width 6 height 4
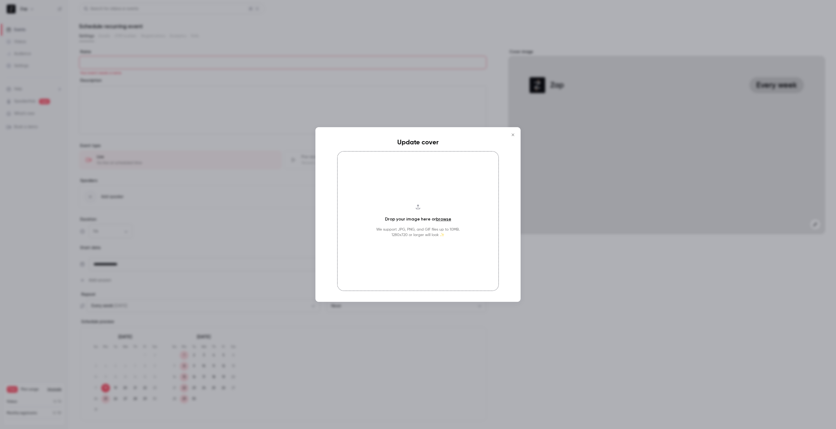
click at [443, 220] on link "browse" at bounding box center [443, 218] width 15 height 5
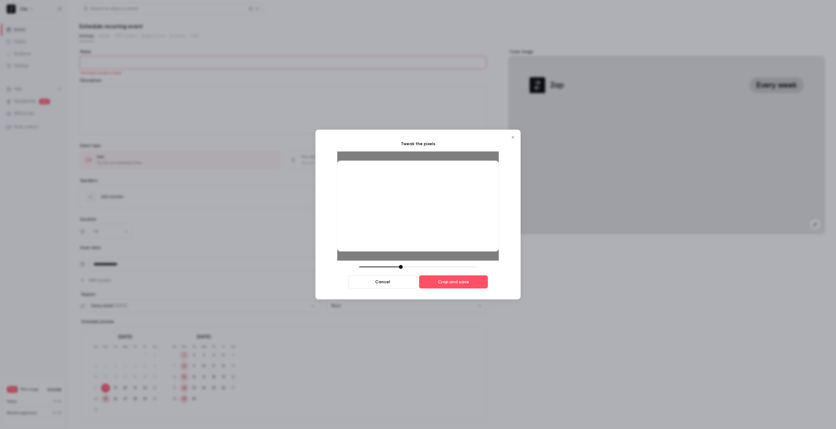
drag, startPoint x: 399, startPoint y: 268, endPoint x: 401, endPoint y: 268, distance: 2.7
click at [401, 268] on div at bounding box center [401, 267] width 4 height 4
drag, startPoint x: 403, startPoint y: 239, endPoint x: 406, endPoint y: 239, distance: 3.3
click at [406, 239] on div at bounding box center [417, 206] width 161 height 91
click at [402, 266] on div at bounding box center [402, 267] width 4 height 4
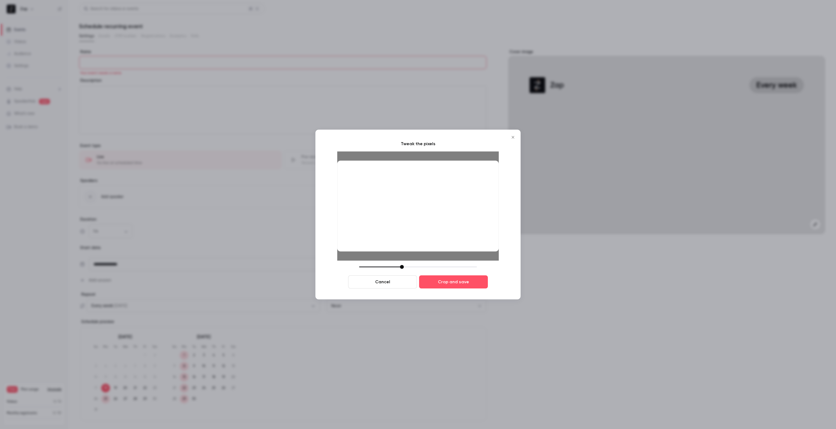
click at [418, 233] on div at bounding box center [417, 206] width 161 height 91
click at [400, 266] on div at bounding box center [400, 267] width 4 height 4
click at [422, 233] on div at bounding box center [417, 206] width 161 height 91
click at [460, 281] on button "Crop and save" at bounding box center [453, 281] width 69 height 13
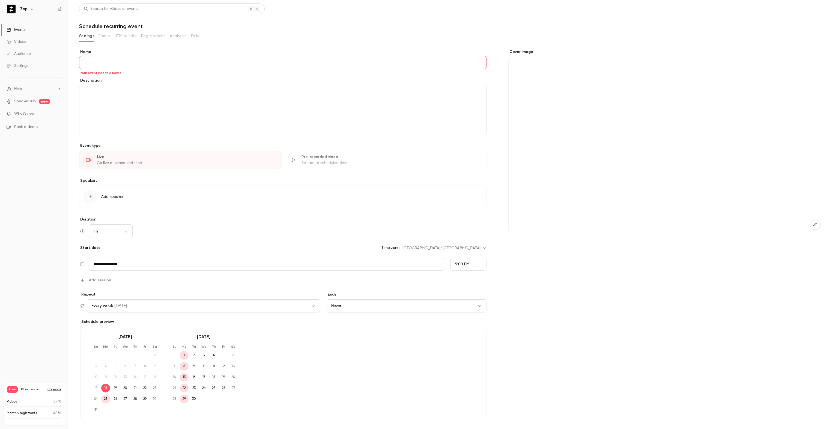
click at [109, 65] on input "Name" at bounding box center [282, 62] width 407 height 13
type input "**********"
click at [80, 91] on icon "editor" at bounding box center [79, 92] width 4 height 3
click at [95, 106] on div "Heading" at bounding box center [109, 104] width 41 height 5
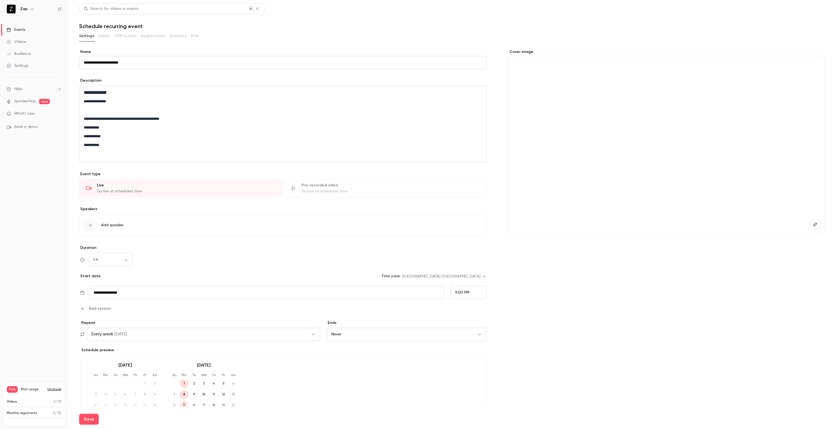
click at [99, 308] on span "Add session" at bounding box center [100, 308] width 22 height 6
click at [122, 313] on input "**********" at bounding box center [238, 311] width 299 height 13
click at [133, 280] on div "27" at bounding box center [133, 279] width 8 height 8
type input "**********"
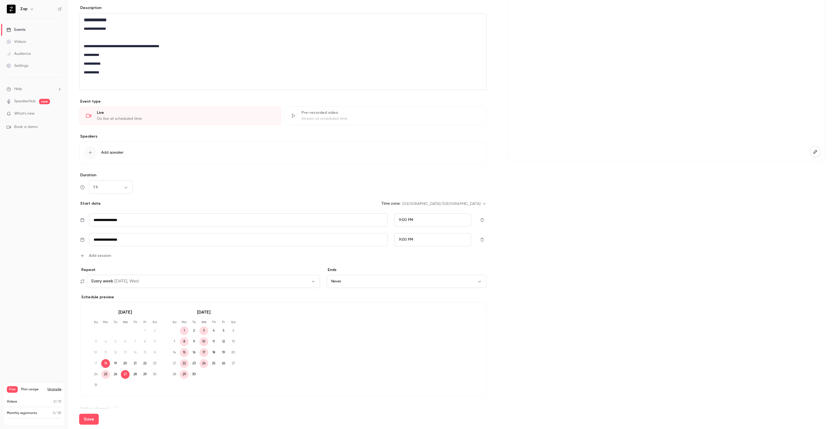
scroll to position [83, 0]
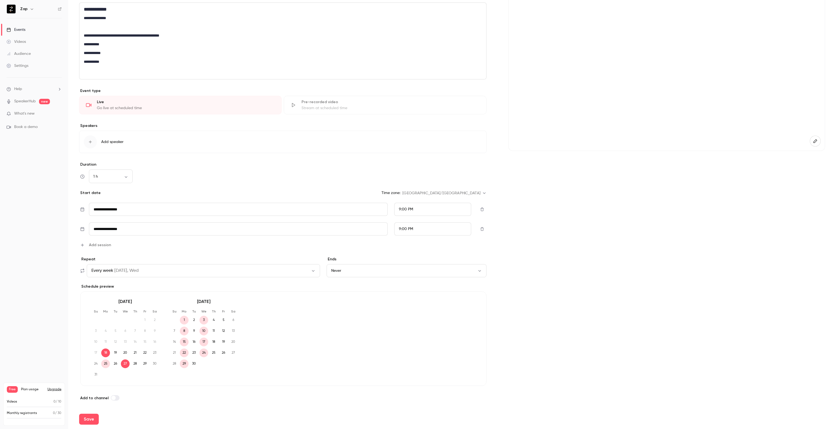
click at [343, 269] on button "Never" at bounding box center [406, 270] width 160 height 13
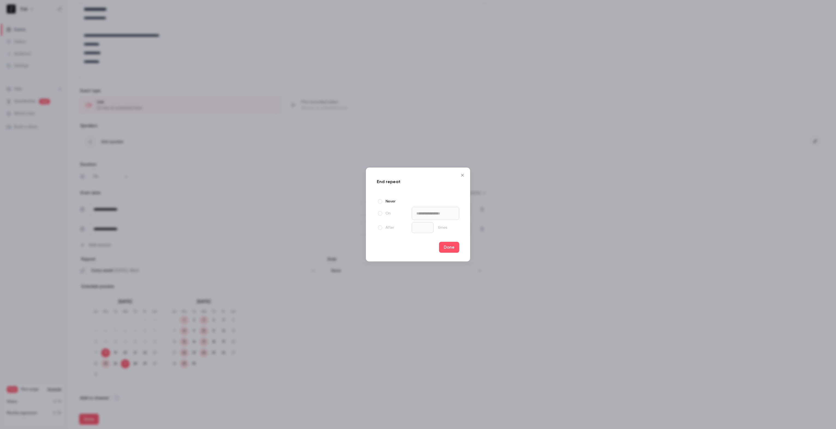
click at [383, 228] on label "After" at bounding box center [393, 227] width 33 height 7
click at [412, 227] on input "*" at bounding box center [423, 227] width 22 height 11
type input "*"
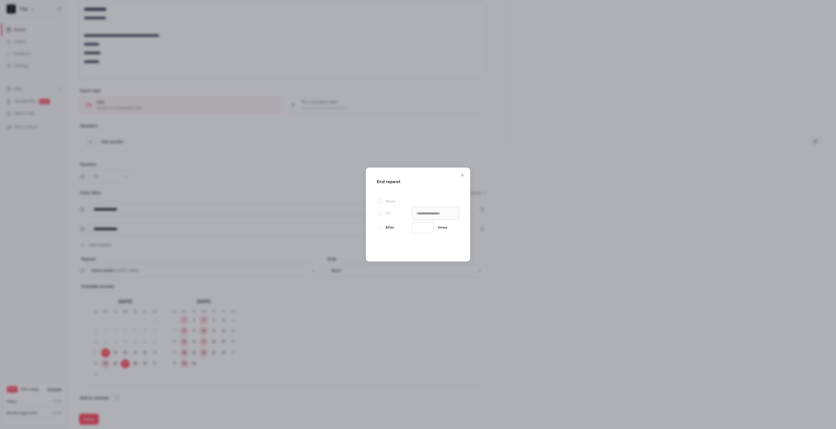
click at [456, 247] on button "Done" at bounding box center [449, 247] width 20 height 11
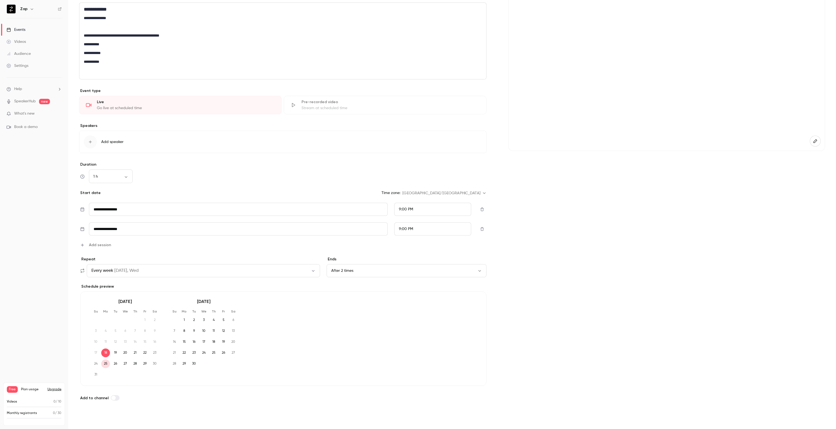
click at [87, 418] on button "Save" at bounding box center [89, 418] width 20 height 11
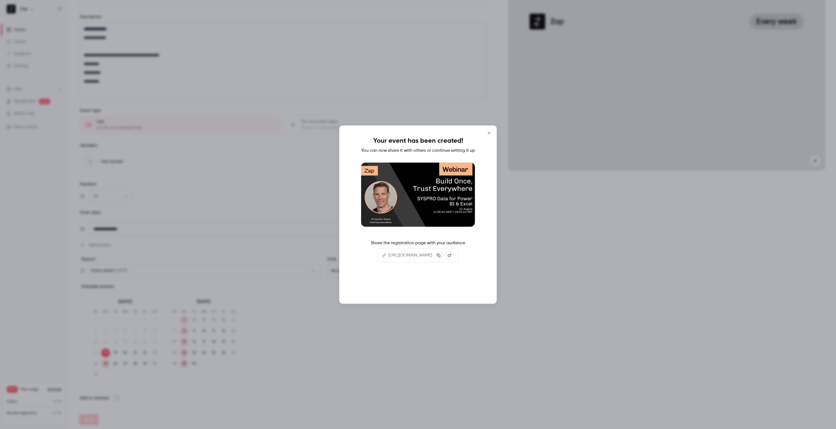
click at [428, 292] on button "Continue" at bounding box center [418, 285] width 55 height 13
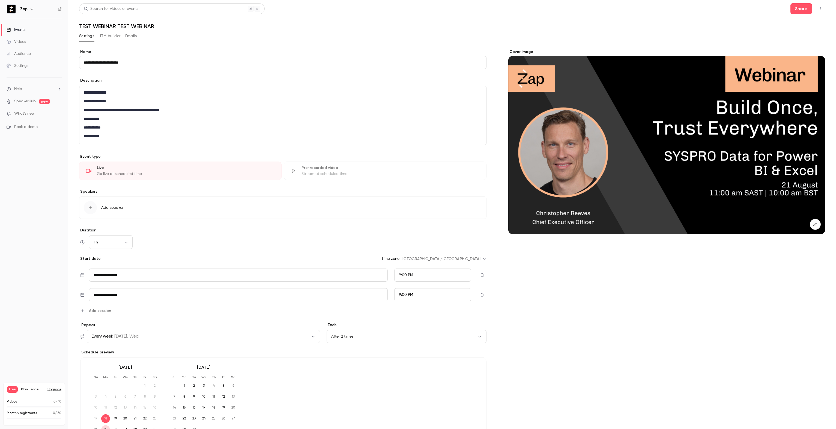
click at [118, 38] on button "UTM builder" at bounding box center [109, 36] width 22 height 9
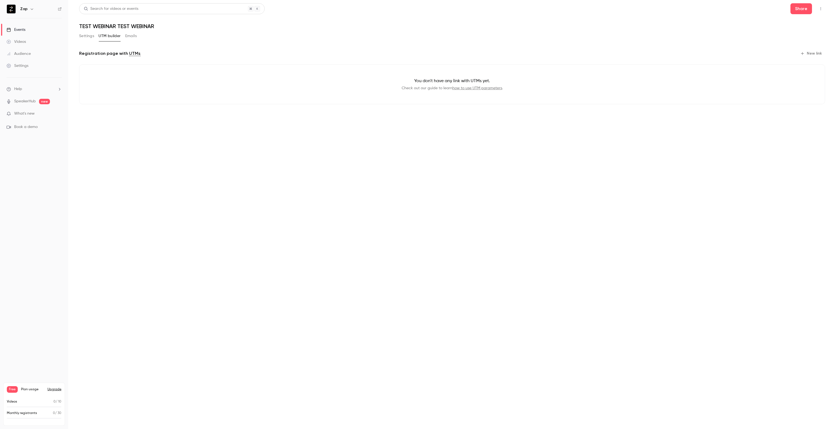
click at [129, 39] on button "Emails" at bounding box center [130, 36] width 11 height 9
click at [86, 36] on button "Settings" at bounding box center [86, 36] width 15 height 9
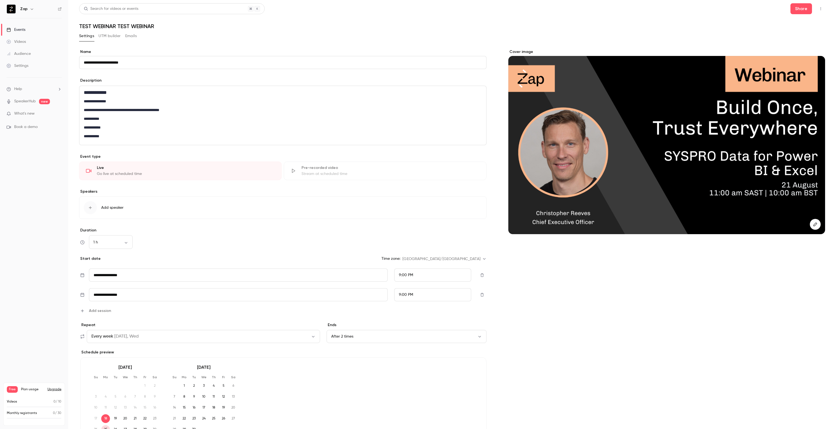
click at [818, 7] on icon "button" at bounding box center [820, 9] width 4 height 4
click at [817, 7] on div at bounding box center [418, 214] width 836 height 429
click at [799, 10] on button "Share" at bounding box center [801, 8] width 22 height 11
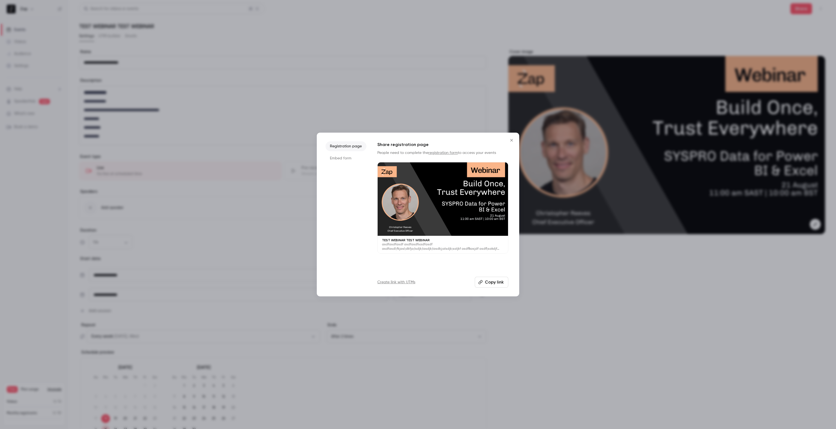
click at [347, 159] on li "Embed form" at bounding box center [345, 158] width 41 height 10
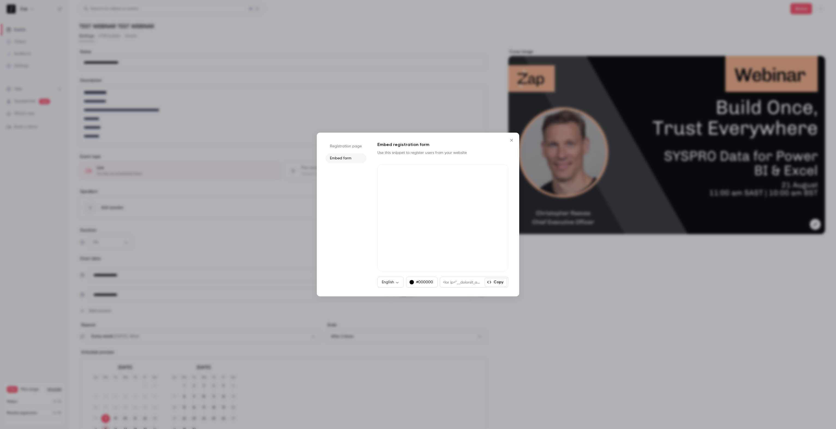
click at [346, 146] on li "Registration page" at bounding box center [345, 146] width 41 height 10
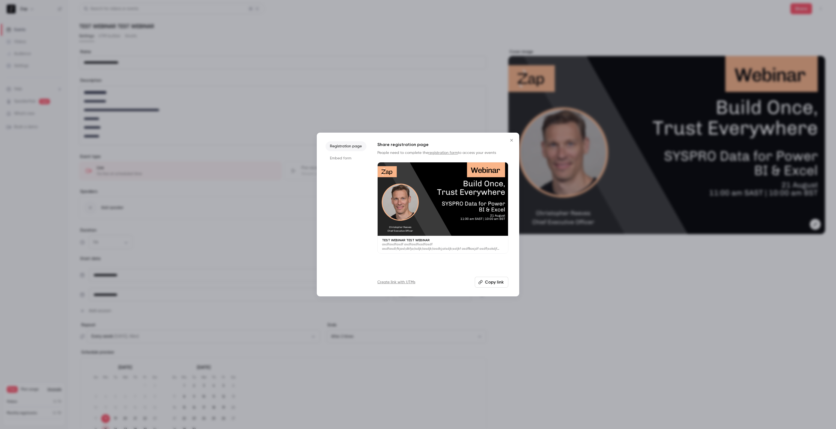
click at [488, 284] on button "Copy link" at bounding box center [492, 282] width 34 height 11
click at [512, 141] on icon "Close" at bounding box center [511, 140] width 7 height 4
